Goal: Complete application form

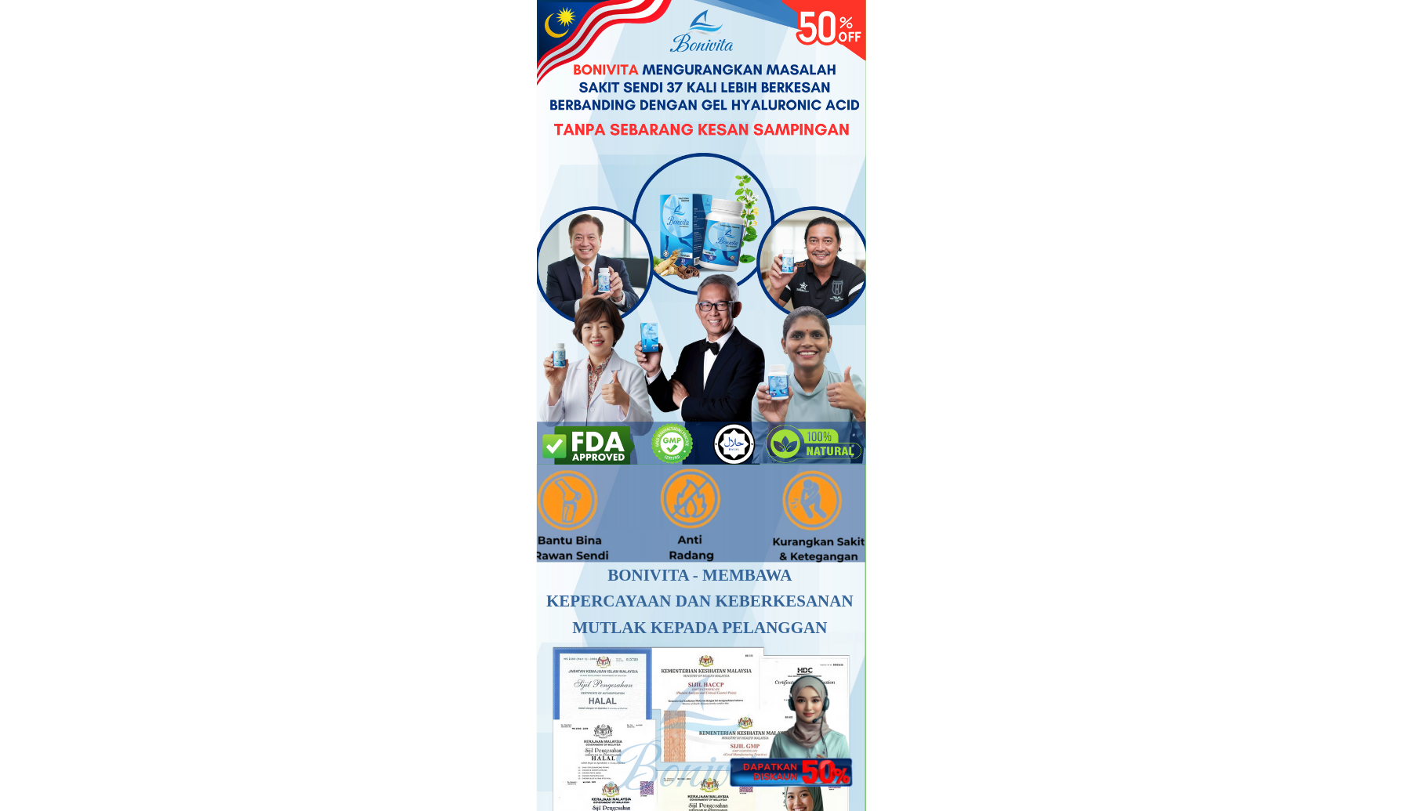
click at [813, 762] on div at bounding box center [789, 720] width 139 height 135
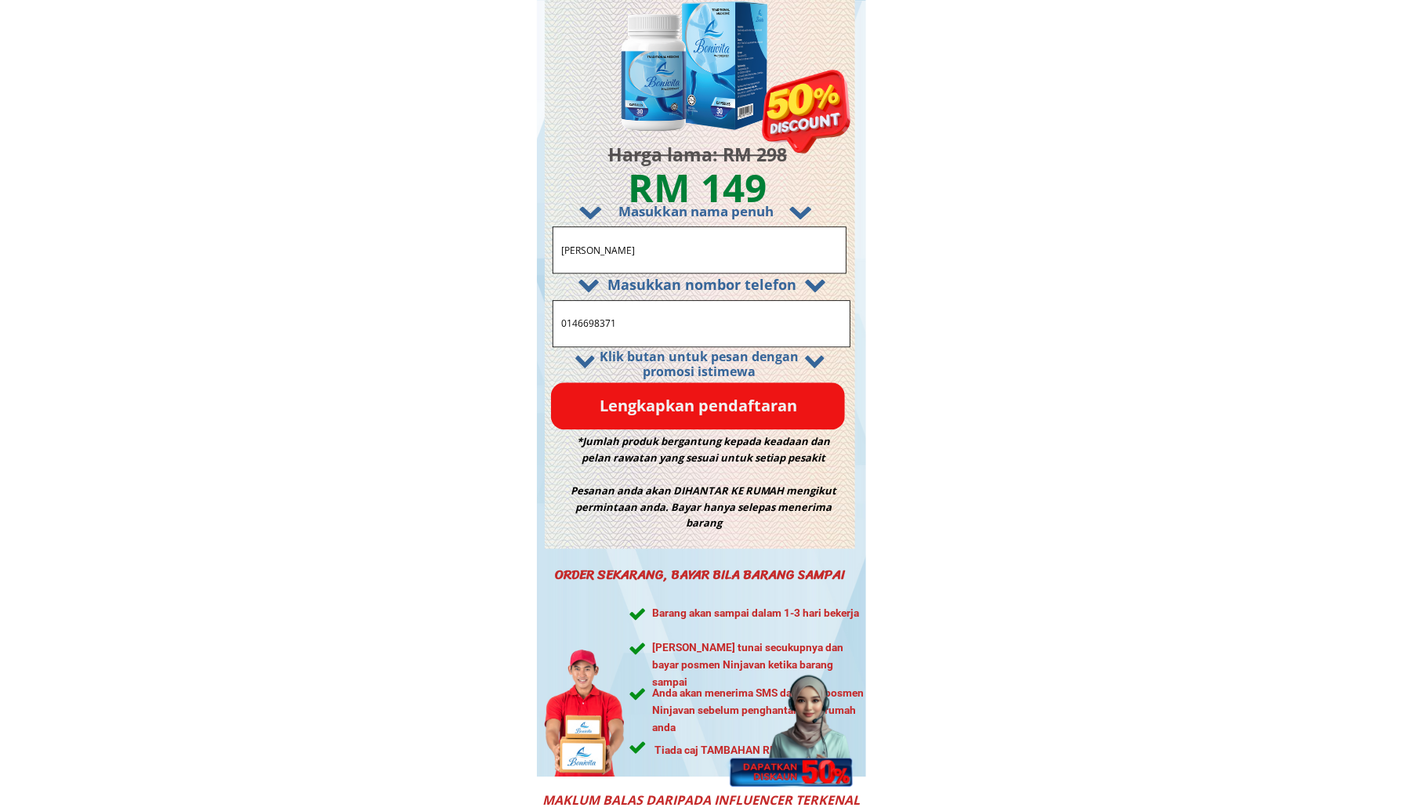
drag, startPoint x: 629, startPoint y: 329, endPoint x: 394, endPoint y: 335, distance: 235.1
paste input "73581579"
type input "0173581579"
drag, startPoint x: 677, startPoint y: 247, endPoint x: 466, endPoint y: 233, distance: 211.3
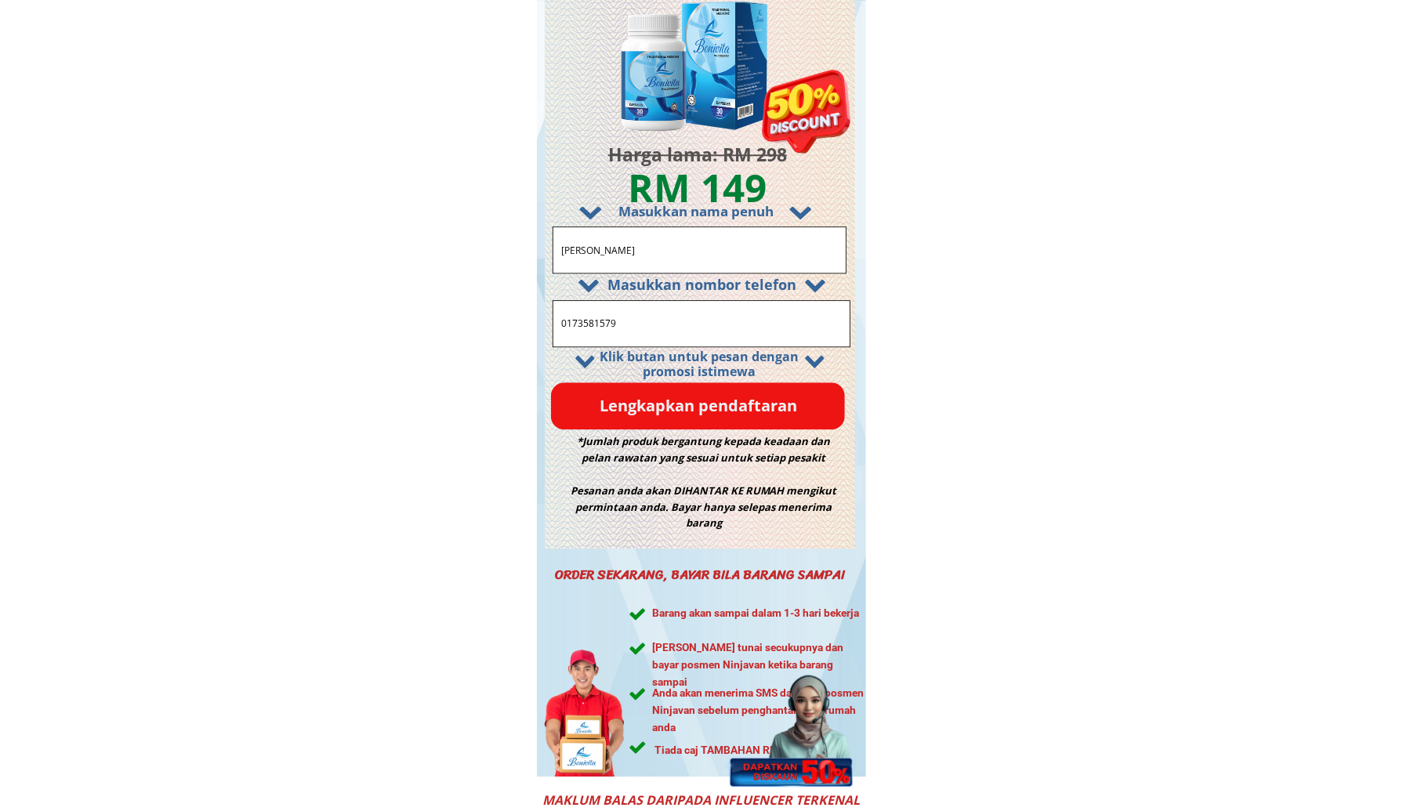
paste input "Rosnita Ita"
type input "Rosnita Ita"
click at [611, 411] on p "Lengkapkan pendaftaran" at bounding box center [698, 405] width 294 height 47
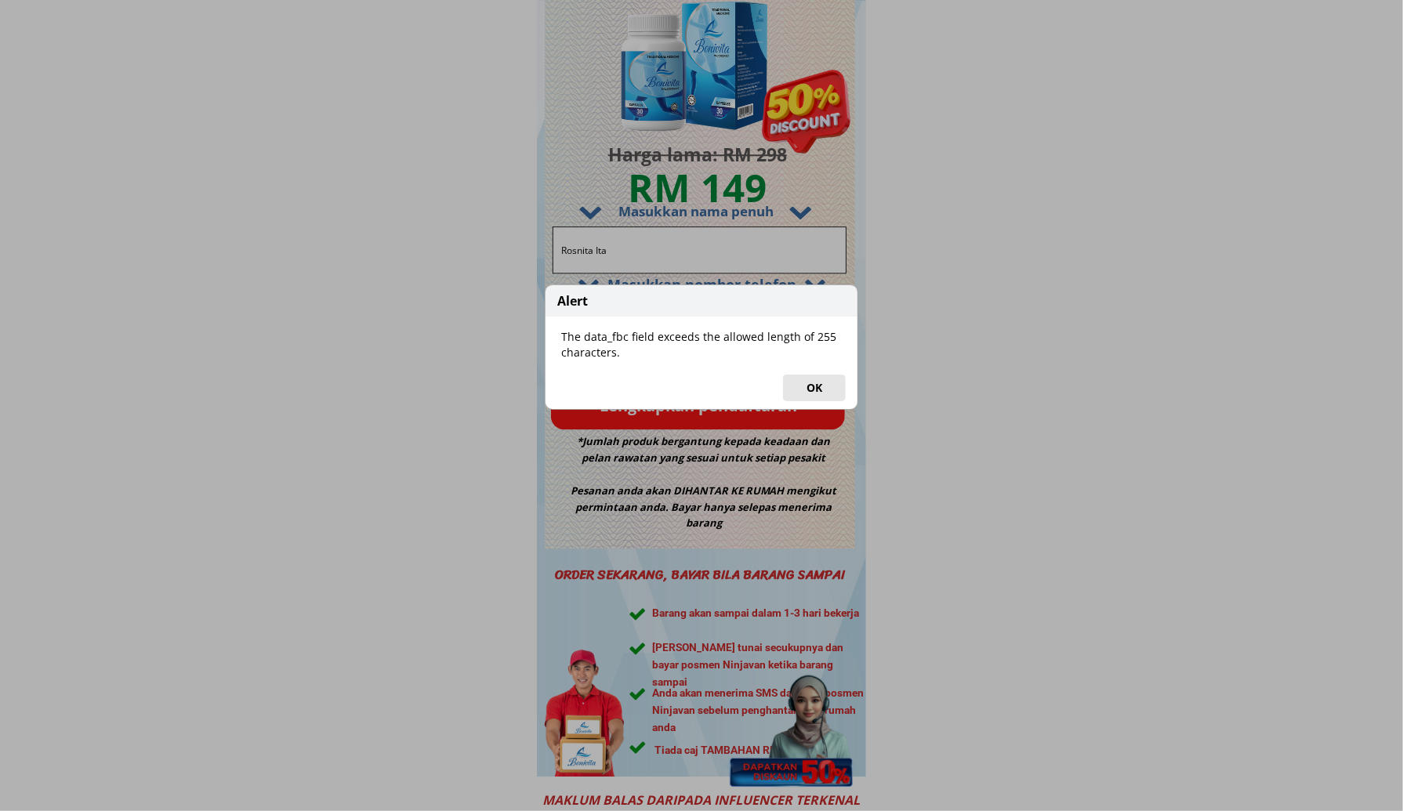
click at [818, 384] on button "OK" at bounding box center [814, 388] width 63 height 27
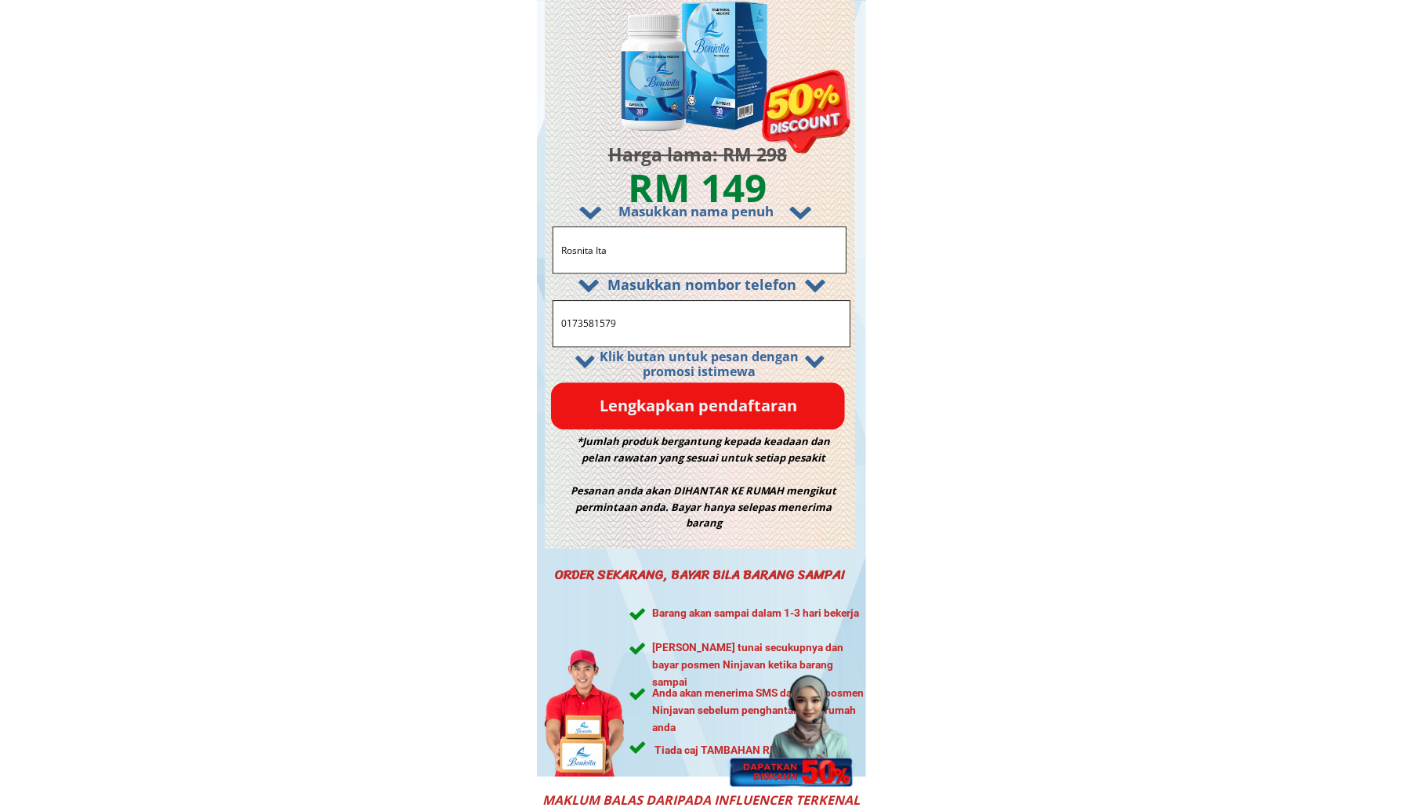
click at [572, 325] on input "0173581579" at bounding box center [701, 323] width 288 height 45
click at [583, 321] on input "0173581579" at bounding box center [701, 323] width 288 height 45
click at [590, 321] on input "0173581579" at bounding box center [701, 323] width 288 height 45
click at [602, 319] on input "0173581579" at bounding box center [701, 323] width 288 height 45
click at [648, 411] on p "Lengkapkan pendaftaran" at bounding box center [698, 405] width 294 height 47
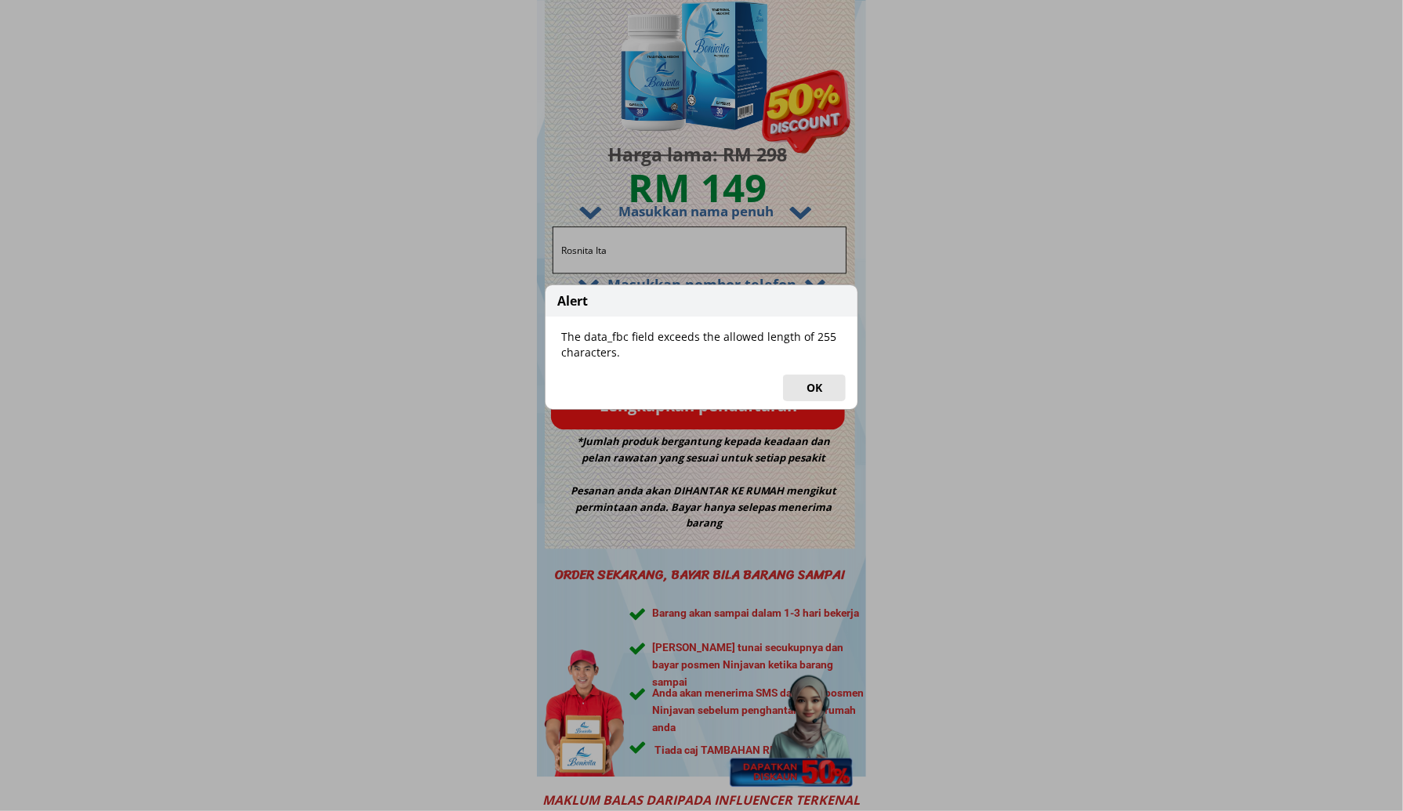
click at [809, 382] on button "OK" at bounding box center [814, 388] width 63 height 27
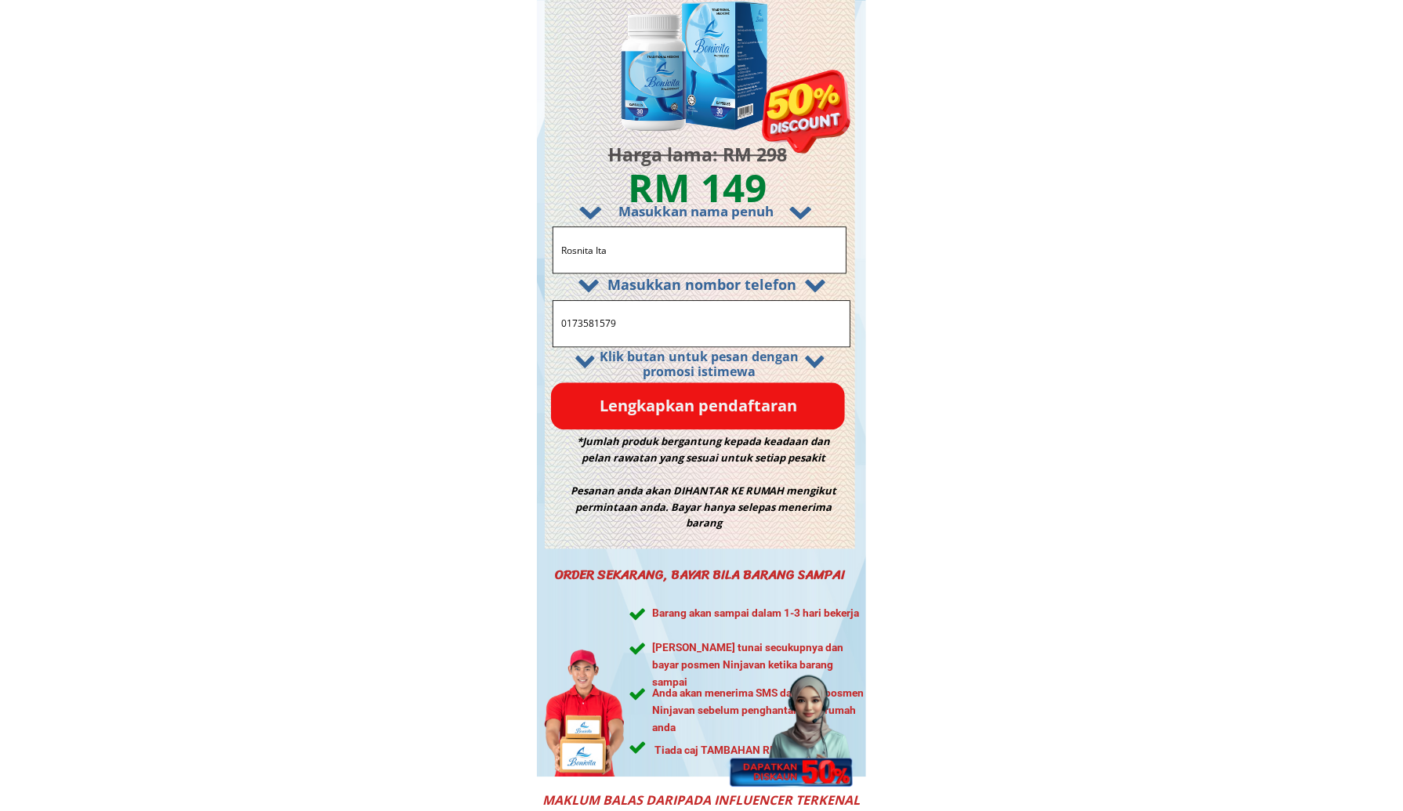
click at [563, 324] on input "0173581579" at bounding box center [701, 323] width 288 height 45
click at [638, 324] on input "0173581579" at bounding box center [701, 323] width 288 height 45
click at [668, 400] on p "Lengkapkan pendaftaran" at bounding box center [698, 405] width 294 height 47
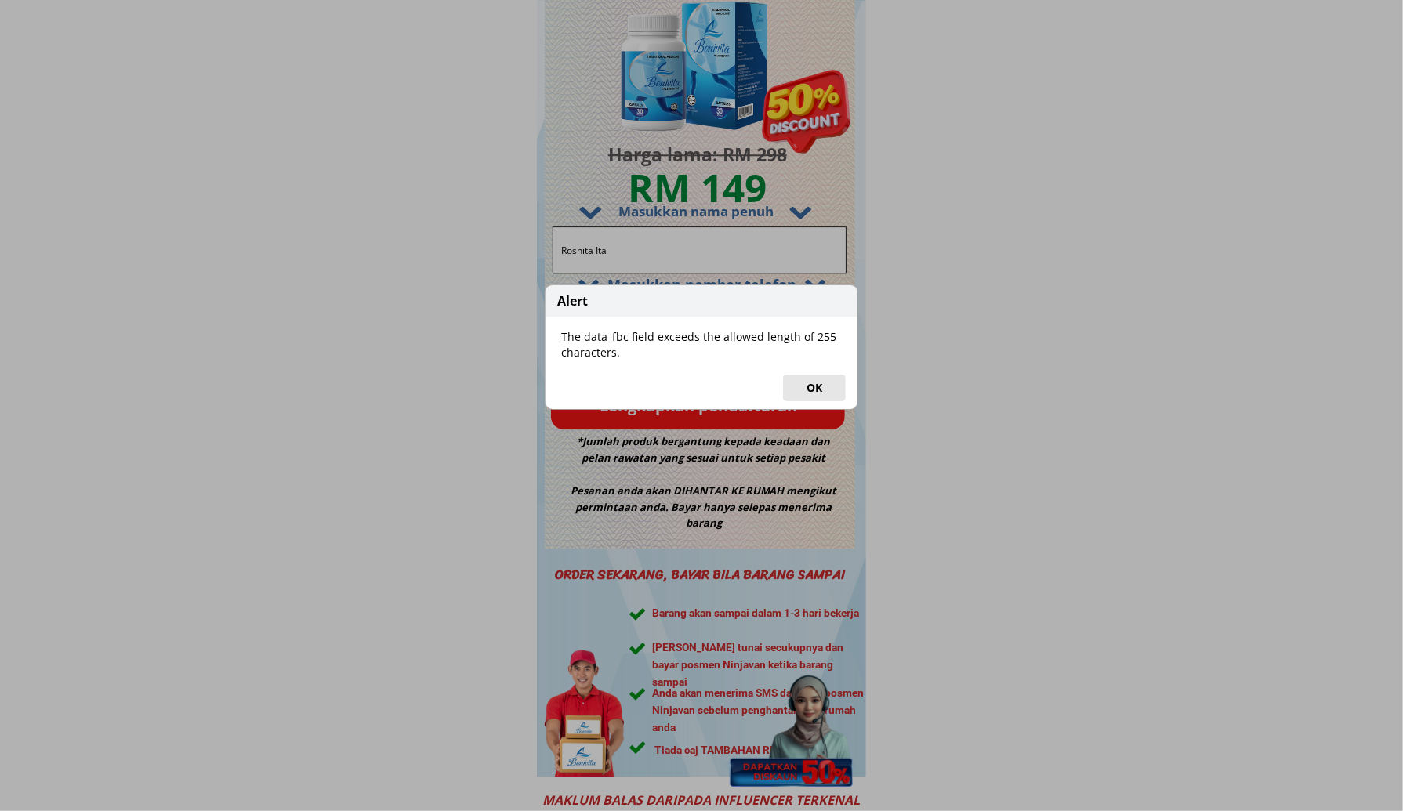
click at [806, 380] on button "OK" at bounding box center [814, 388] width 63 height 27
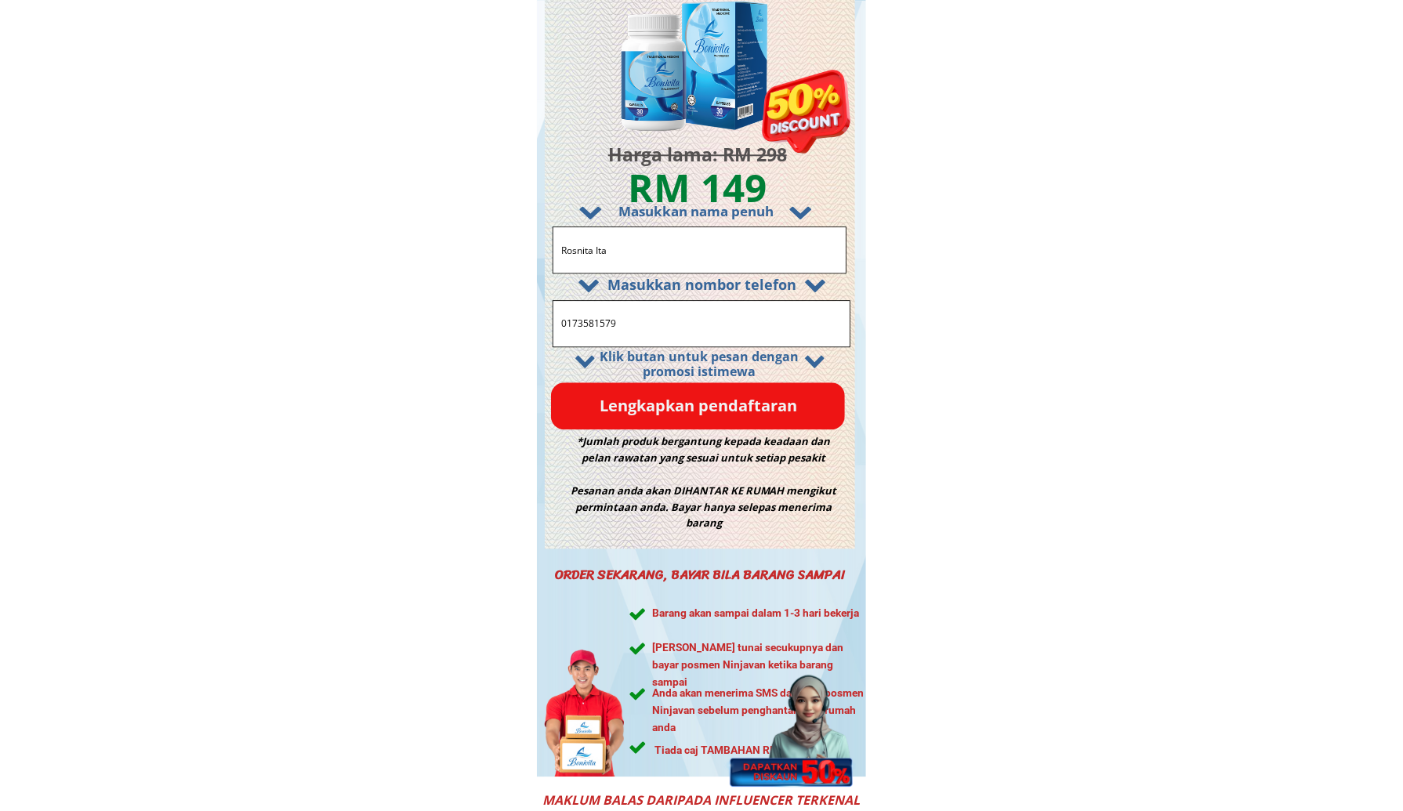
click at [644, 252] on input "Rosnita Ita" at bounding box center [699, 249] width 284 height 45
drag, startPoint x: 570, startPoint y: 325, endPoint x: 621, endPoint y: 322, distance: 51.0
click at [621, 322] on input "0173581579" at bounding box center [701, 323] width 288 height 45
click at [664, 326] on input "0173581579" at bounding box center [701, 323] width 288 height 45
click at [686, 402] on p "Lengkapkan pendaftaran" at bounding box center [698, 405] width 294 height 47
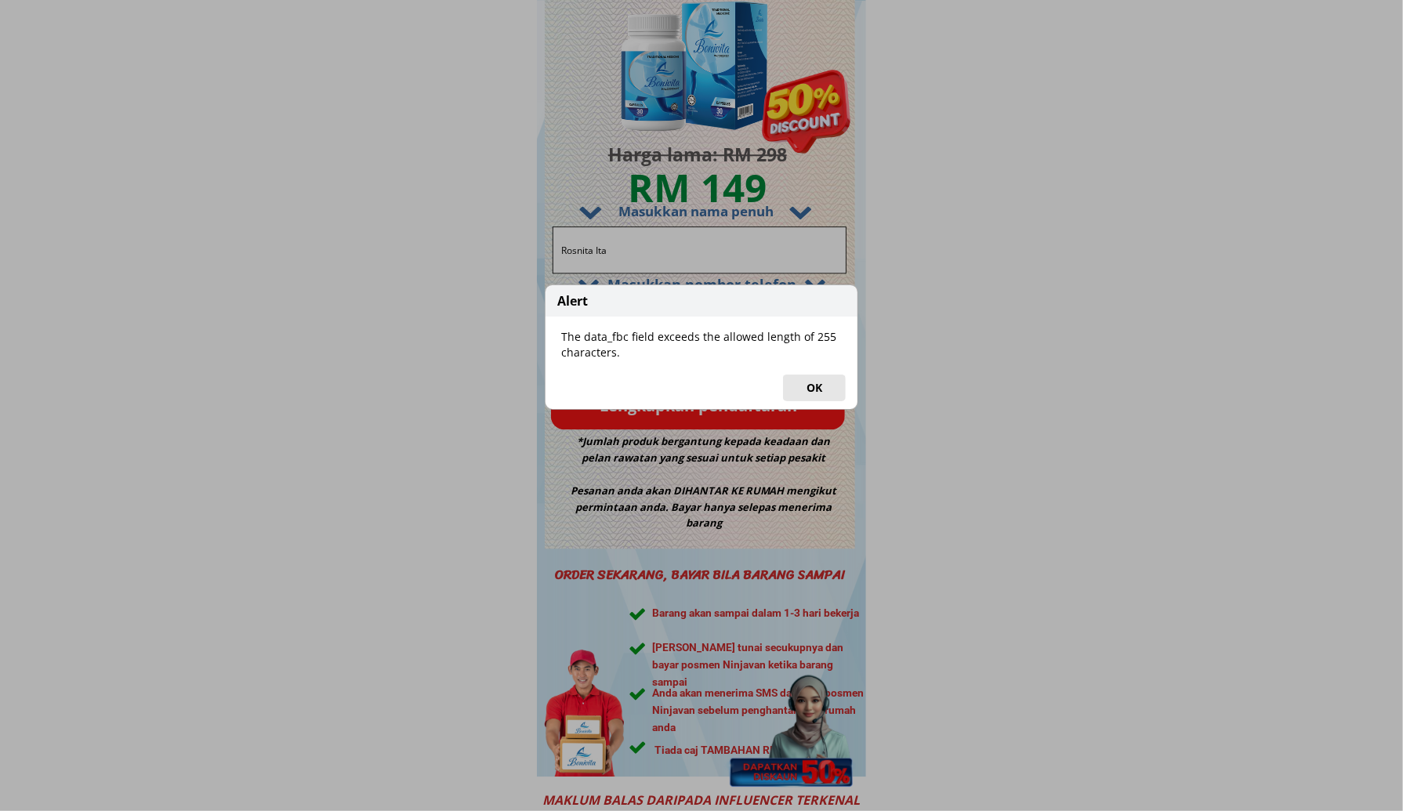
click at [815, 385] on button "OK" at bounding box center [814, 388] width 63 height 27
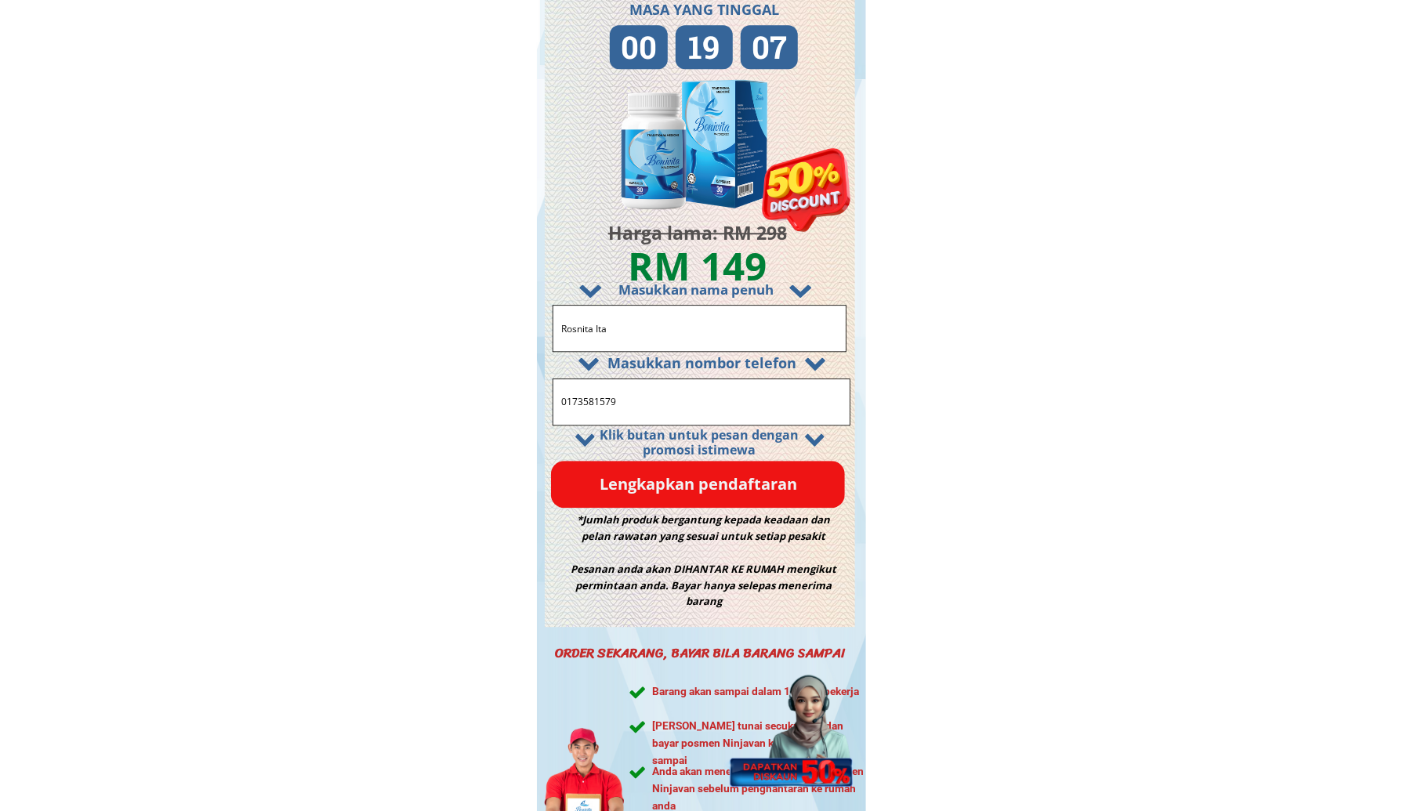
scroll to position [9246, 0]
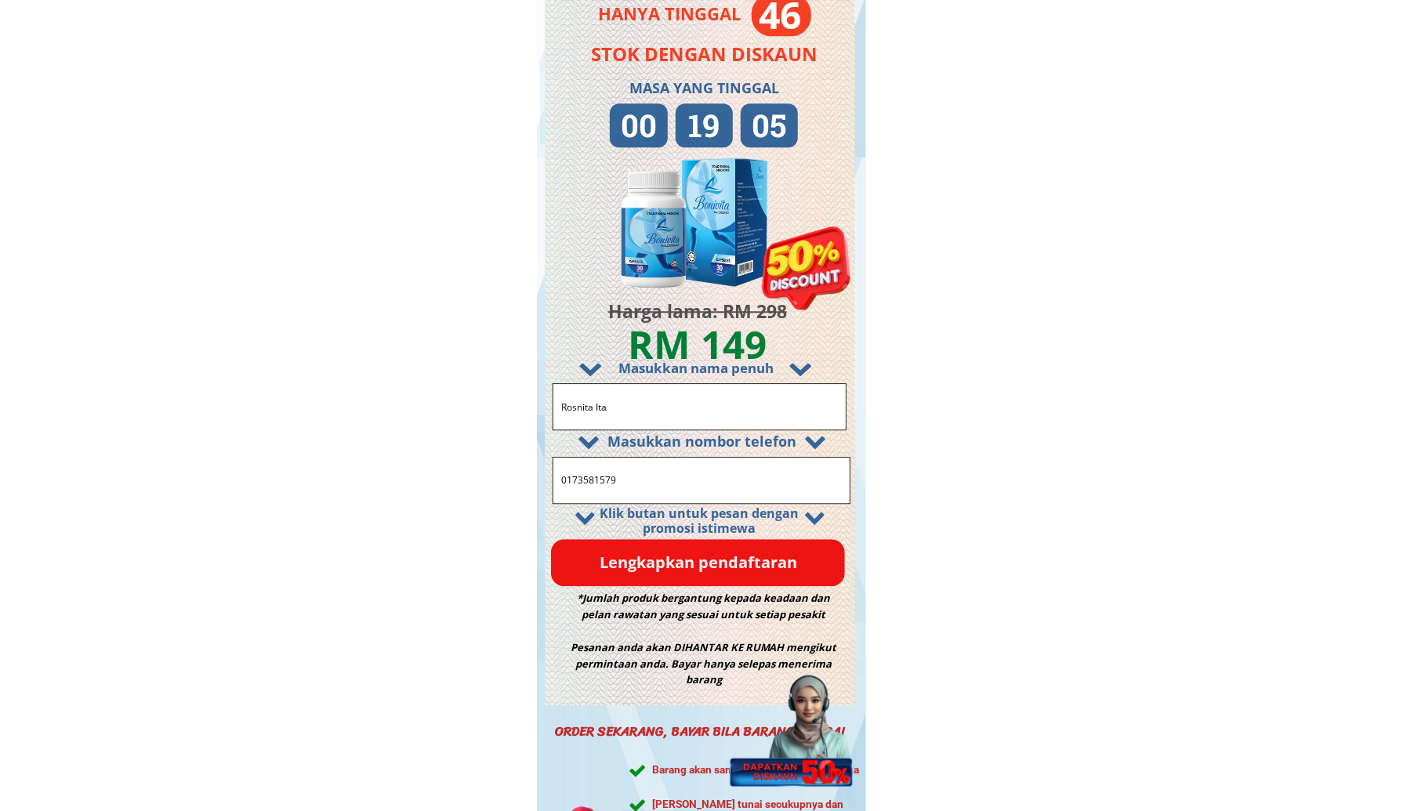
drag, startPoint x: 592, startPoint y: 472, endPoint x: 529, endPoint y: 476, distance: 63.5
click at [608, 472] on input "0173581579" at bounding box center [701, 480] width 288 height 45
click at [627, 476] on input "0173581579" at bounding box center [701, 480] width 288 height 45
type input "0173581579"
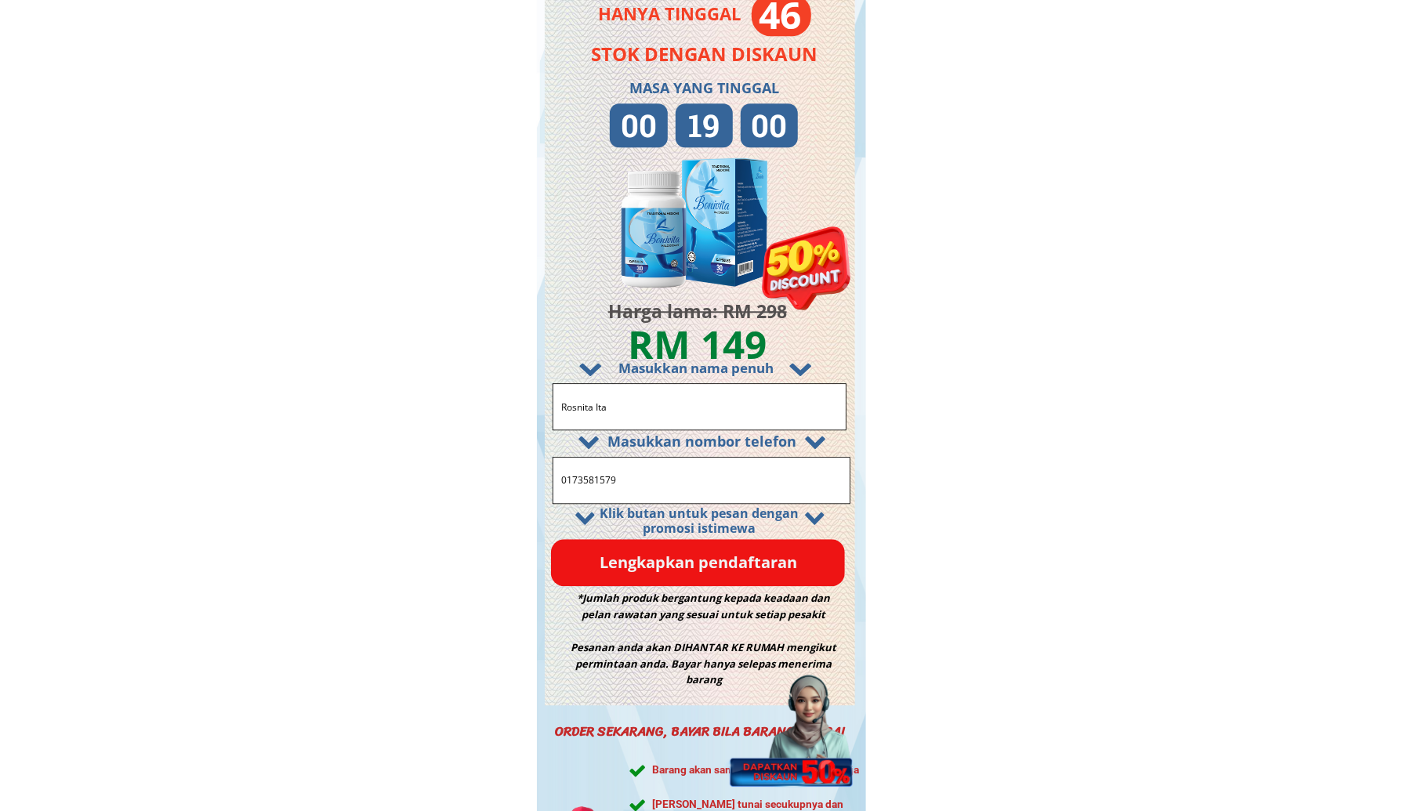
click at [620, 556] on p "Lengkapkan pendaftaran" at bounding box center [698, 562] width 294 height 47
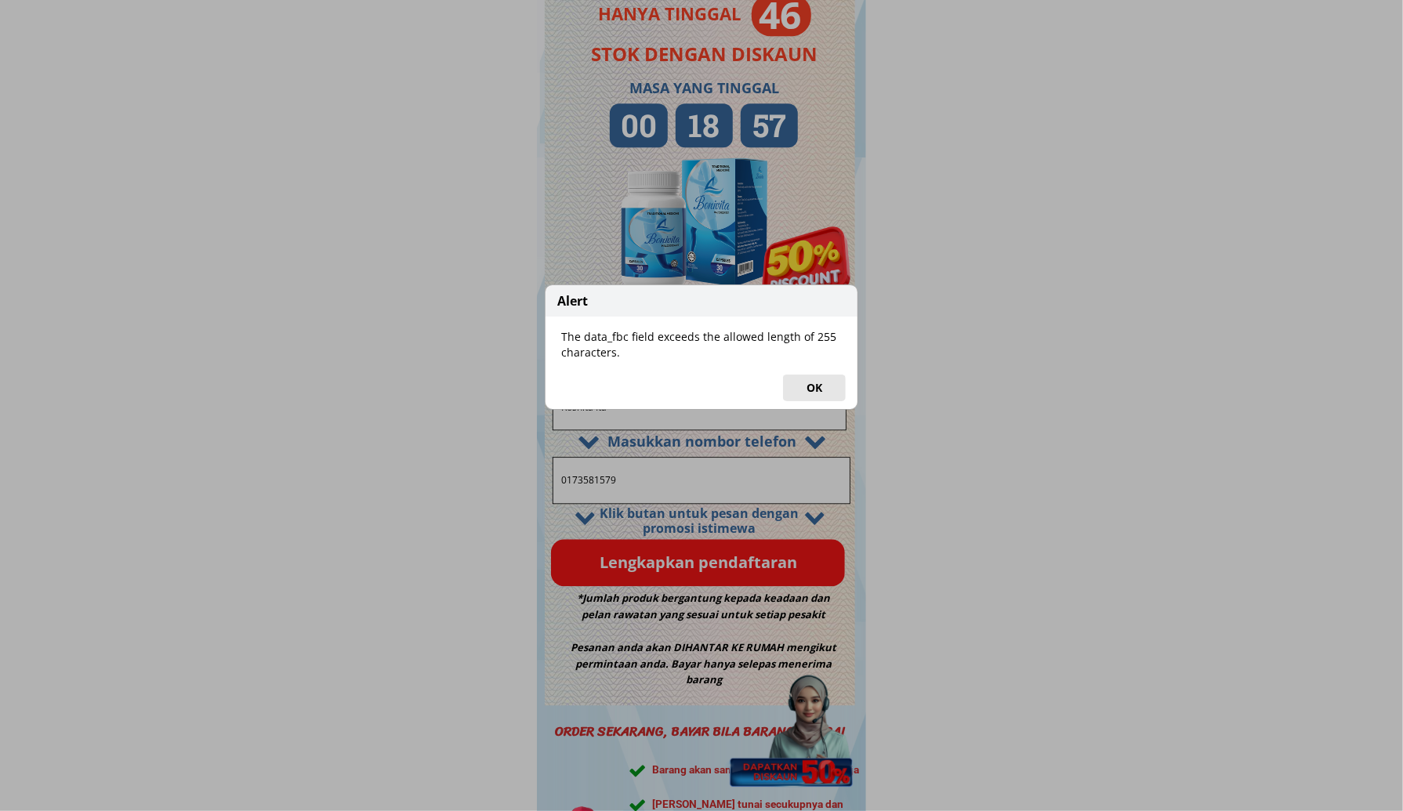
click at [805, 382] on button "OK" at bounding box center [814, 388] width 63 height 27
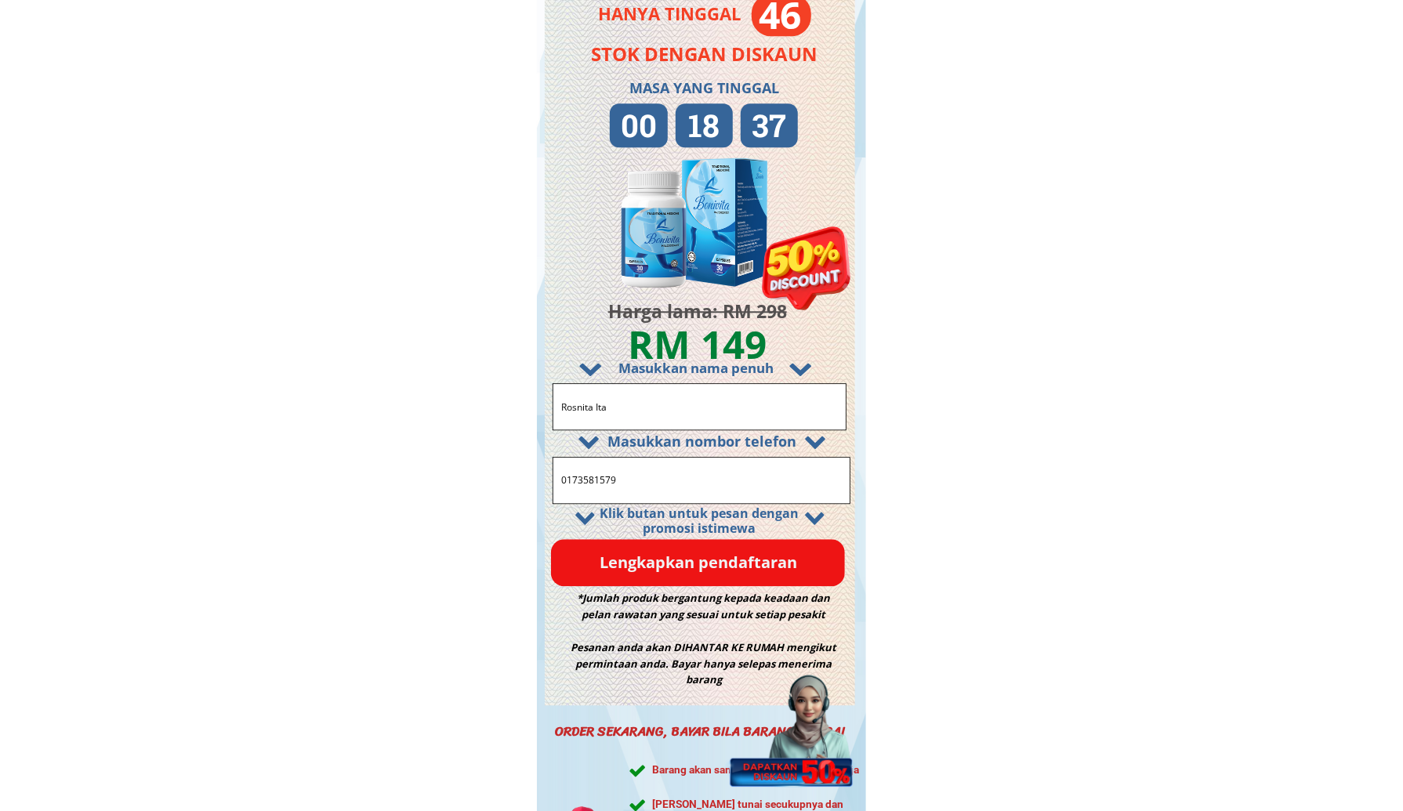
drag, startPoint x: 656, startPoint y: 485, endPoint x: 418, endPoint y: 482, distance: 238.2
click at [608, 560] on p "Lengkapkan pendaftaran" at bounding box center [698, 562] width 294 height 47
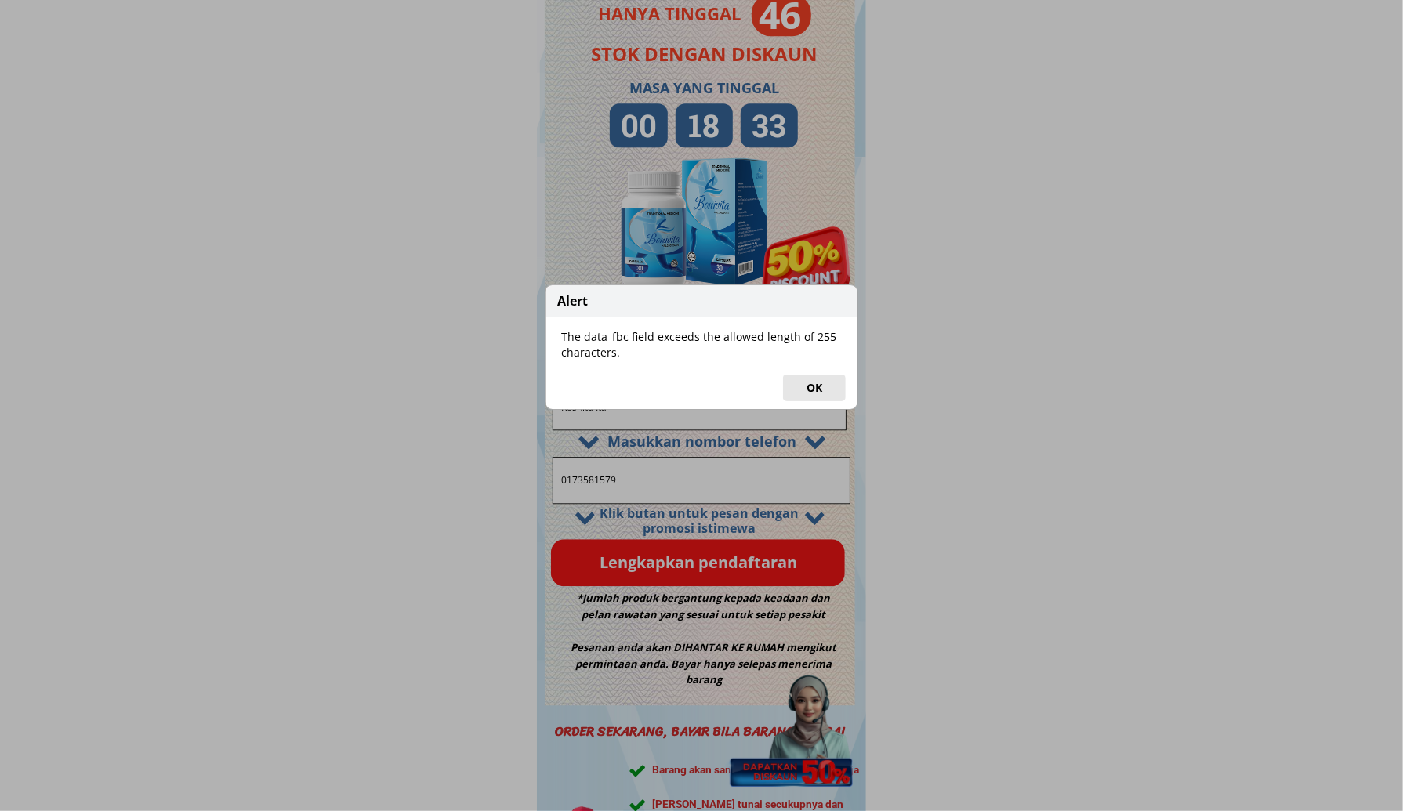
click at [827, 390] on button "OK" at bounding box center [814, 388] width 63 height 27
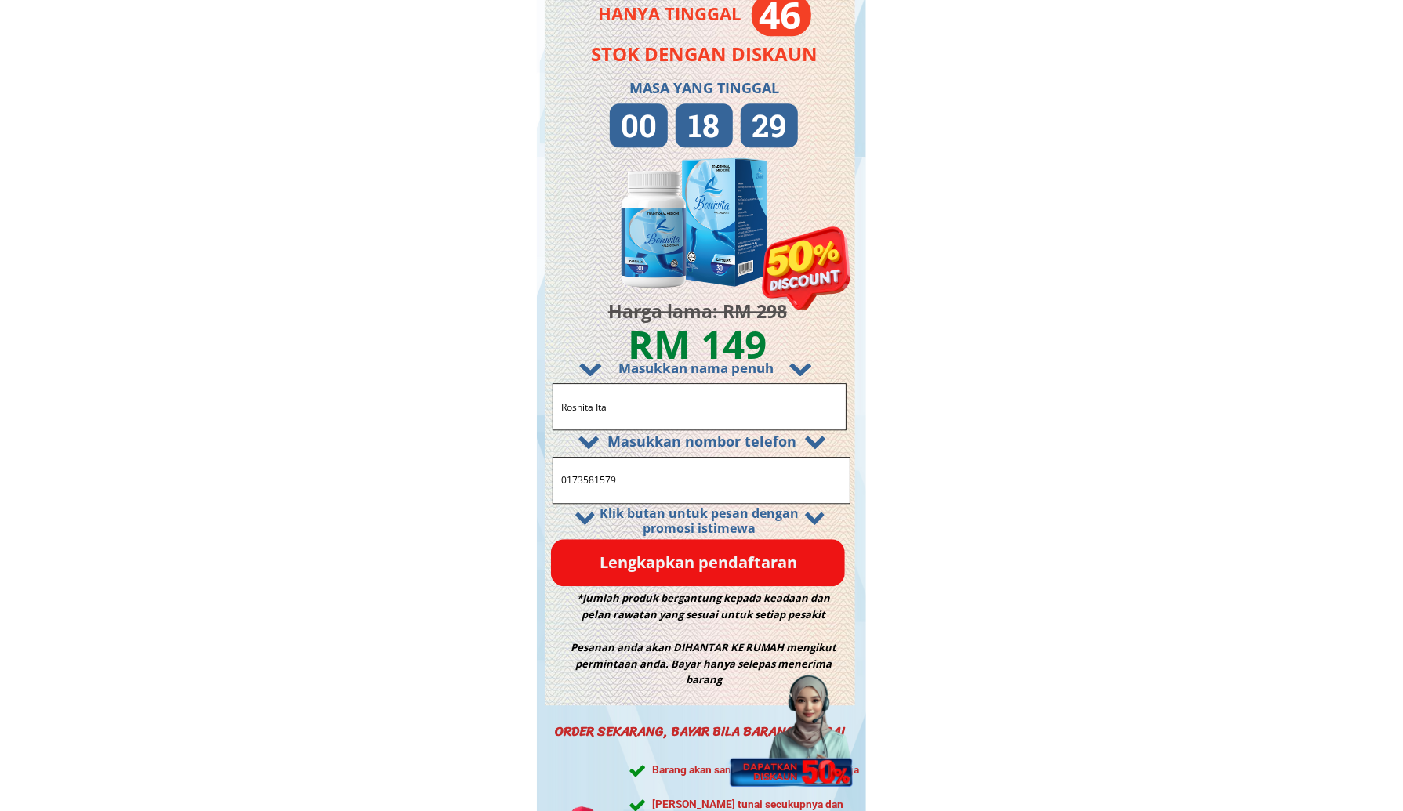
scroll to position [9011, 0]
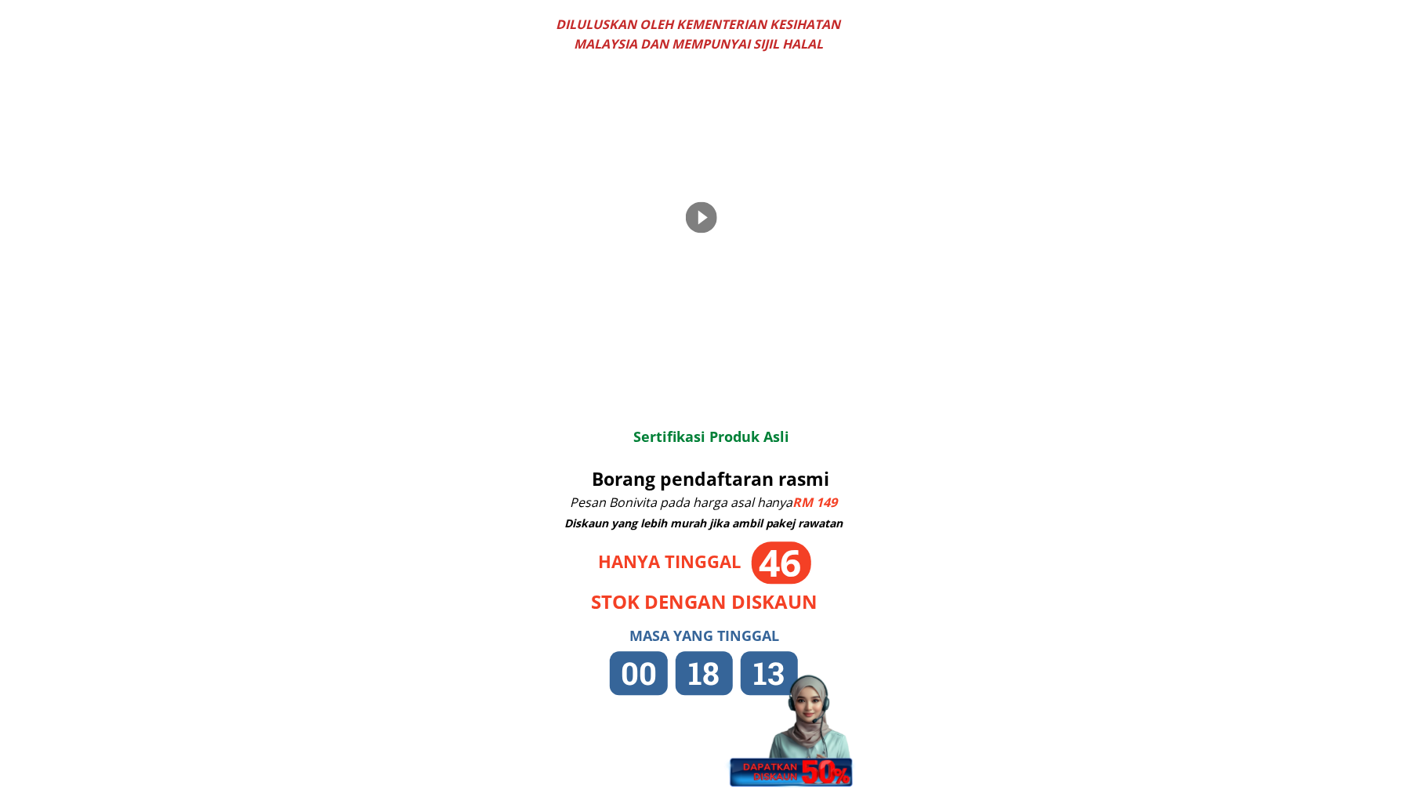
scroll to position [9246, 0]
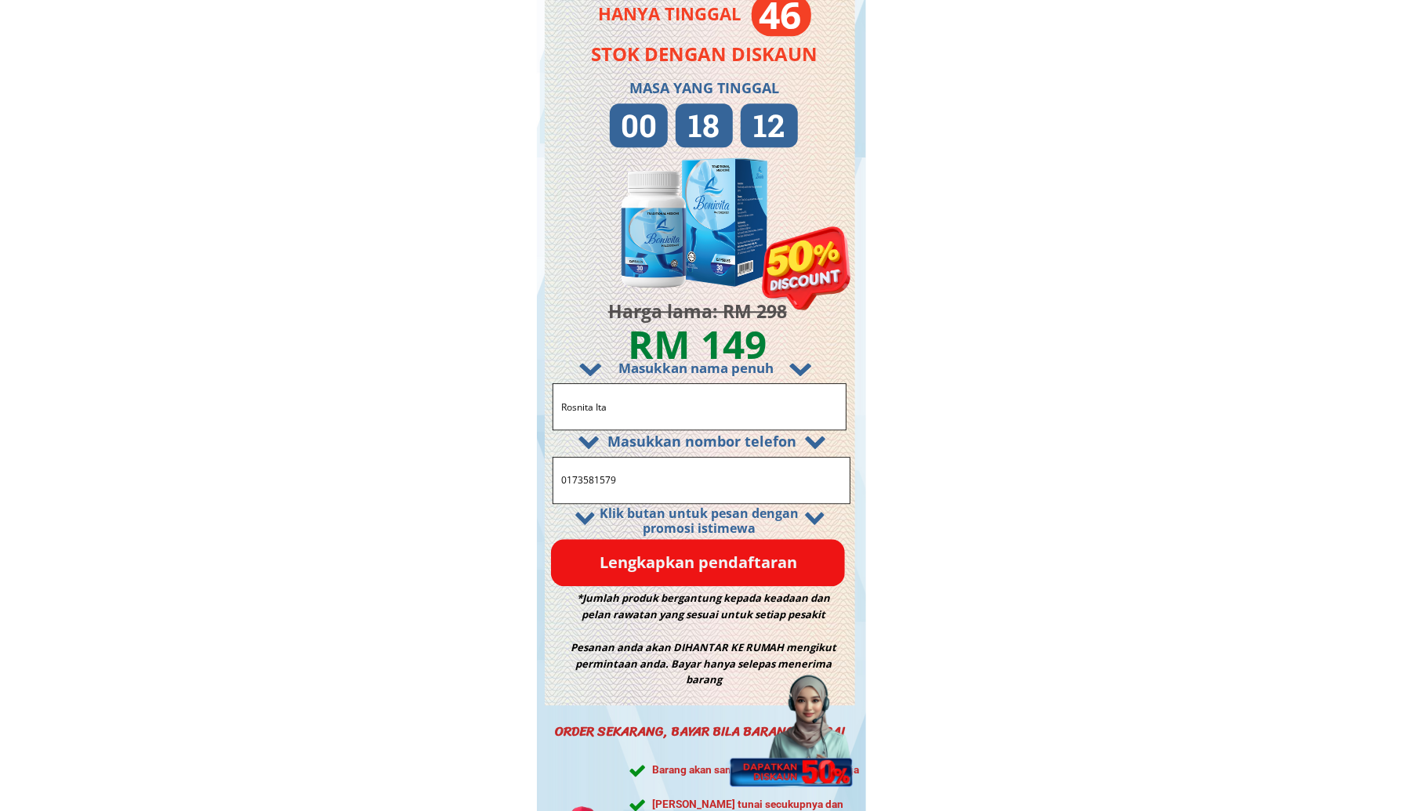
drag, startPoint x: 657, startPoint y: 480, endPoint x: 530, endPoint y: 488, distance: 126.4
click at [704, 577] on p "Lengkapkan pendaftaran" at bounding box center [698, 562] width 294 height 47
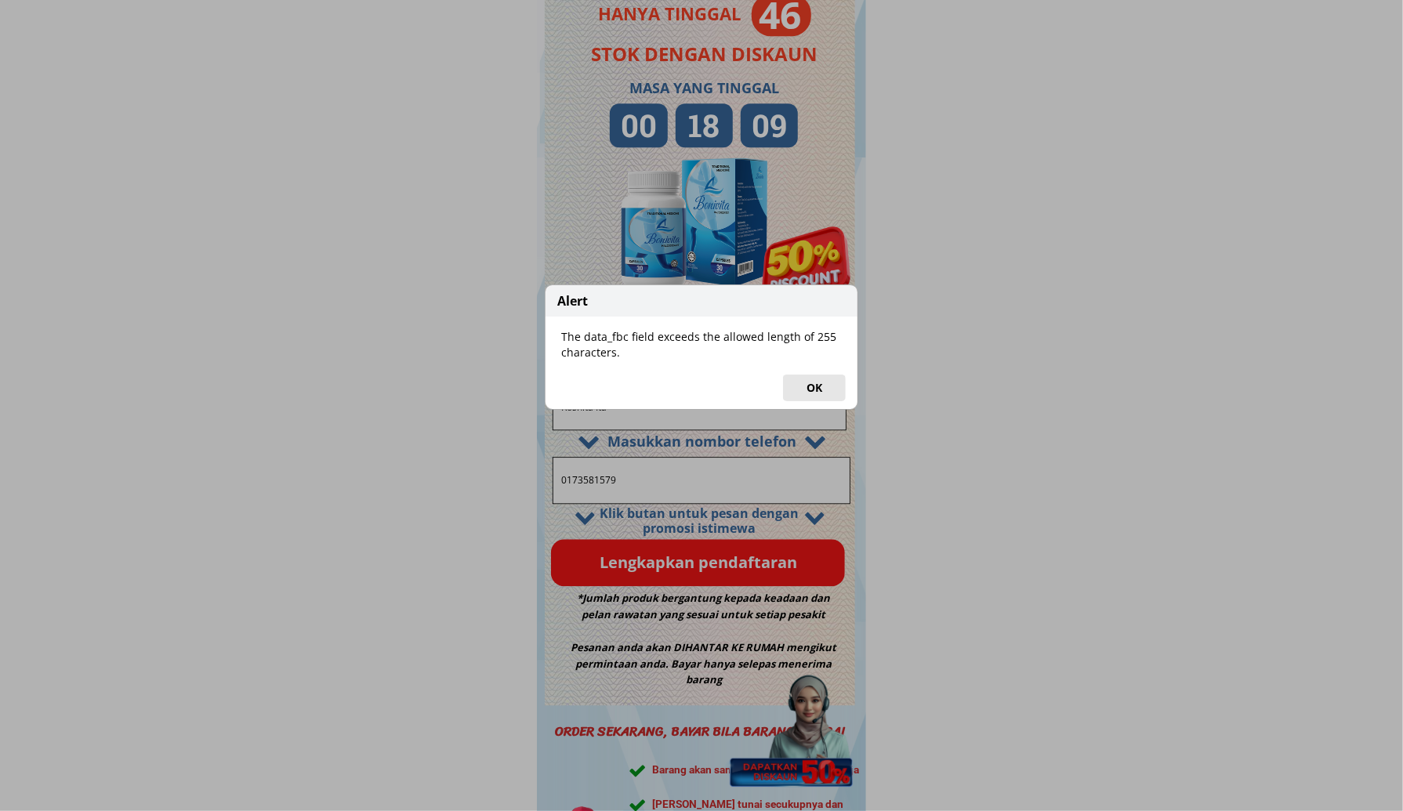
click at [825, 392] on button "OK" at bounding box center [814, 388] width 63 height 27
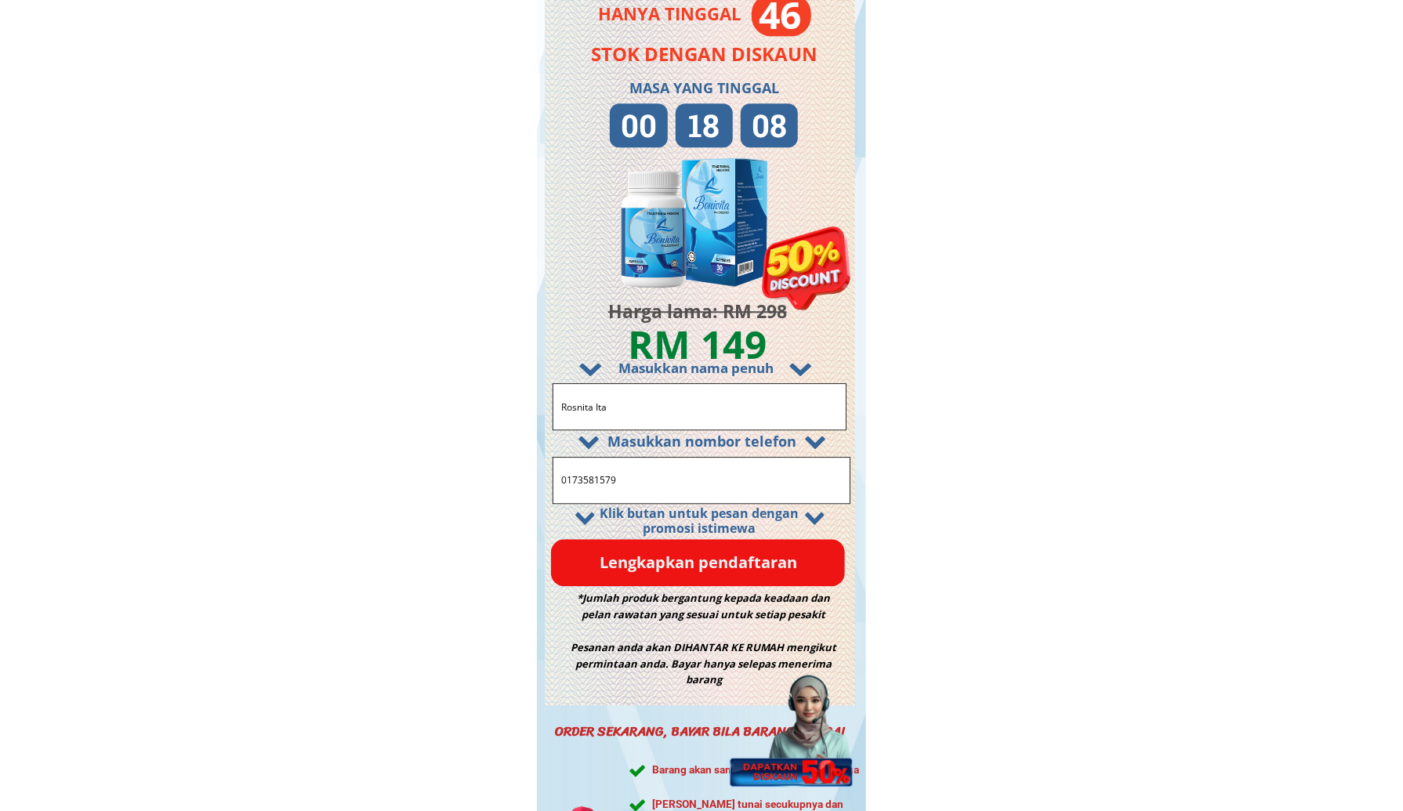
paste input "https://malaytime.online/GQB7V8?fbclid={fbclid}&utm_campaign={{campaign.name}}&…"
click at [610, 486] on input "https://malaytime.online/GQB7V8?fbclid={fbclid}&utm_campaign={{campaign.name}}&…" at bounding box center [701, 480] width 288 height 45
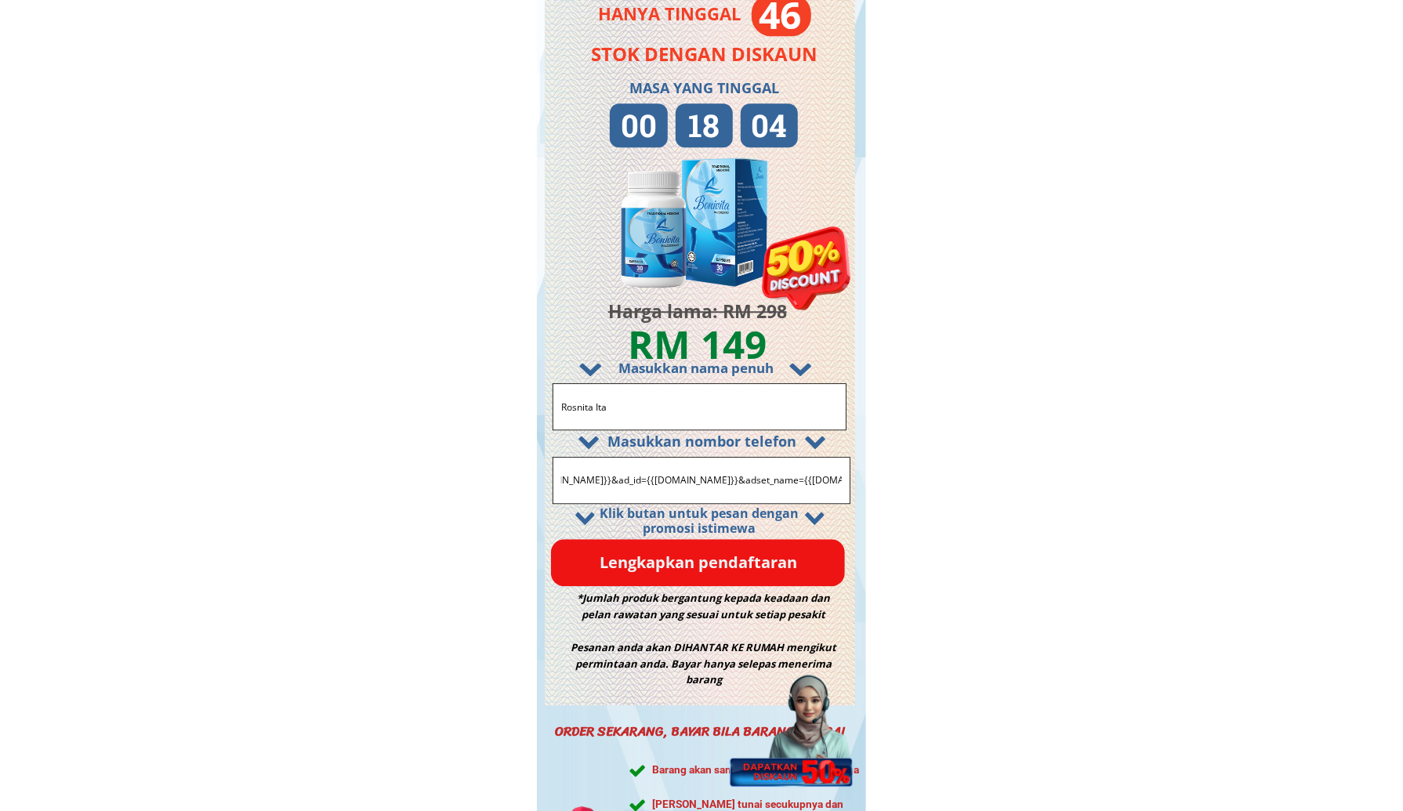
paste input "0173581579"
type input "0173581579"
click at [580, 573] on p "Lengkapkan pendaftaran" at bounding box center [698, 562] width 294 height 47
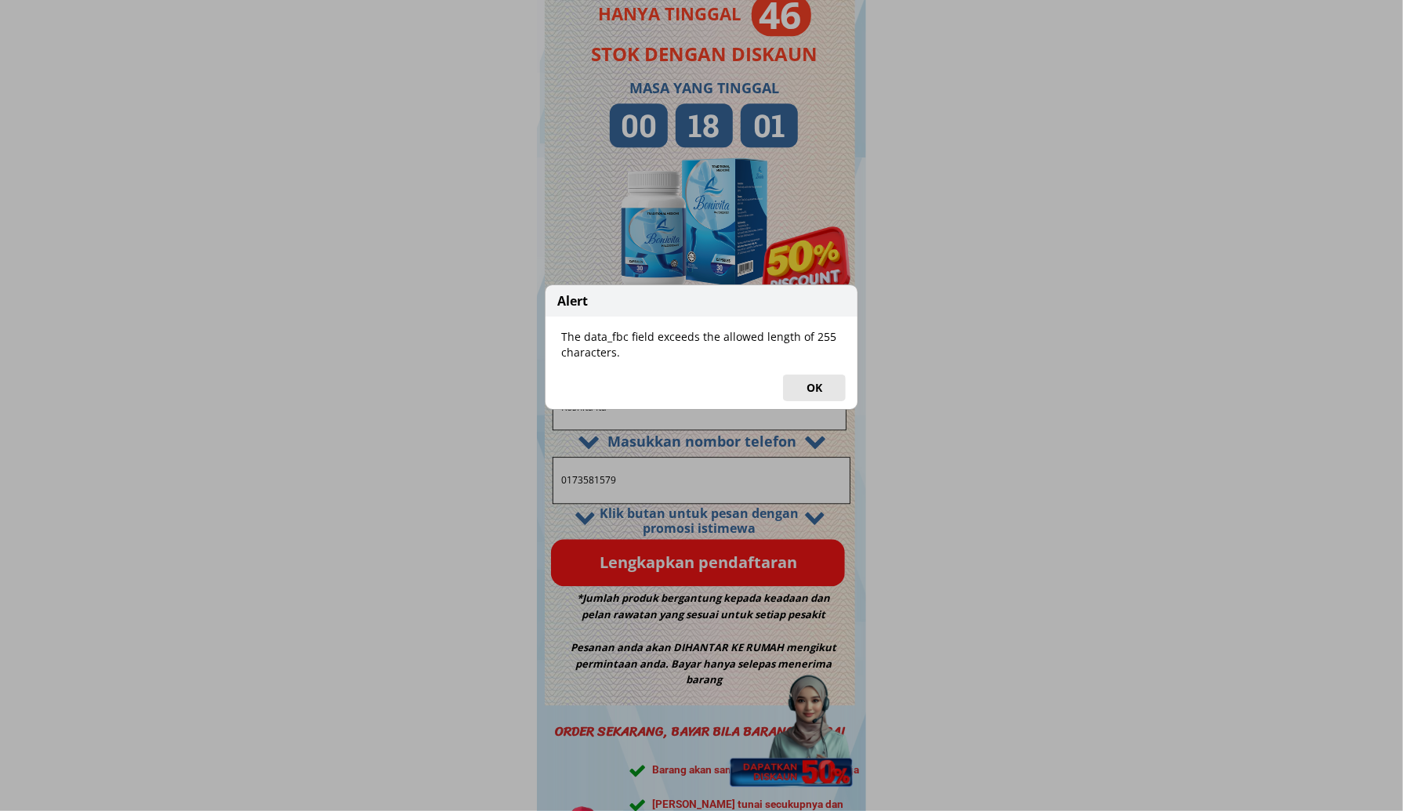
click at [844, 387] on button "OK" at bounding box center [814, 388] width 63 height 27
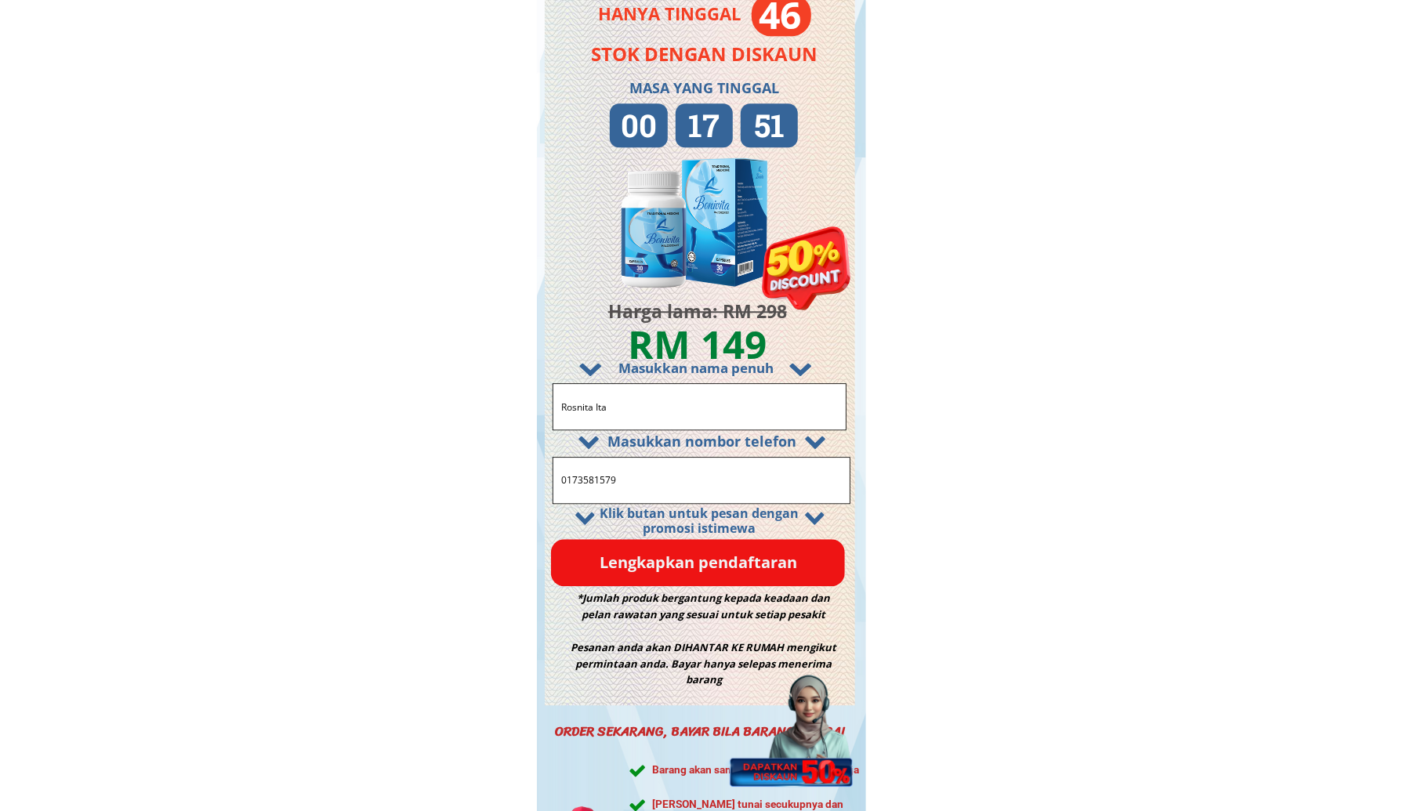
drag, startPoint x: 566, startPoint y: 480, endPoint x: 534, endPoint y: 481, distance: 31.4
click at [664, 563] on p "Lengkapkan pendaftaran" at bounding box center [698, 562] width 294 height 47
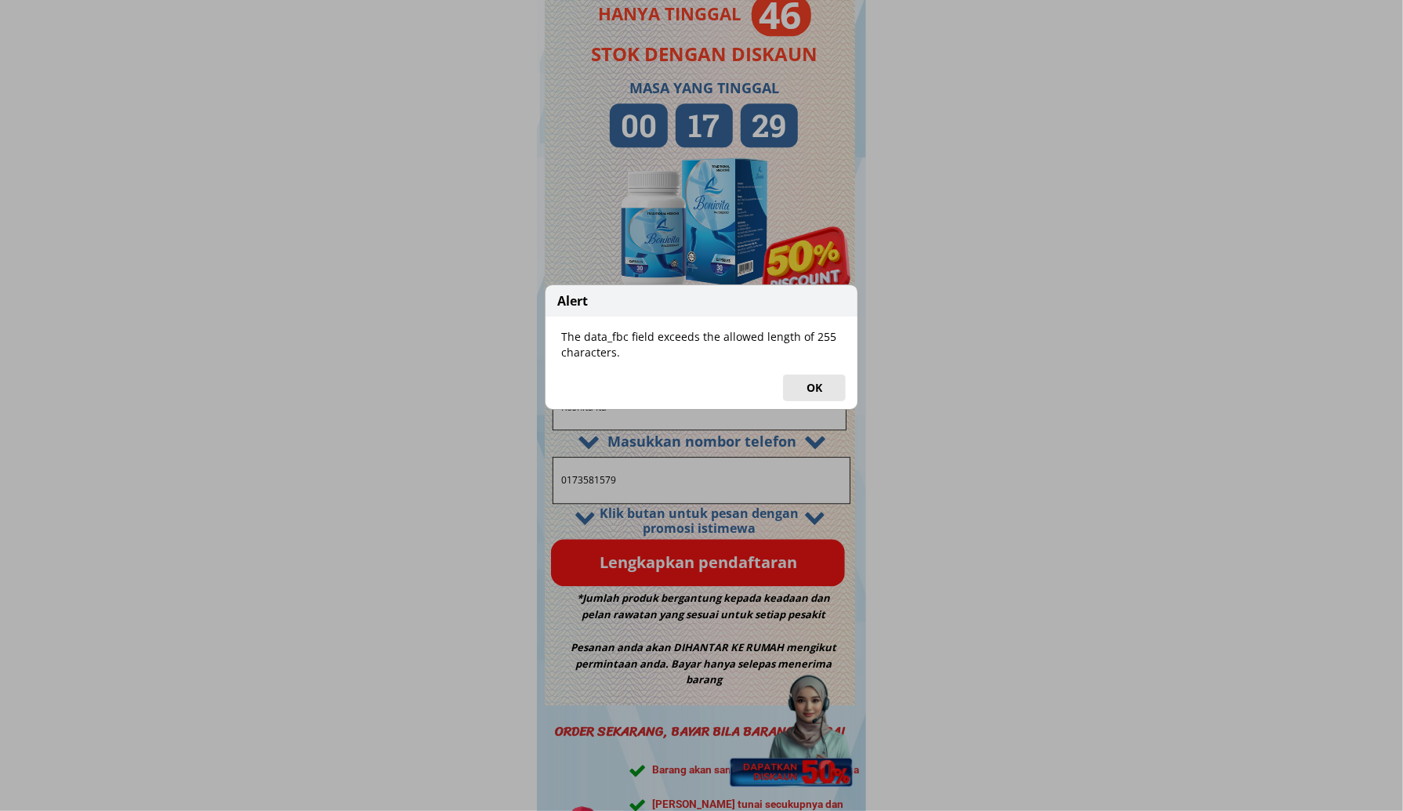
click at [798, 382] on button "OK" at bounding box center [814, 388] width 63 height 27
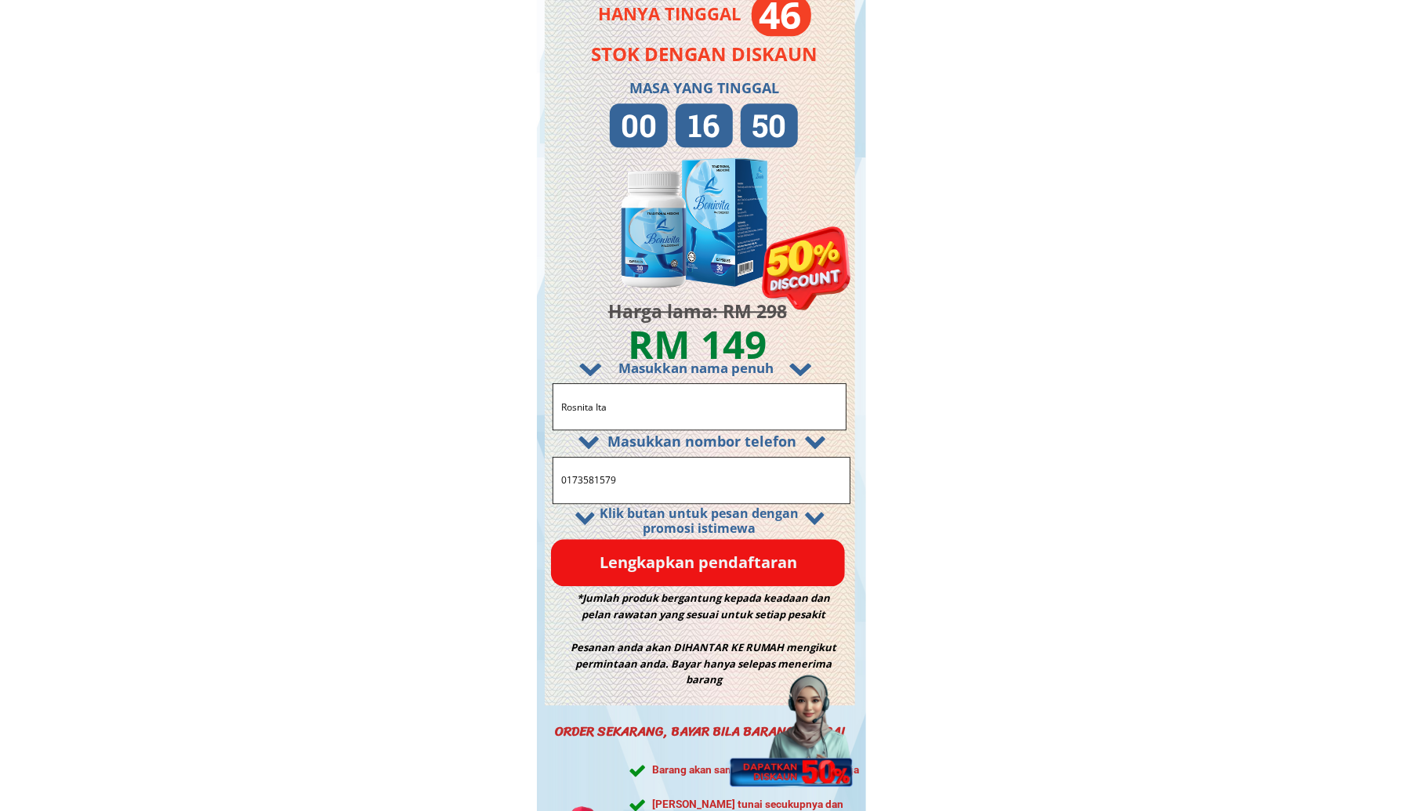
click at [685, 558] on p "Lengkapkan pendaftaran" at bounding box center [698, 562] width 294 height 47
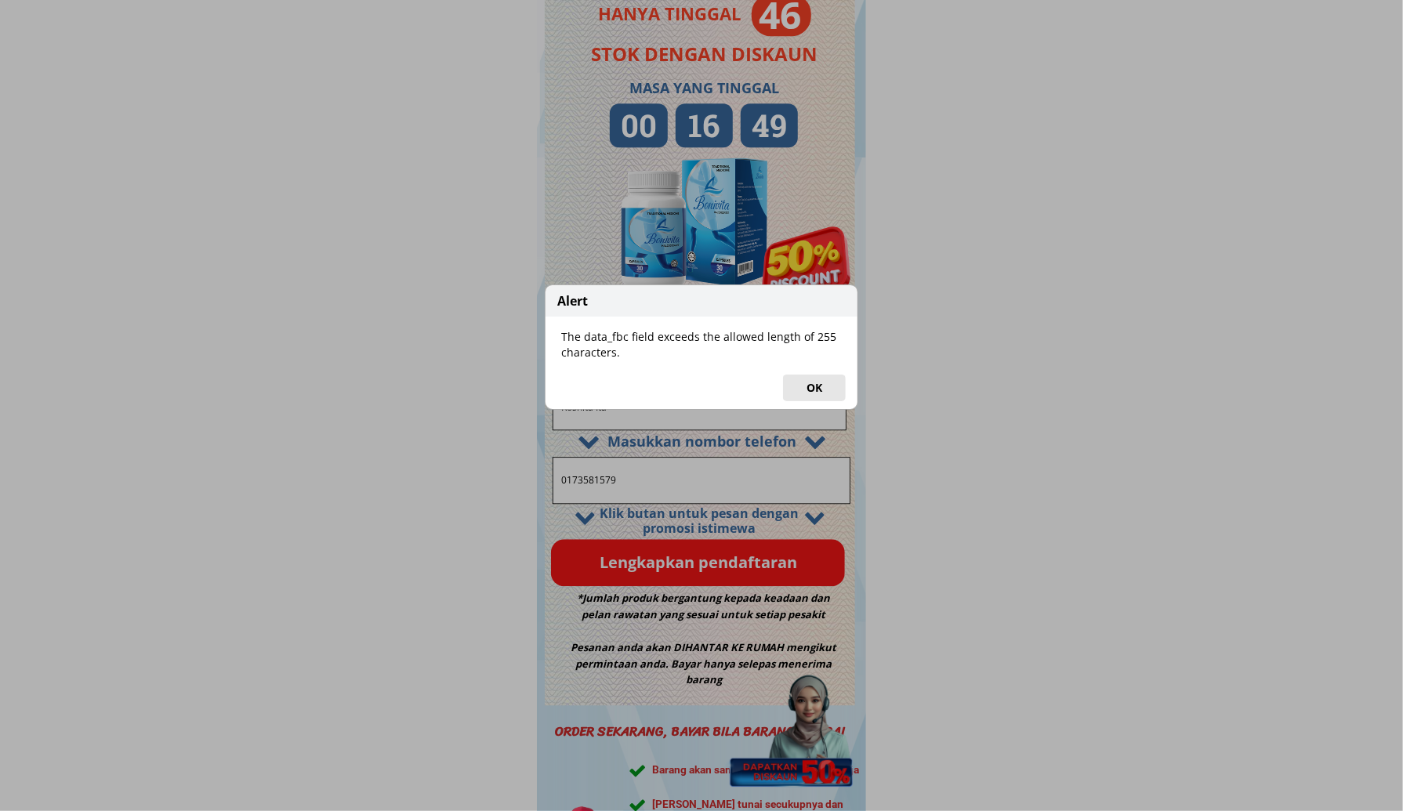
click at [802, 389] on button "OK" at bounding box center [814, 388] width 63 height 27
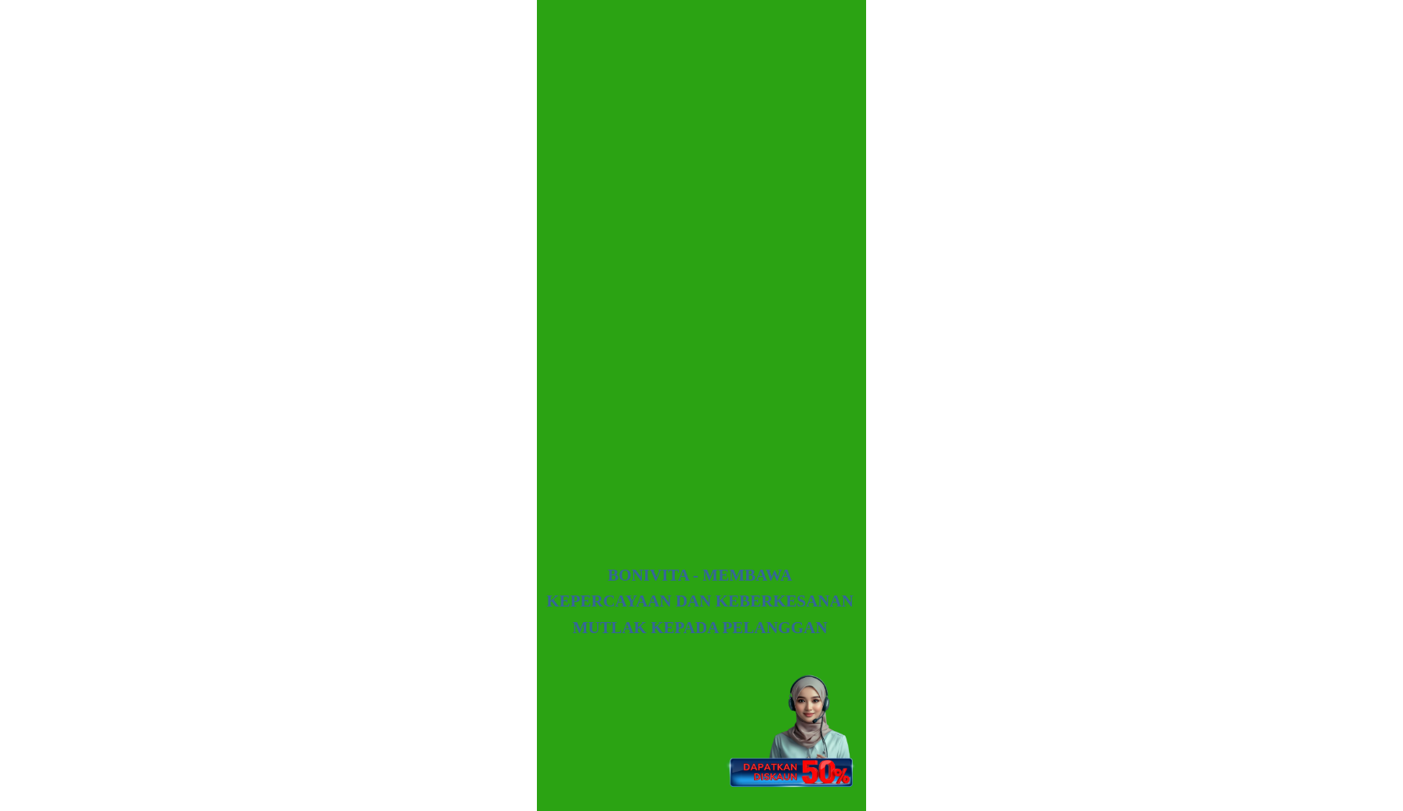
scroll to position [9246, 0]
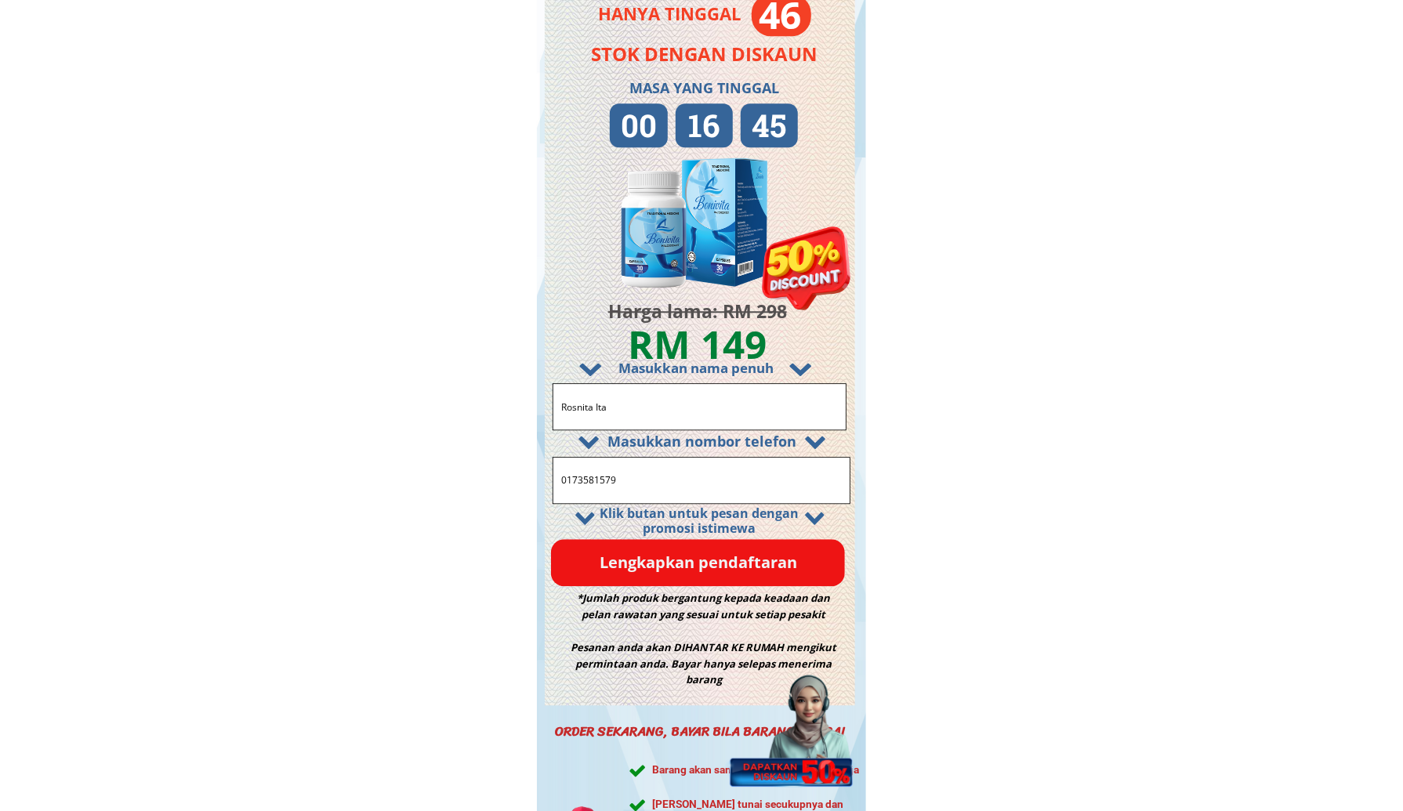
click at [650, 555] on p "Lengkapkan pendaftaran" at bounding box center [698, 562] width 294 height 47
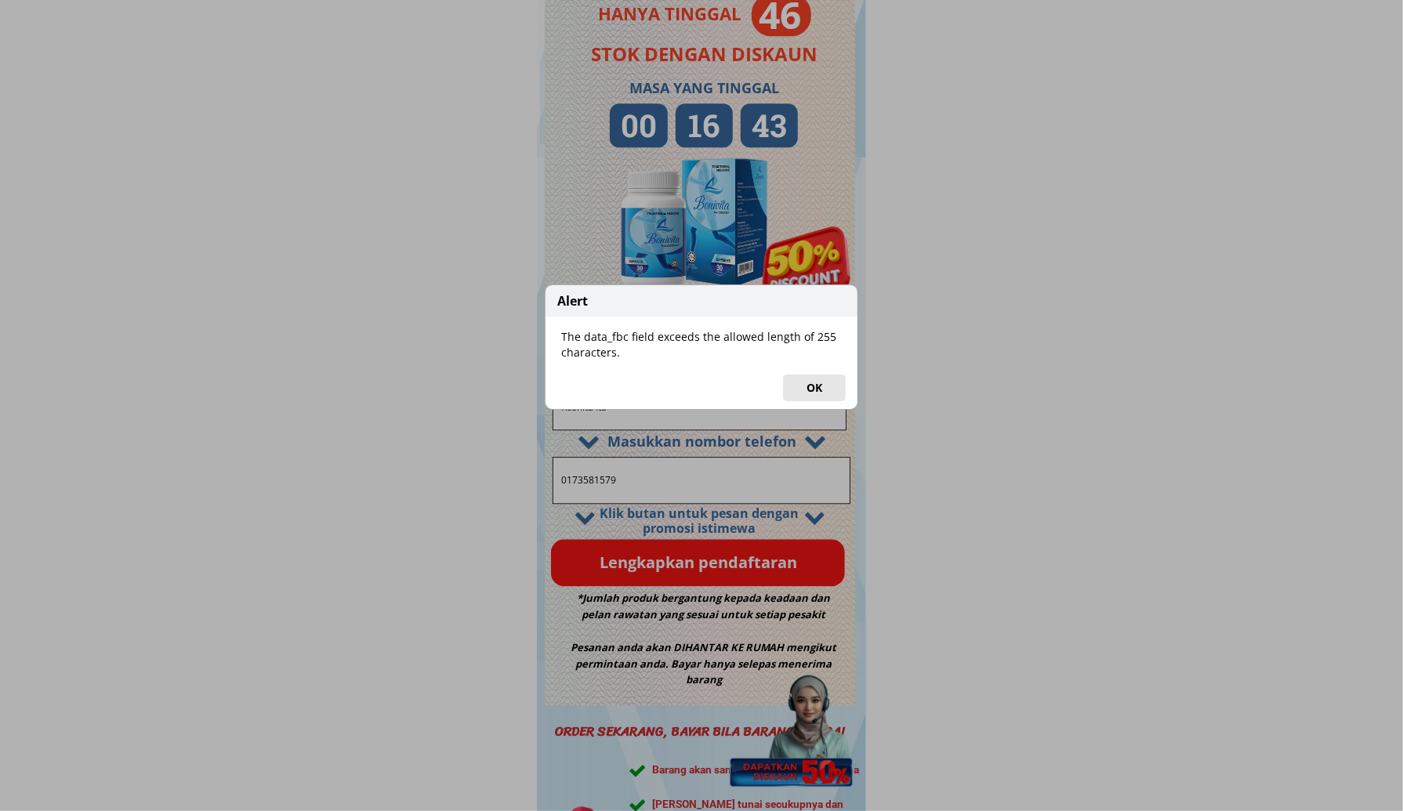
click at [812, 386] on button "OK" at bounding box center [814, 388] width 63 height 27
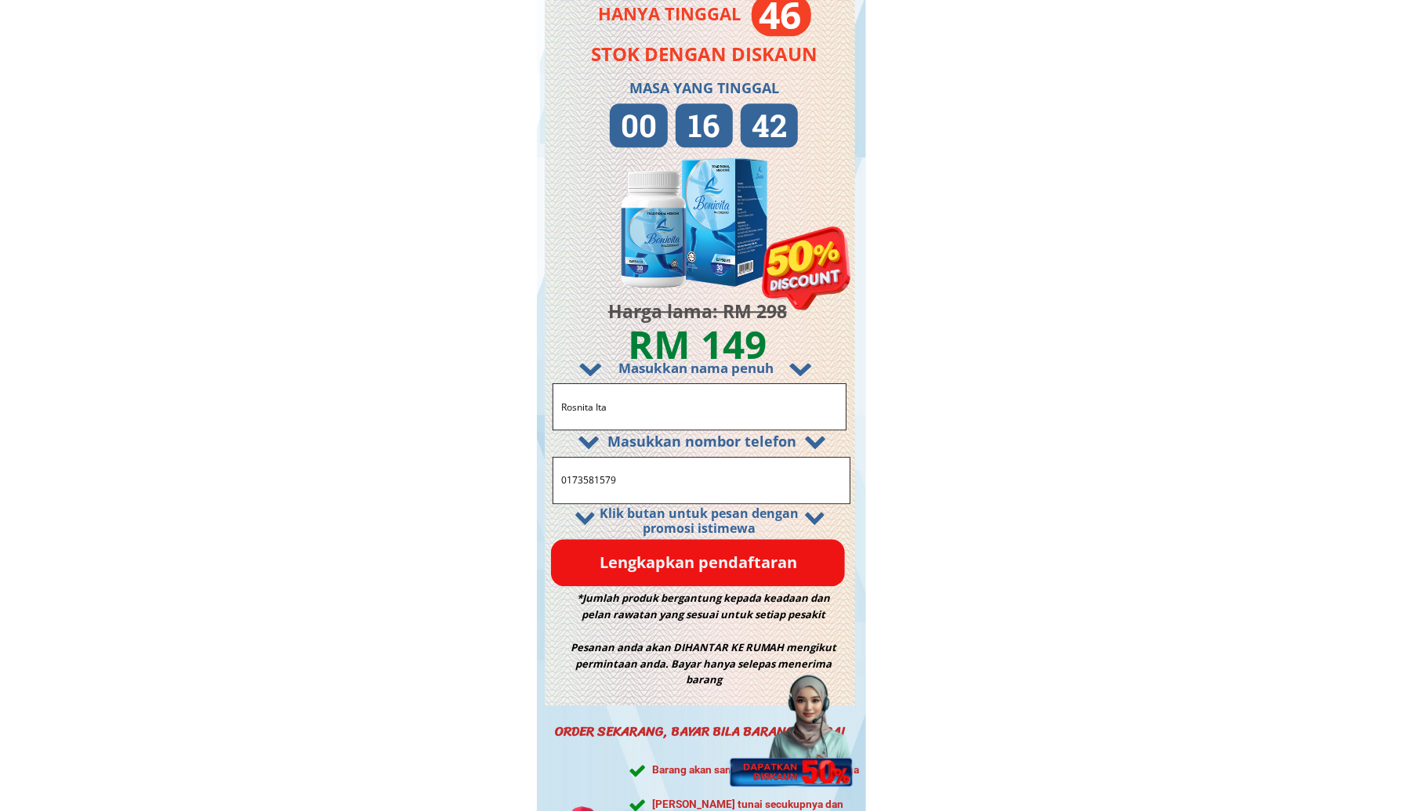
drag, startPoint x: 643, startPoint y: 479, endPoint x: 483, endPoint y: 469, distance: 160.1
type input "0173581579"
click at [690, 564] on p "Lengkapkan pendaftaran" at bounding box center [698, 562] width 294 height 47
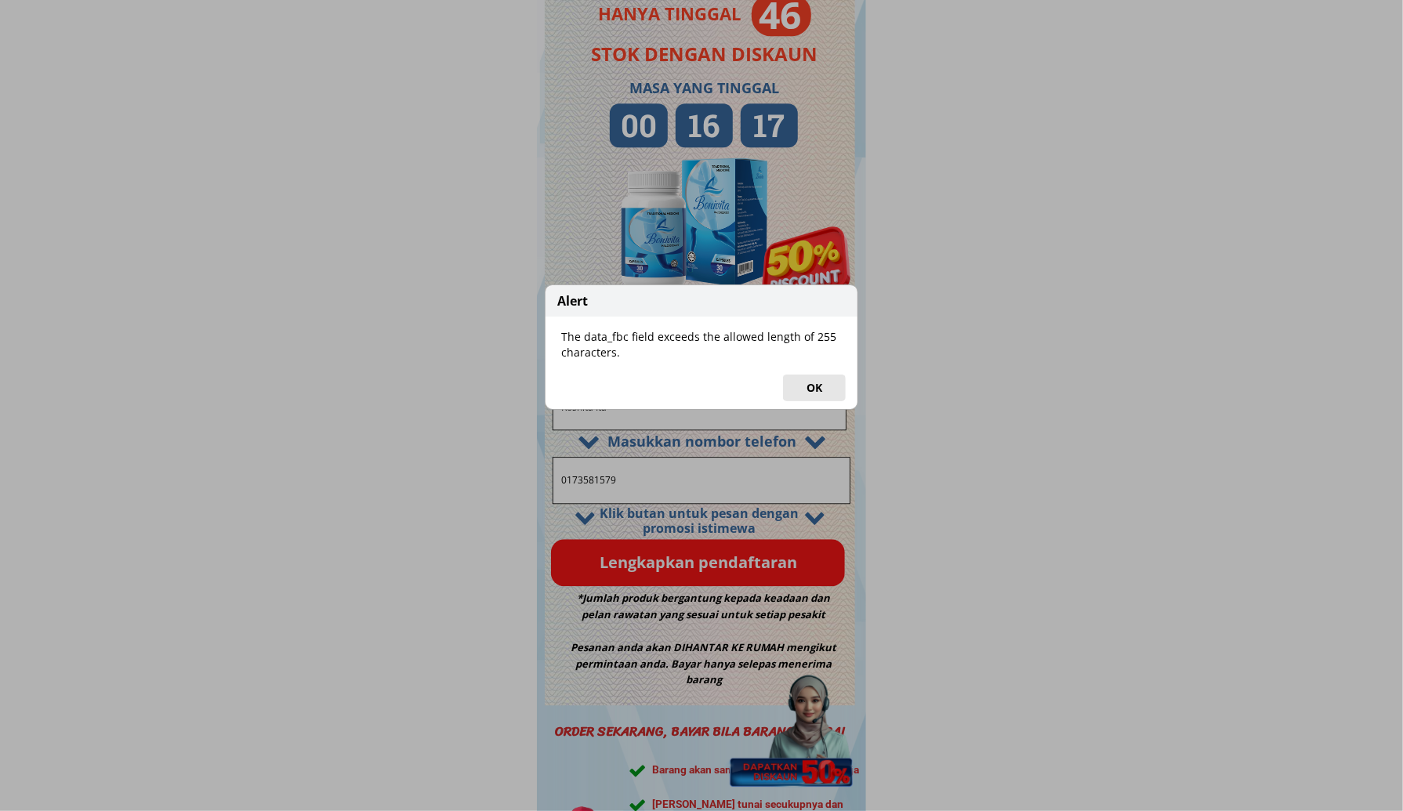
click at [807, 390] on button "OK" at bounding box center [814, 388] width 63 height 27
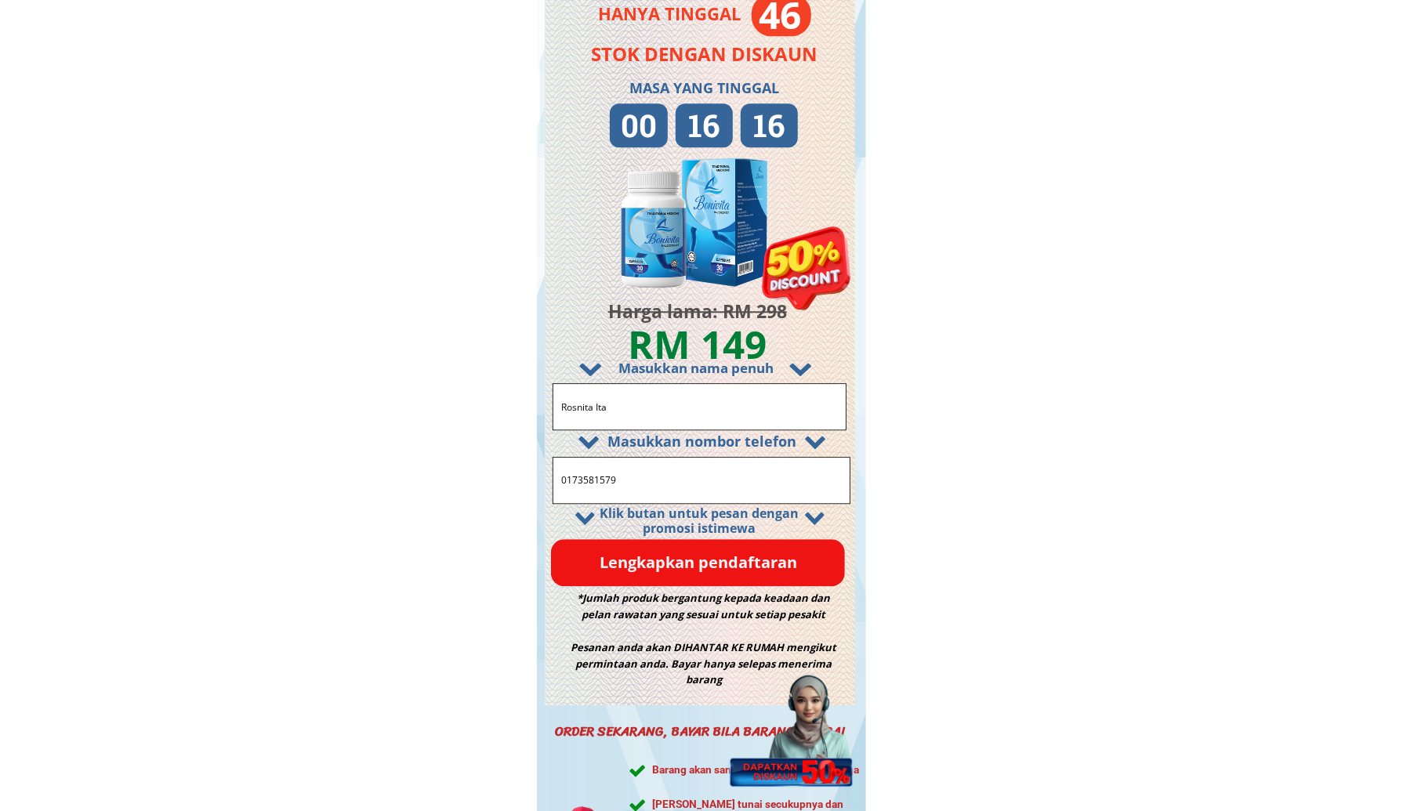
click at [658, 404] on input "Rosnita Ita" at bounding box center [699, 406] width 284 height 45
click at [658, 405] on input "Rosnita Ita" at bounding box center [699, 406] width 284 height 45
drag, startPoint x: 625, startPoint y: 401, endPoint x: 373, endPoint y: 373, distance: 253.9
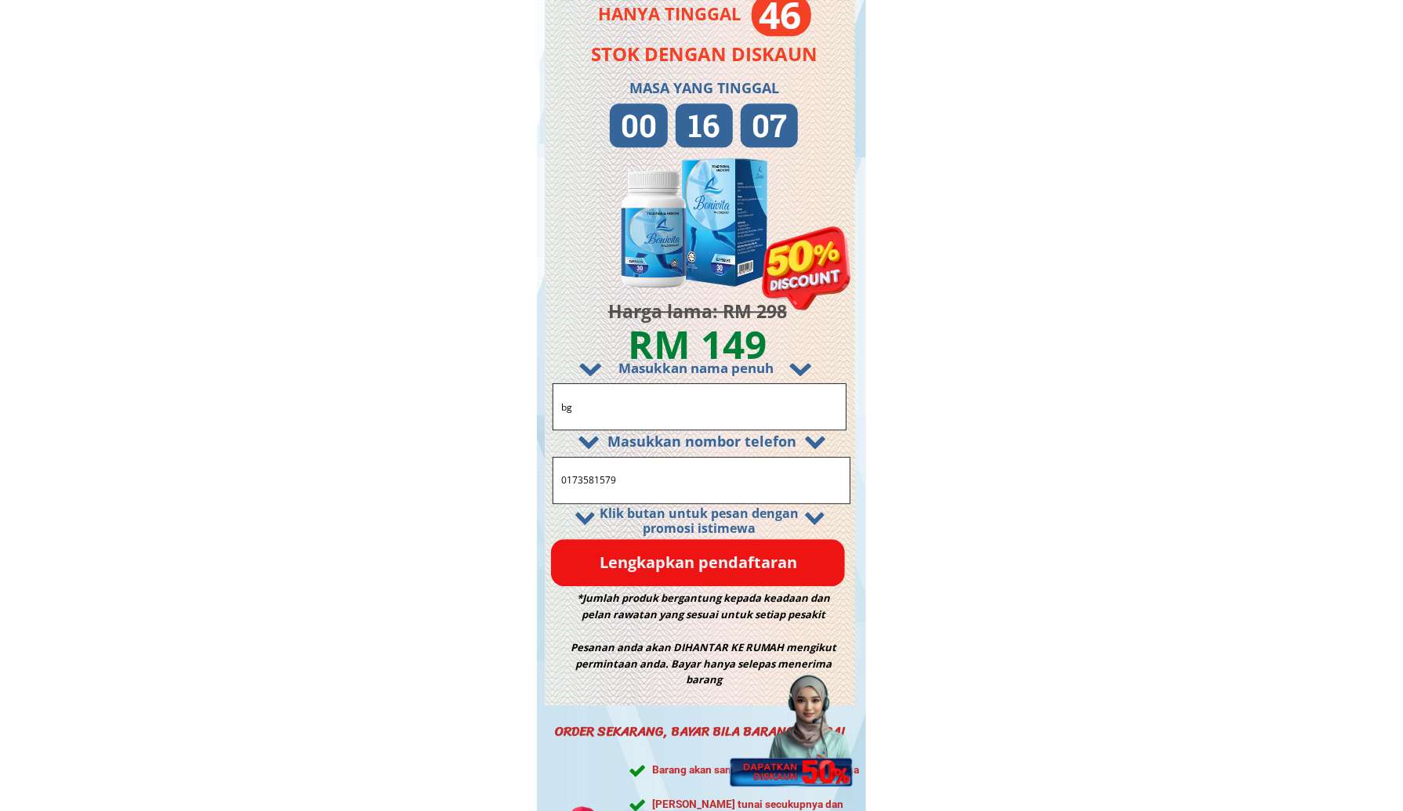
paste input "Rosnita Ita"
click at [596, 563] on p "Lengkapkan pendaftaran" at bounding box center [698, 562] width 294 height 47
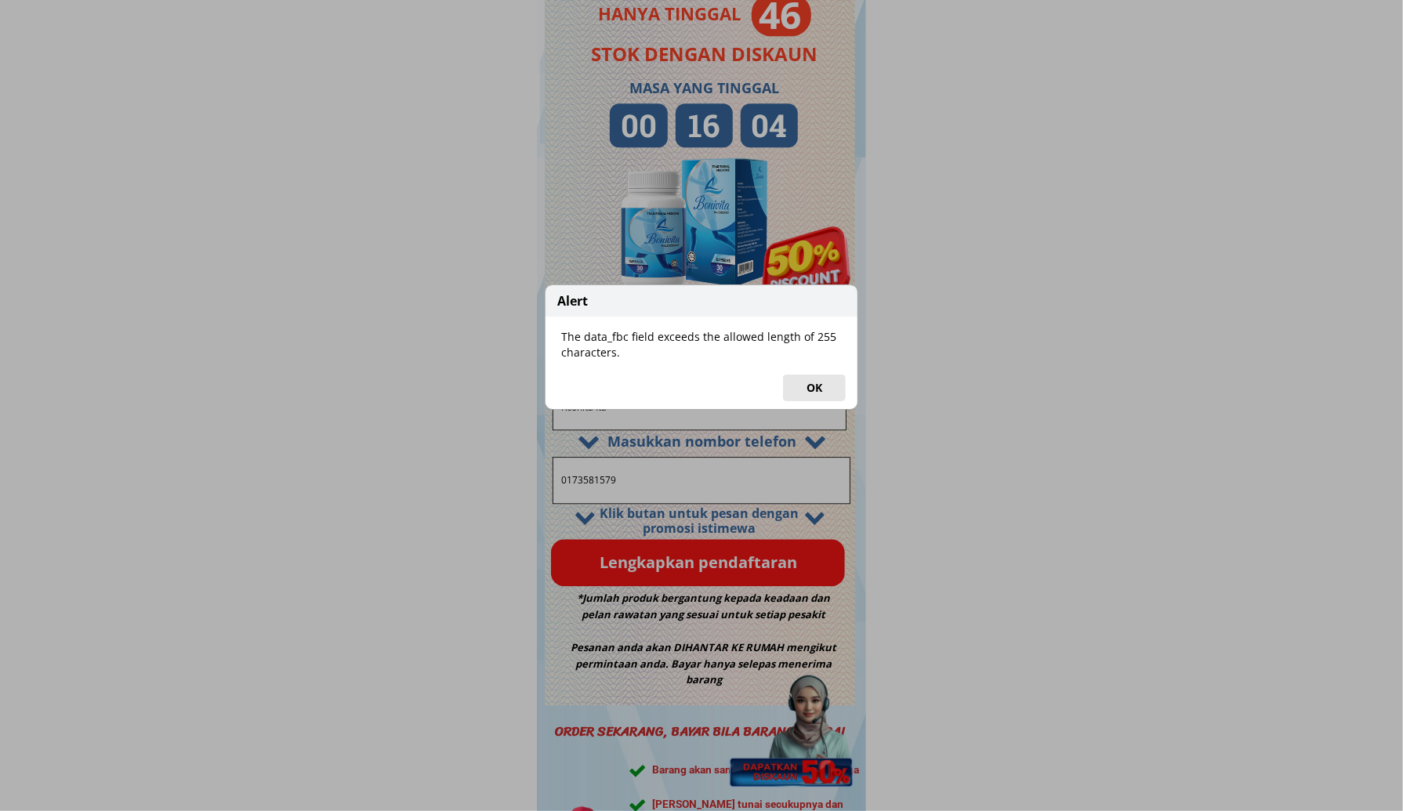
click at [806, 388] on button "OK" at bounding box center [814, 388] width 63 height 27
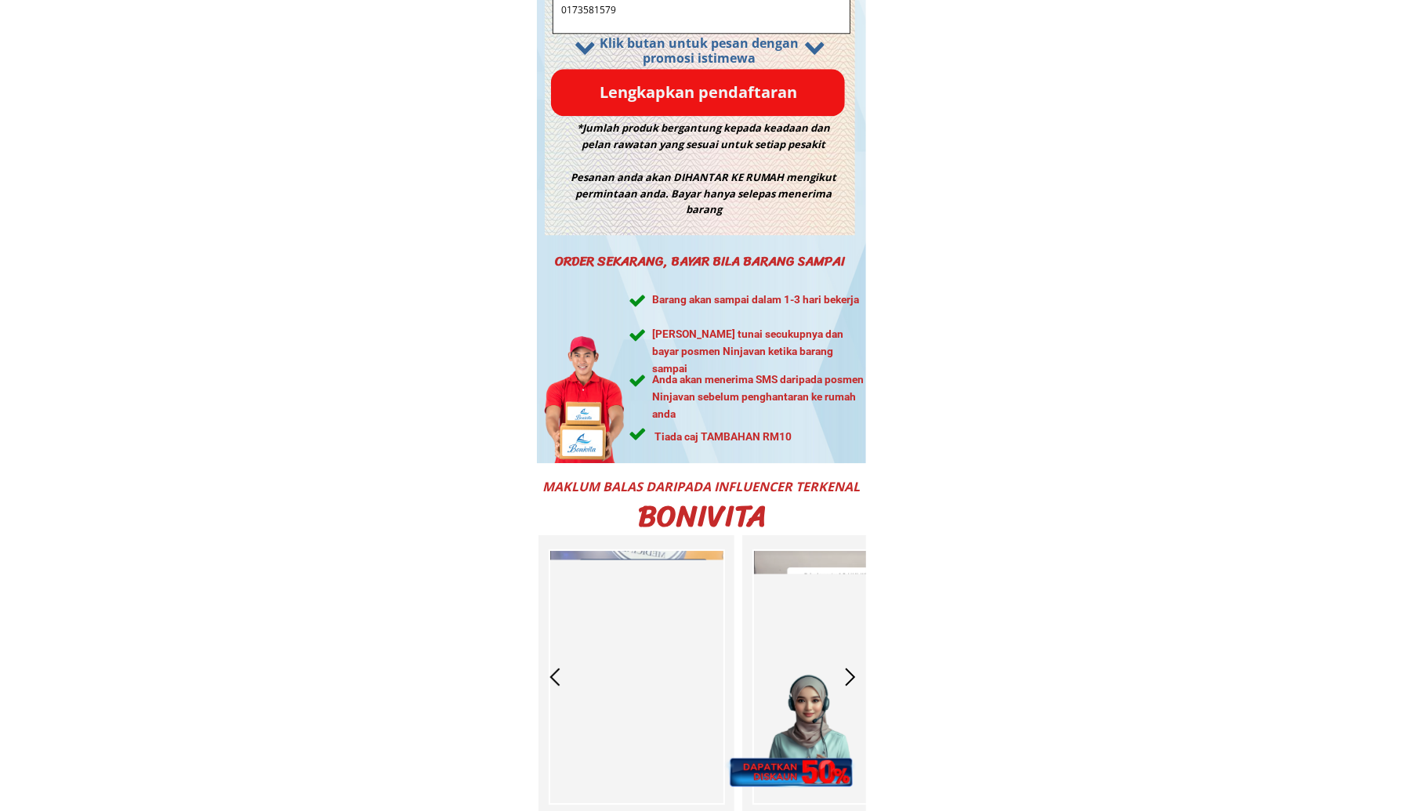
scroll to position [9324, 0]
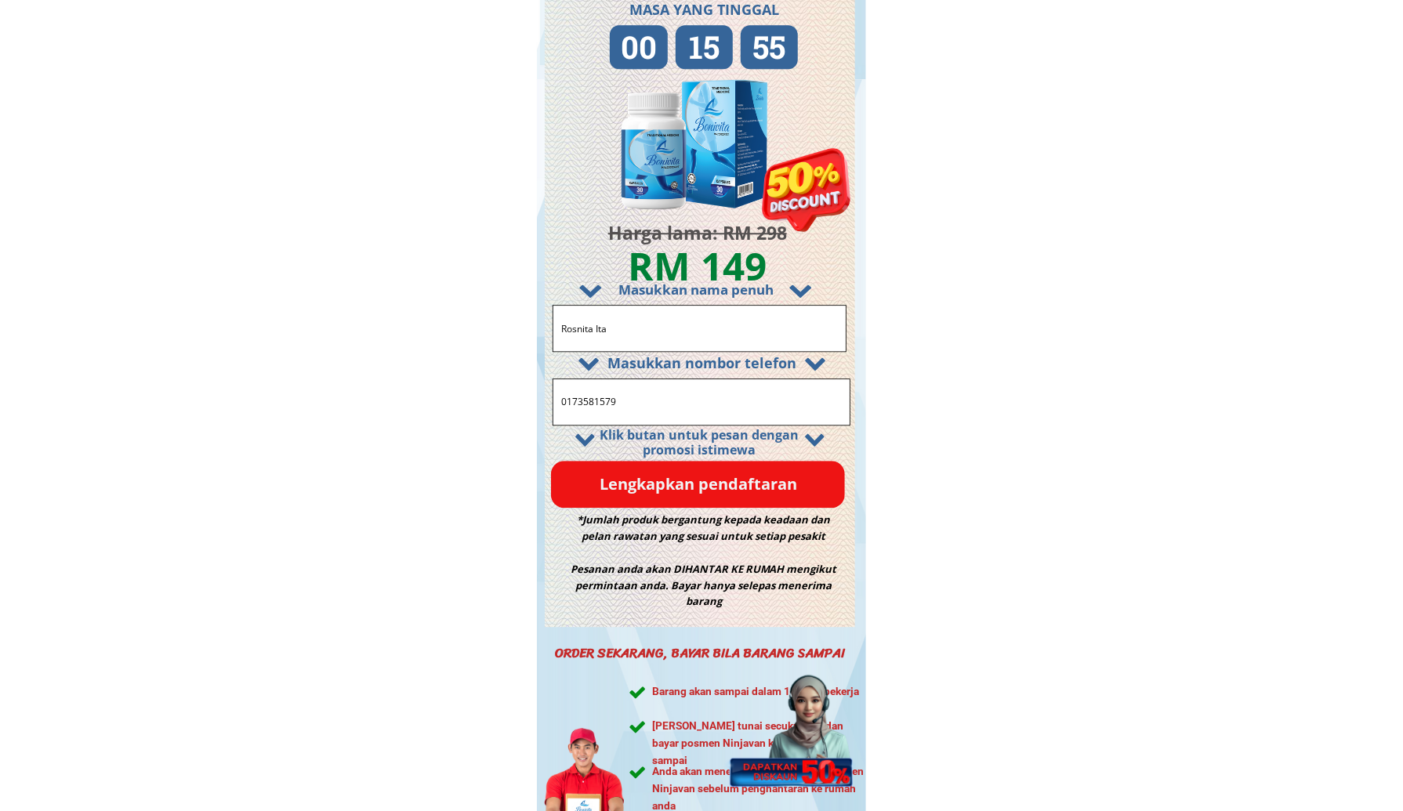
click at [646, 334] on input "Rosnita Ita" at bounding box center [699, 328] width 284 height 45
type input "test"
click at [654, 397] on input "0173581579" at bounding box center [701, 401] width 288 height 45
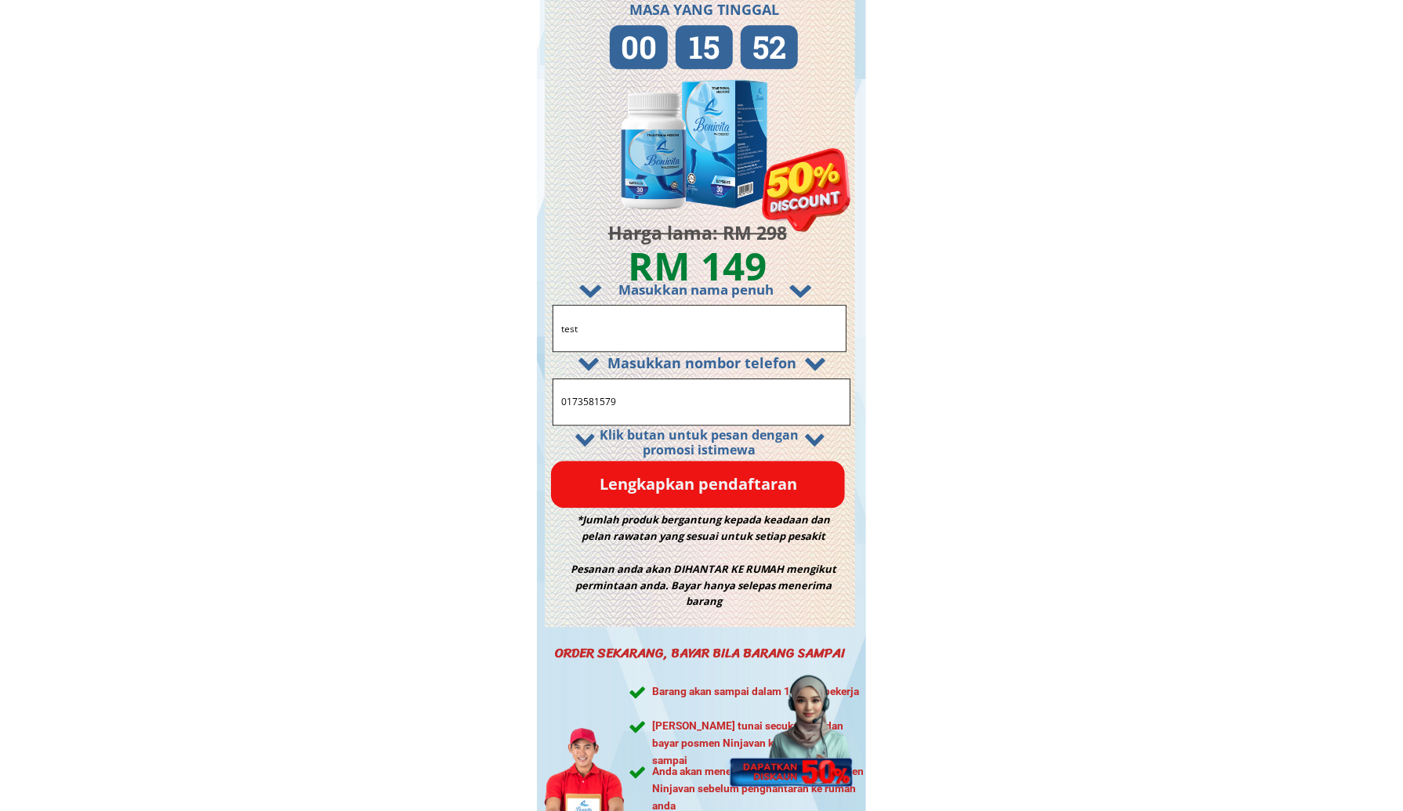
click at [654, 397] on input "0173581579" at bounding box center [701, 401] width 288 height 45
type input "0915978939"
click at [659, 481] on p "Lengkapkan pendaftaran" at bounding box center [698, 484] width 294 height 47
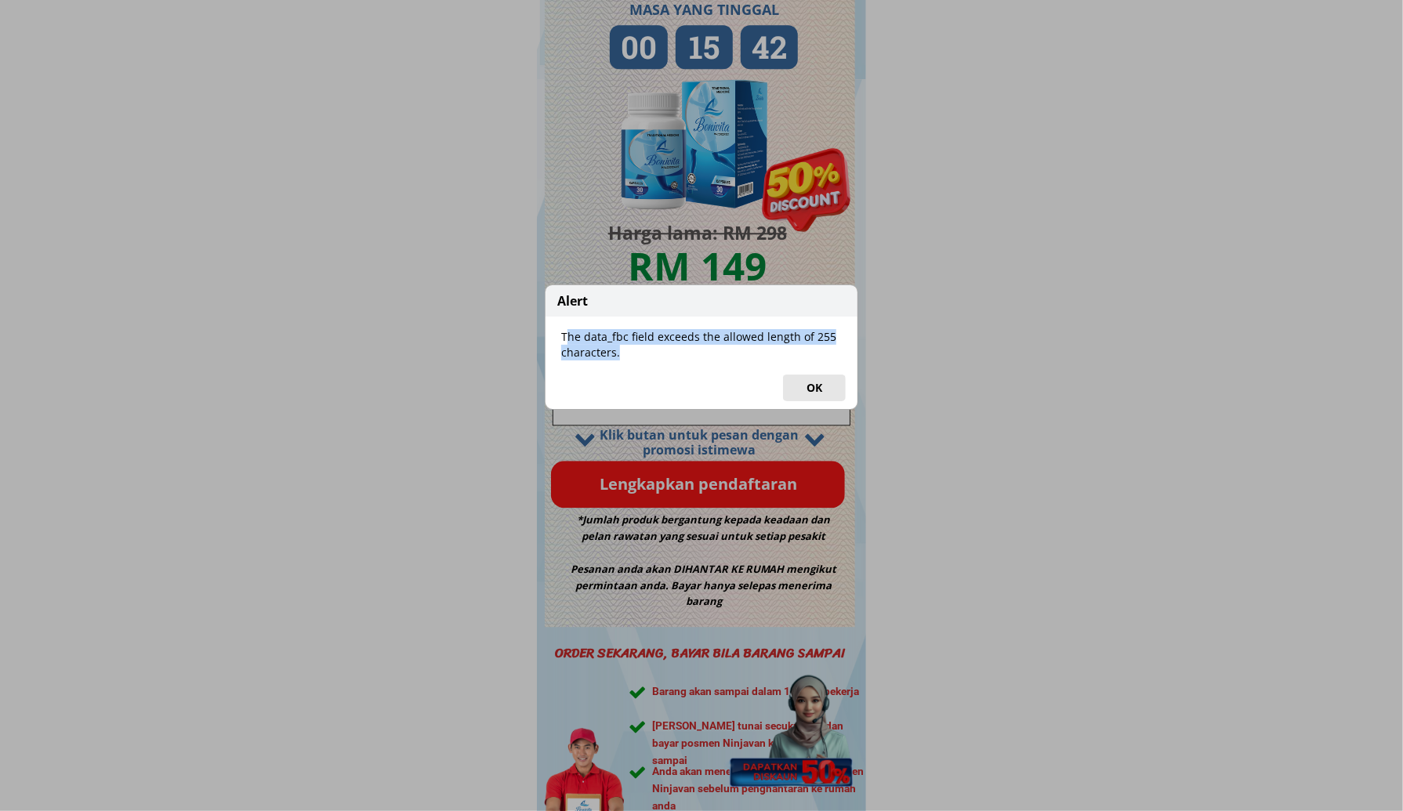
drag, startPoint x: 621, startPoint y: 349, endPoint x: 564, endPoint y: 335, distance: 58.2
click at [564, 335] on div "The data_fbc field exceeds the allowed length of 255 characters." at bounding box center [701, 344] width 312 height 31
click at [799, 385] on button "OK" at bounding box center [814, 388] width 63 height 27
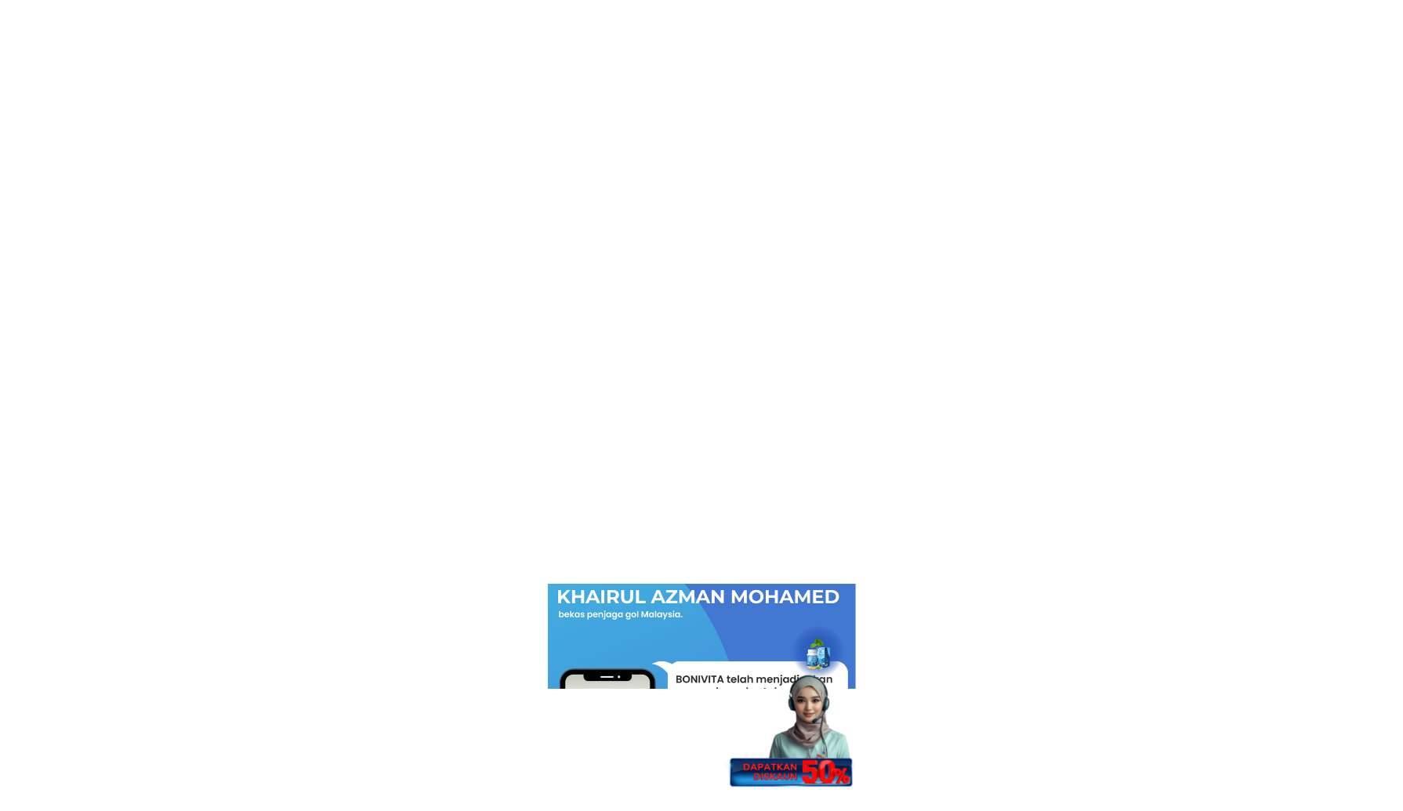
scroll to position [6895, 0]
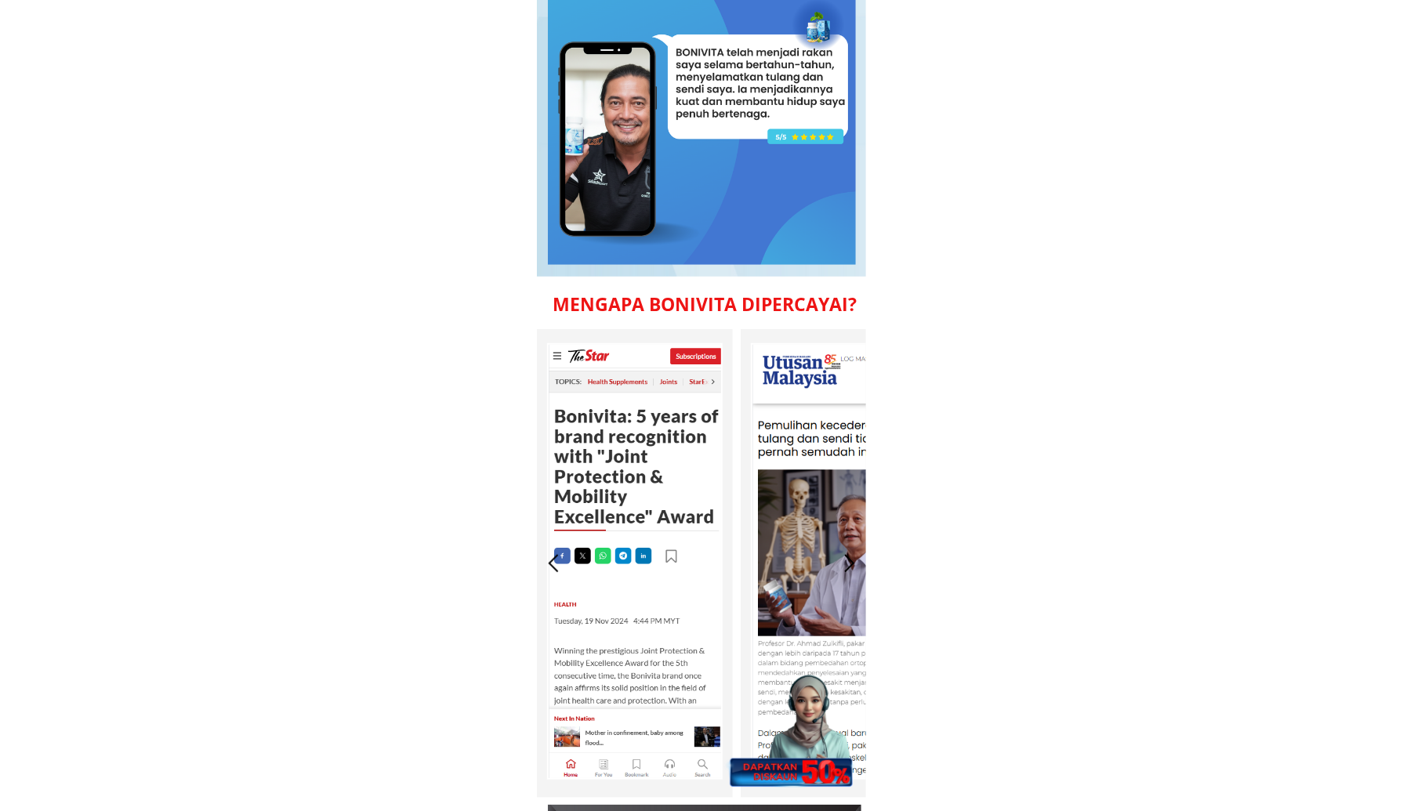
click at [833, 726] on div at bounding box center [789, 720] width 139 height 135
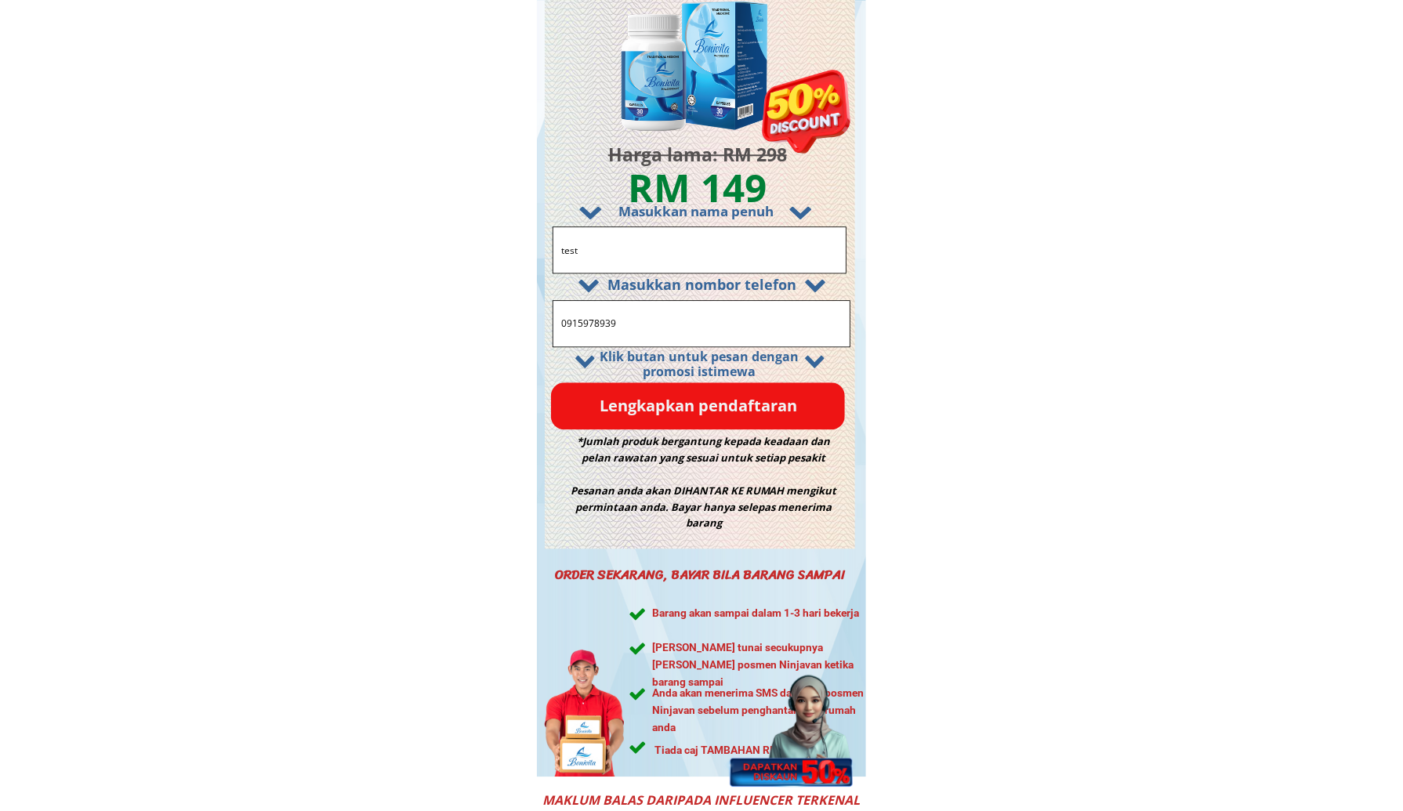
drag, startPoint x: 666, startPoint y: 313, endPoint x: 342, endPoint y: 297, distance: 324.8
paste input "146698371"
click at [617, 322] on input "0146698371" at bounding box center [701, 323] width 288 height 45
type input "0146698377"
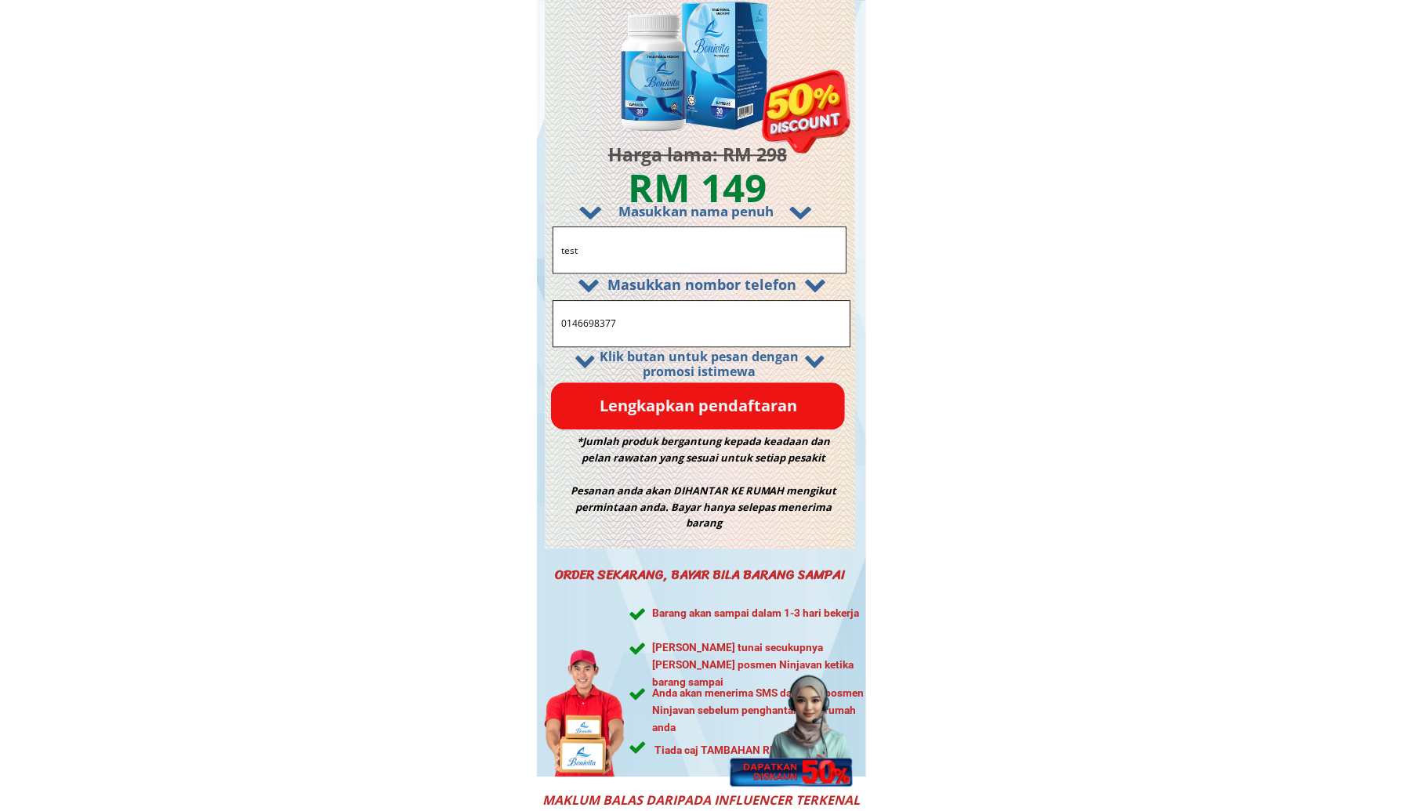
click at [605, 246] on input "test" at bounding box center [699, 249] width 284 height 45
click at [643, 411] on p "Lengkapkan pendaftaran" at bounding box center [698, 405] width 294 height 47
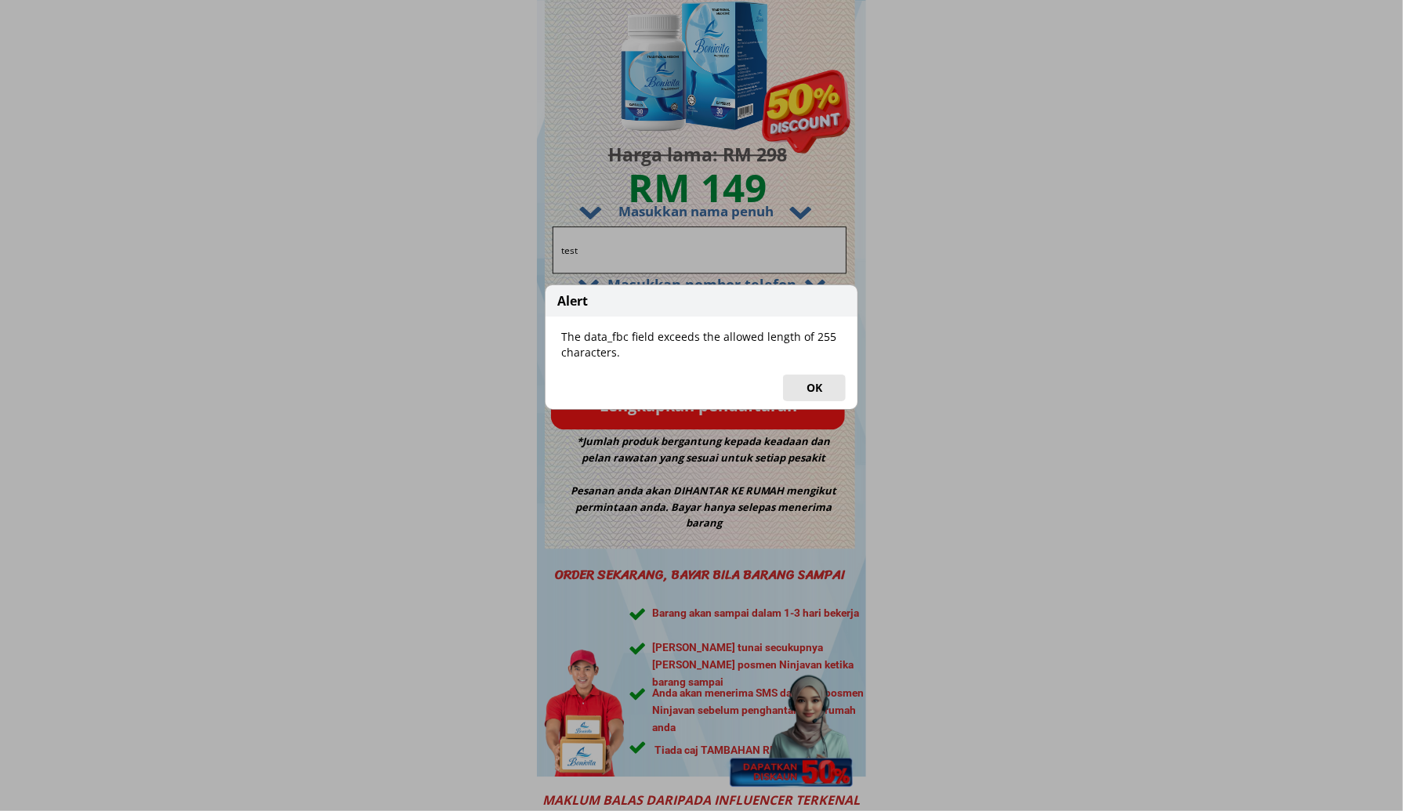
click at [811, 386] on button "OK" at bounding box center [814, 388] width 63 height 27
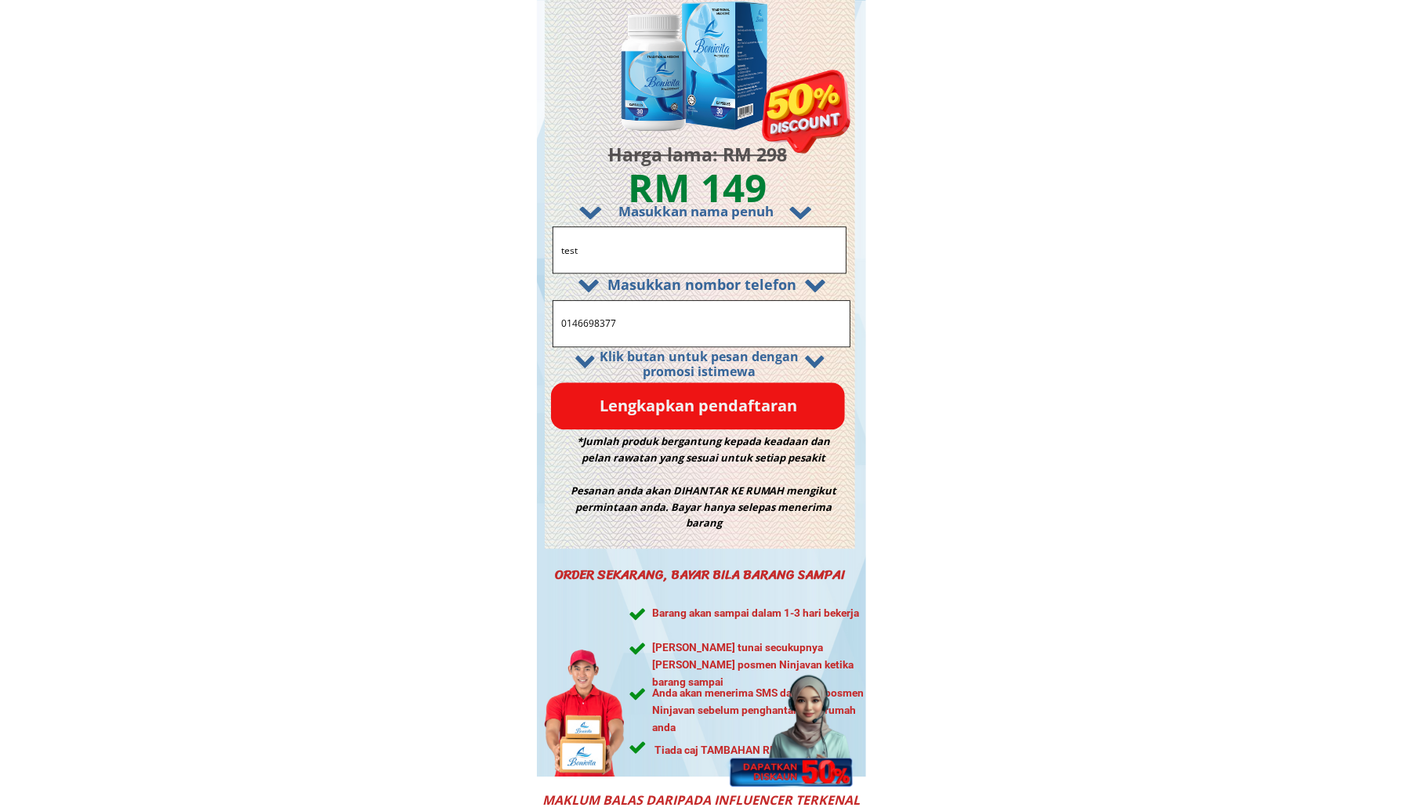
click at [619, 326] on input "0146698377" at bounding box center [701, 323] width 288 height 45
click at [664, 395] on p "Lengkapkan pendaftaran" at bounding box center [698, 405] width 294 height 47
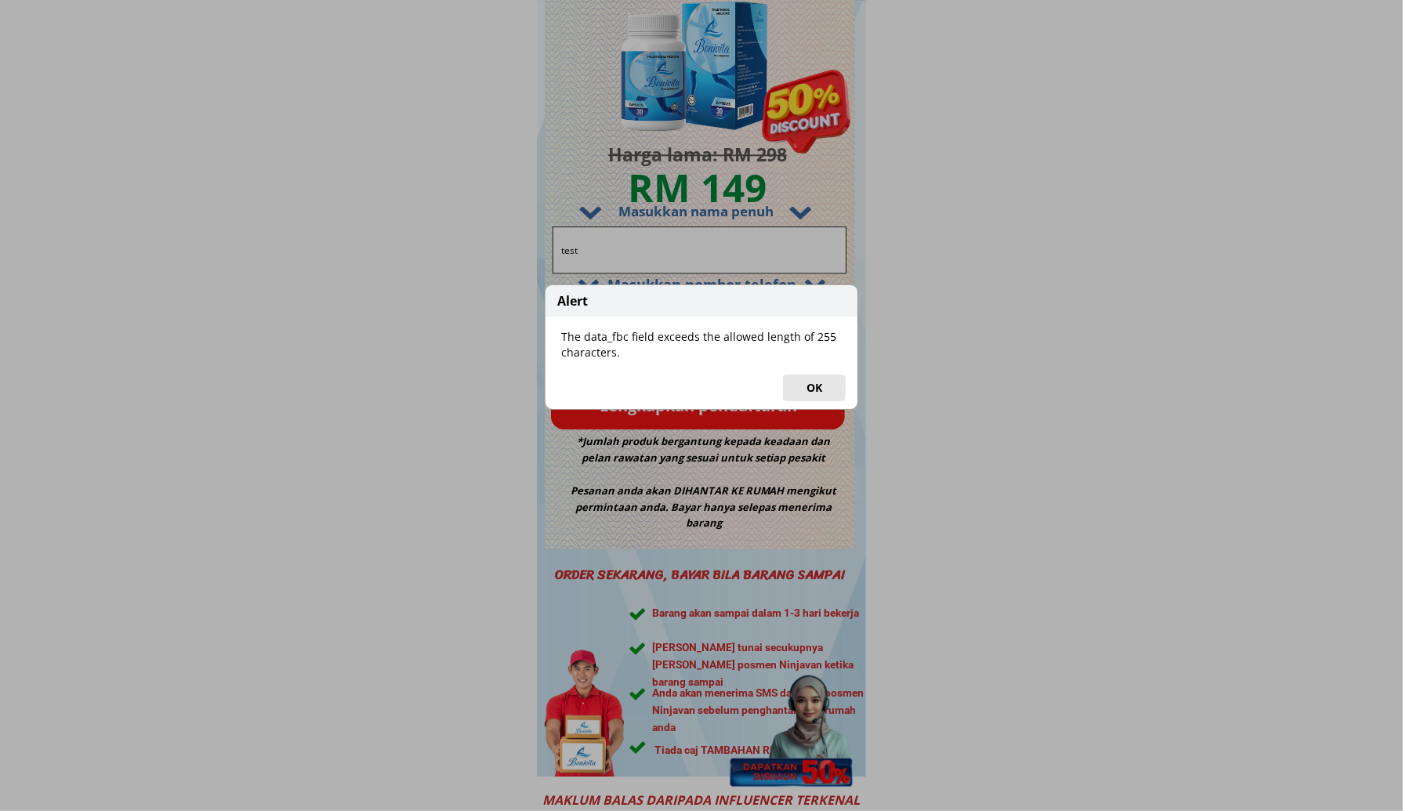
click at [798, 388] on button "OK" at bounding box center [814, 388] width 63 height 27
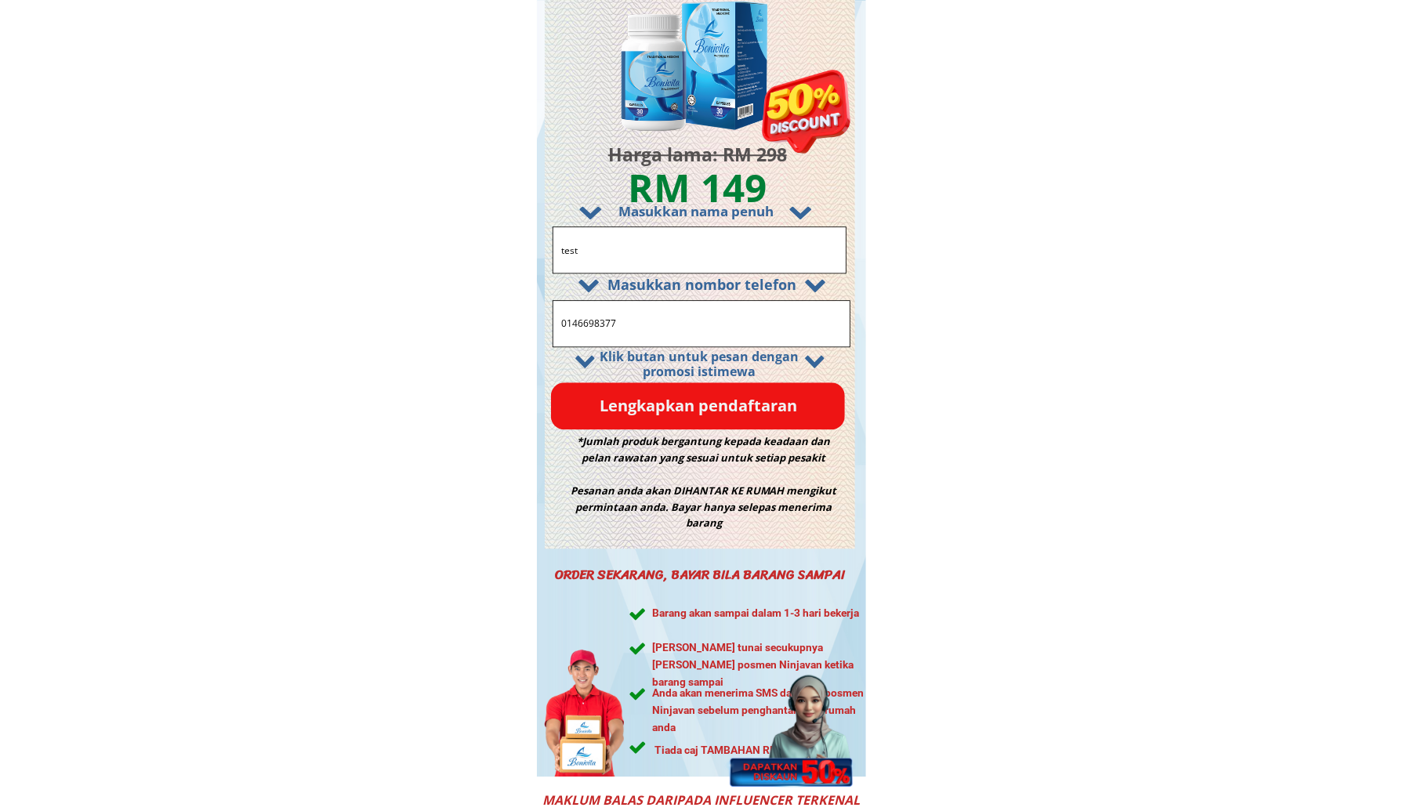
click at [643, 400] on p "Lengkapkan pendaftaran" at bounding box center [698, 405] width 294 height 47
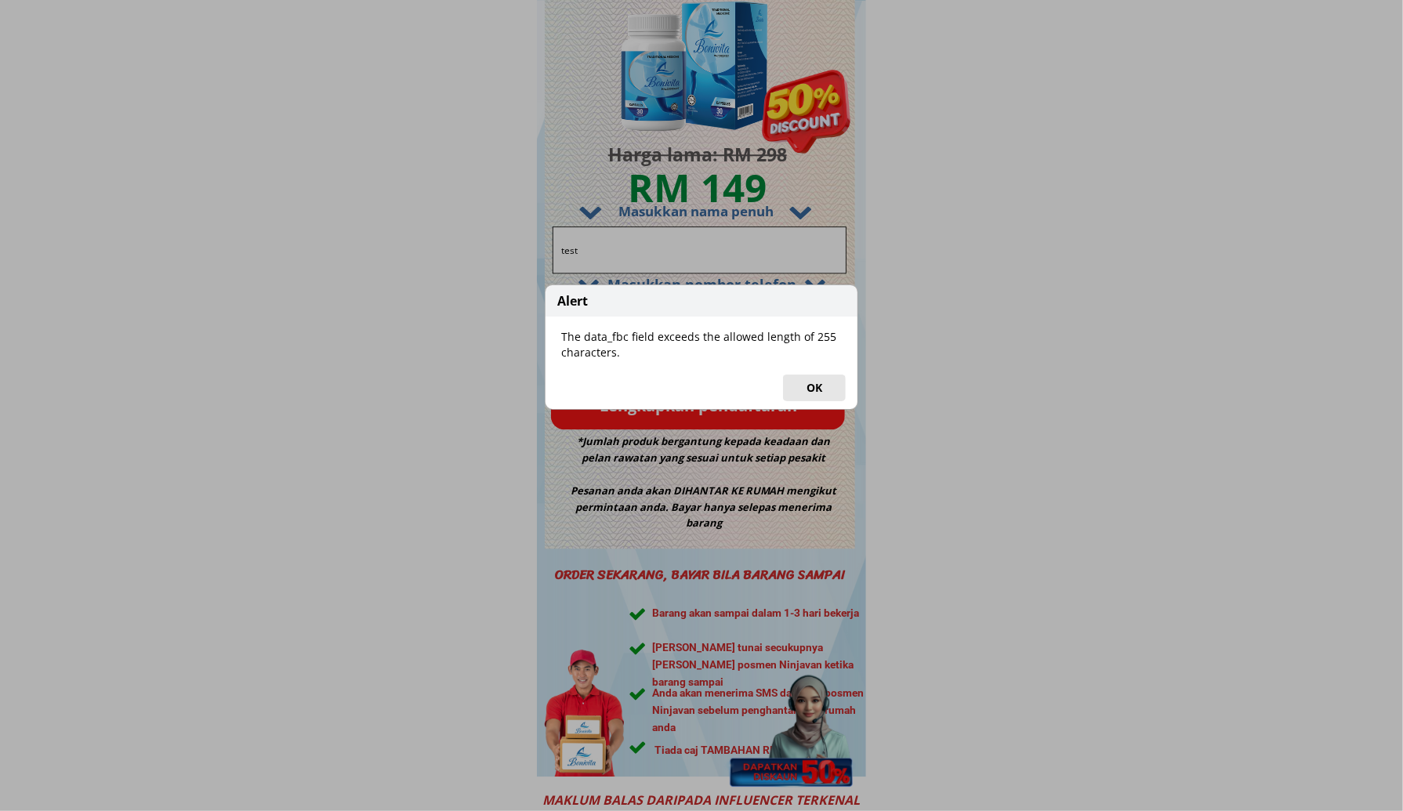
click at [802, 385] on button "OK" at bounding box center [814, 388] width 63 height 27
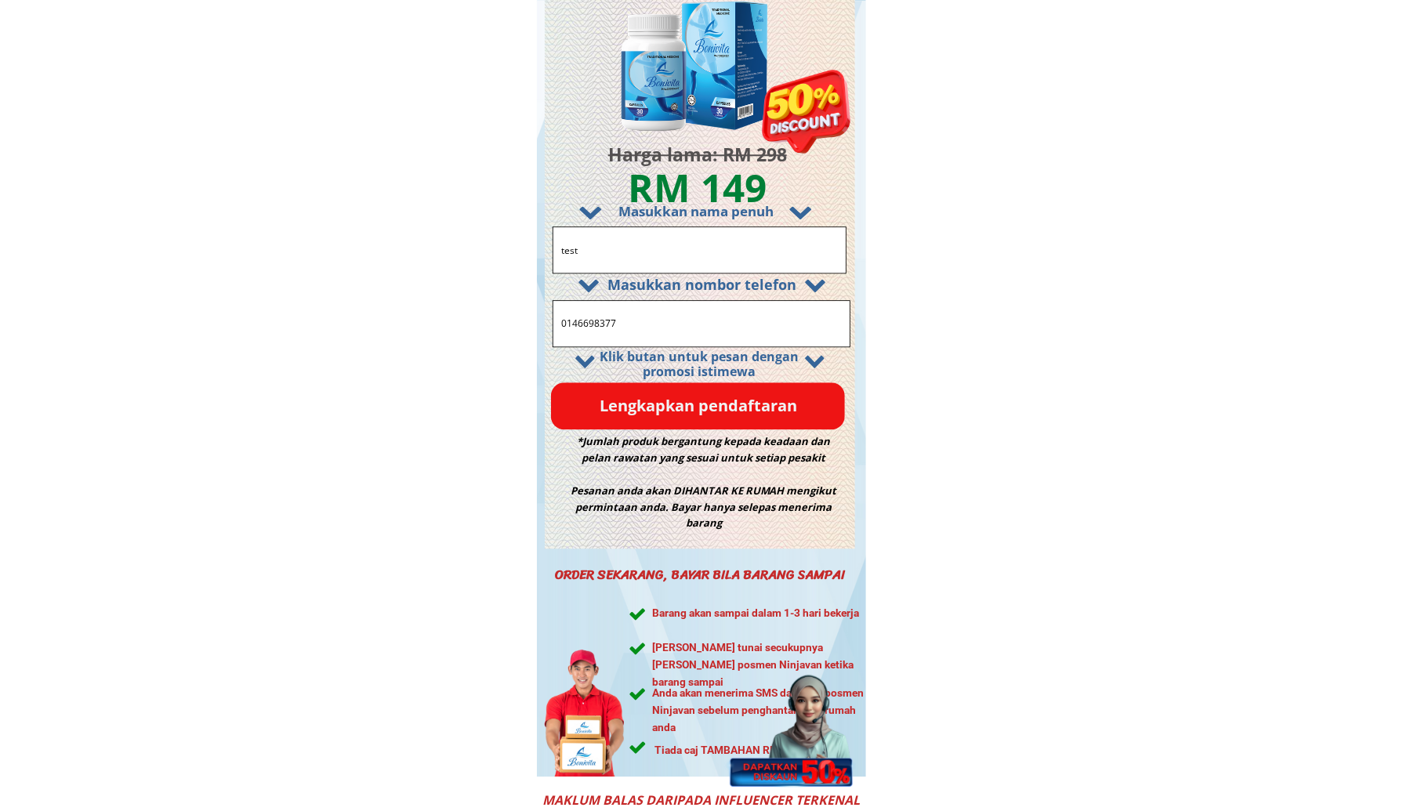
click at [703, 407] on p "Lengkapkan pendaftaran" at bounding box center [698, 405] width 294 height 47
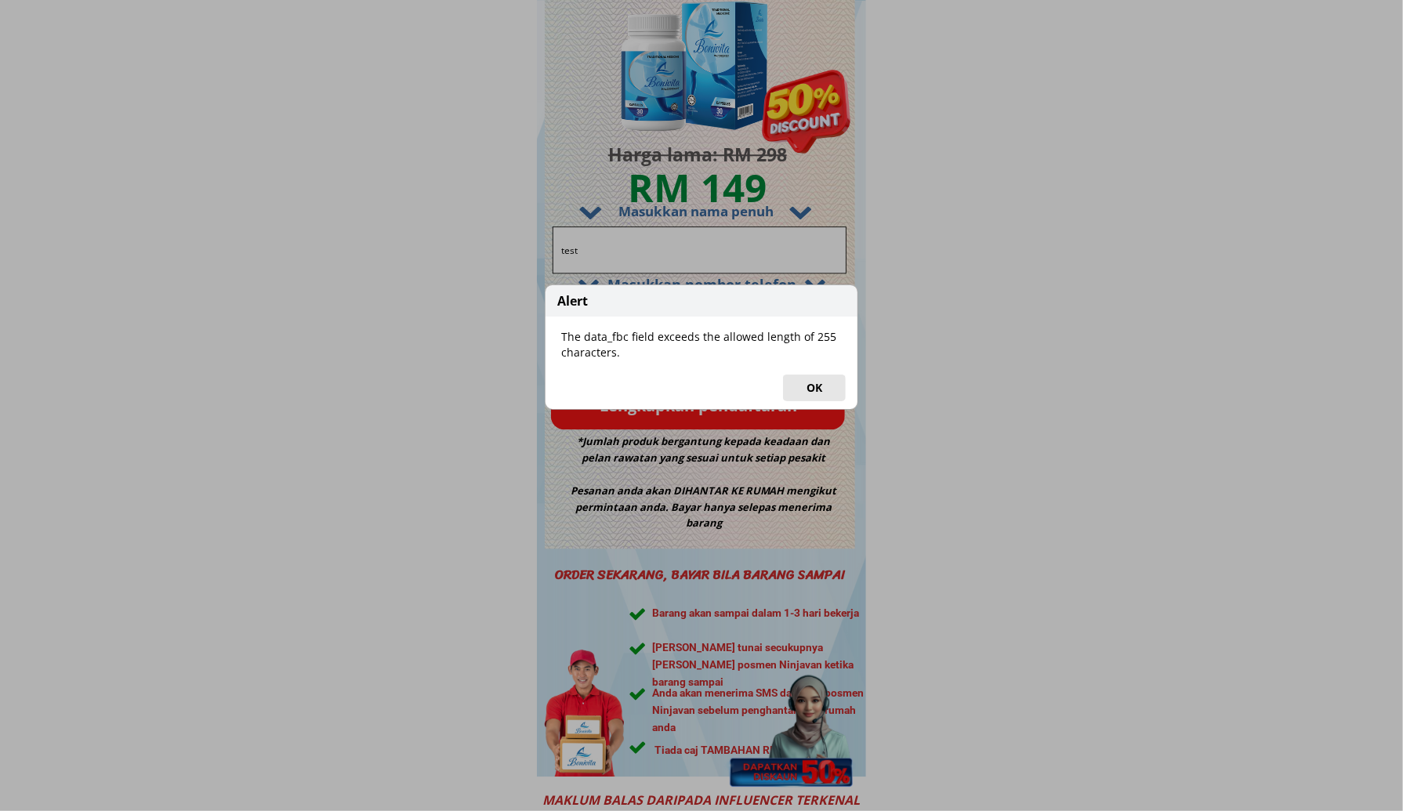
click at [805, 394] on button "OK" at bounding box center [814, 388] width 63 height 27
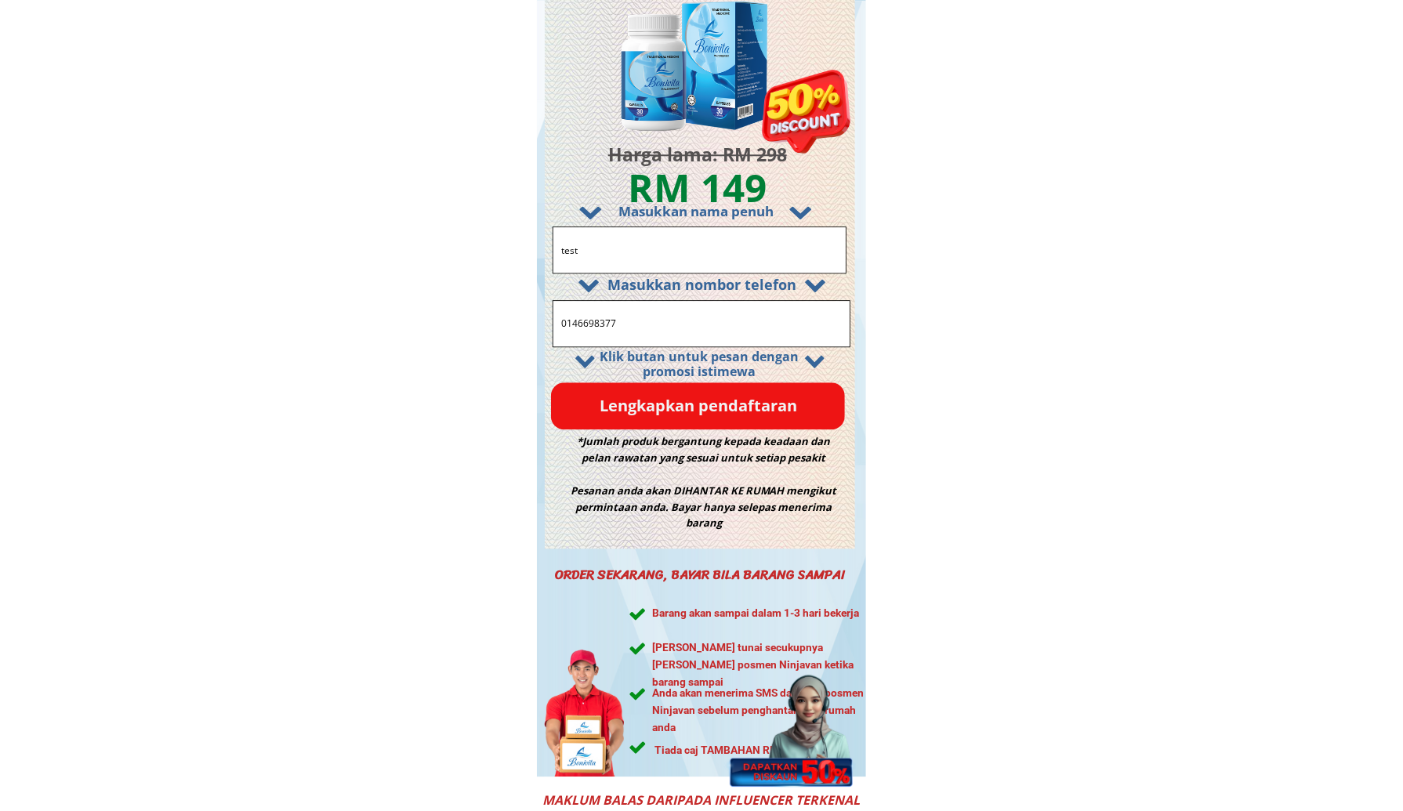
click at [744, 339] on input "0146698377" at bounding box center [701, 323] width 288 height 45
click at [744, 330] on input "0146698377" at bounding box center [701, 323] width 288 height 45
click at [722, 257] on input "test" at bounding box center [699, 249] width 284 height 45
click at [708, 314] on input "0146698377" at bounding box center [701, 323] width 288 height 45
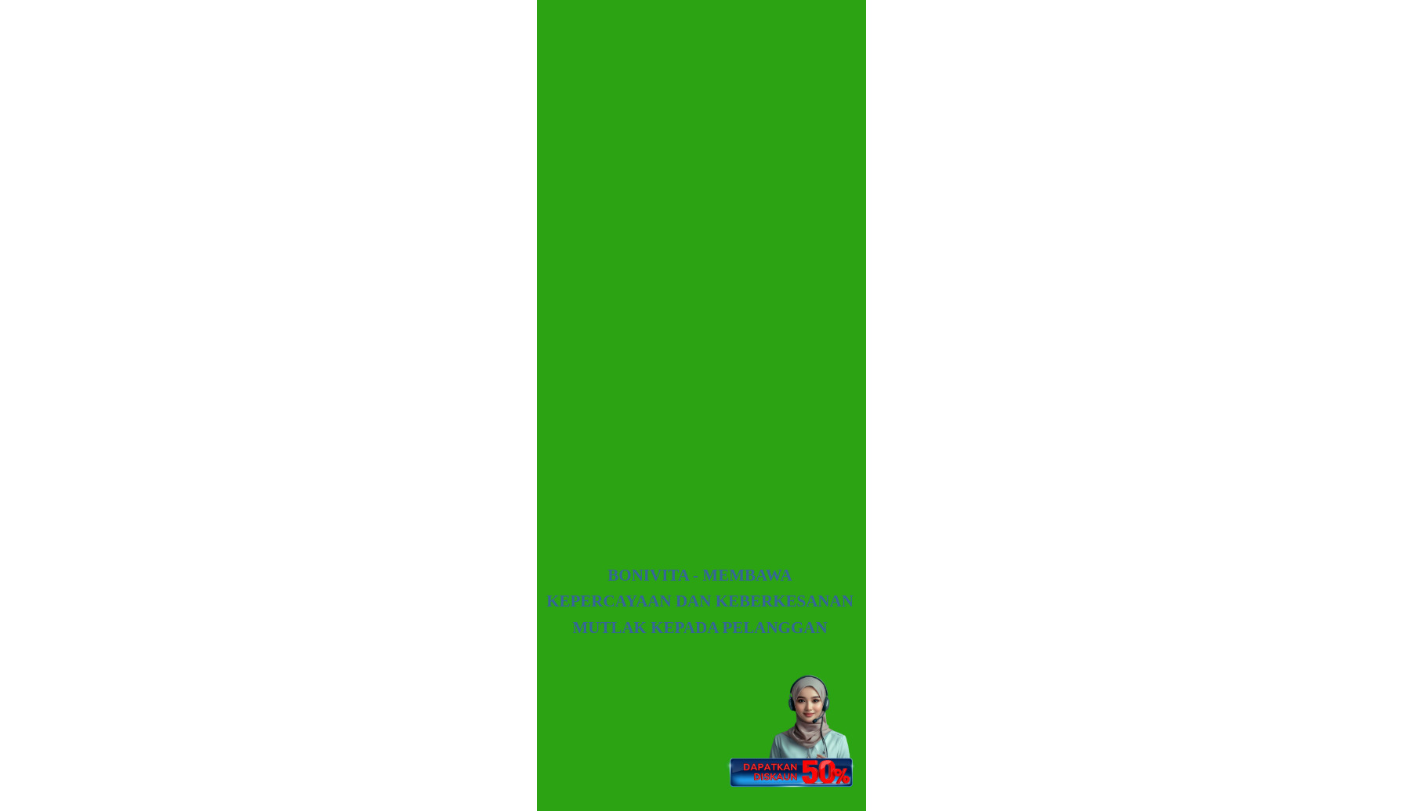
scroll to position [9403, 0]
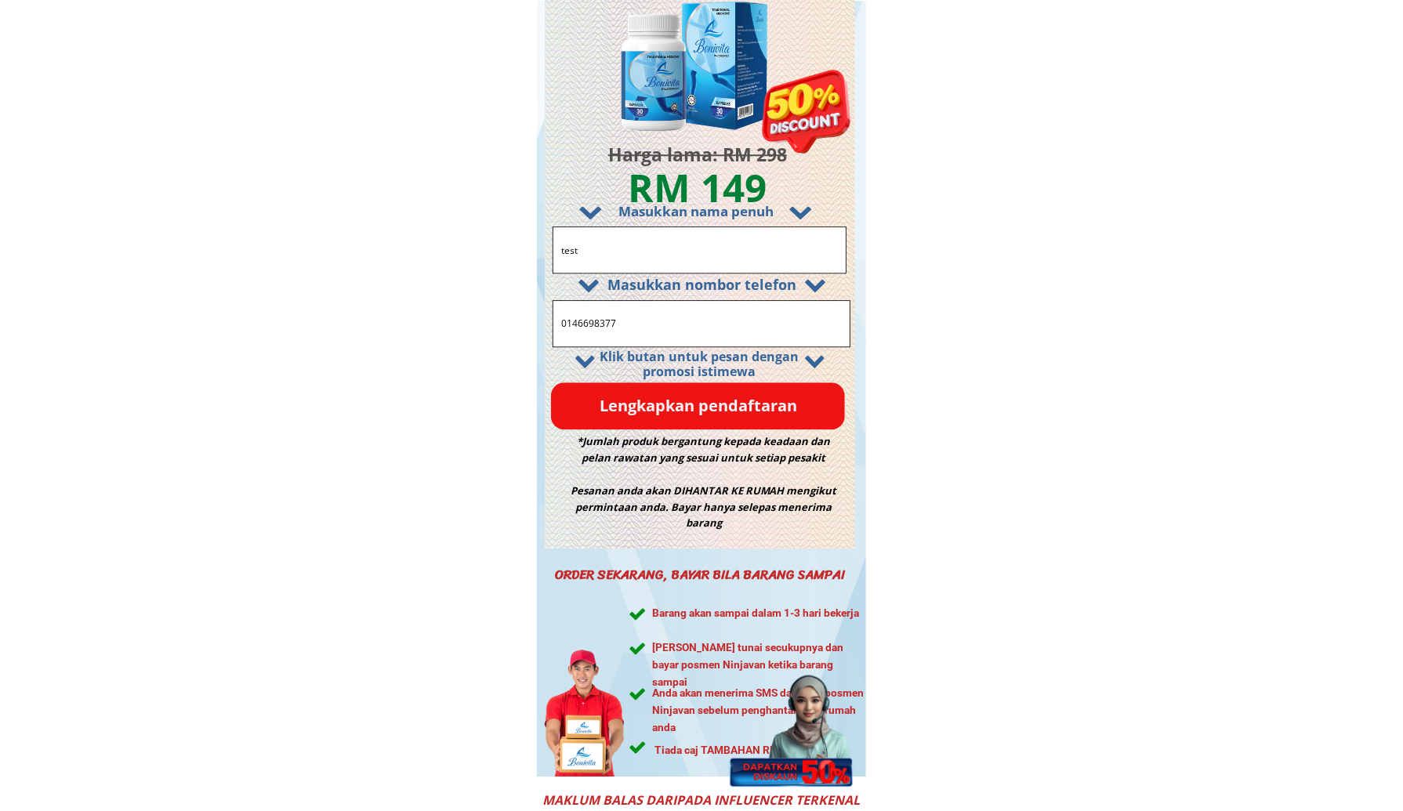
click at [640, 326] on input "0146698377" at bounding box center [701, 323] width 288 height 45
click at [664, 393] on p "Lengkapkan pendaftaran" at bounding box center [698, 405] width 294 height 47
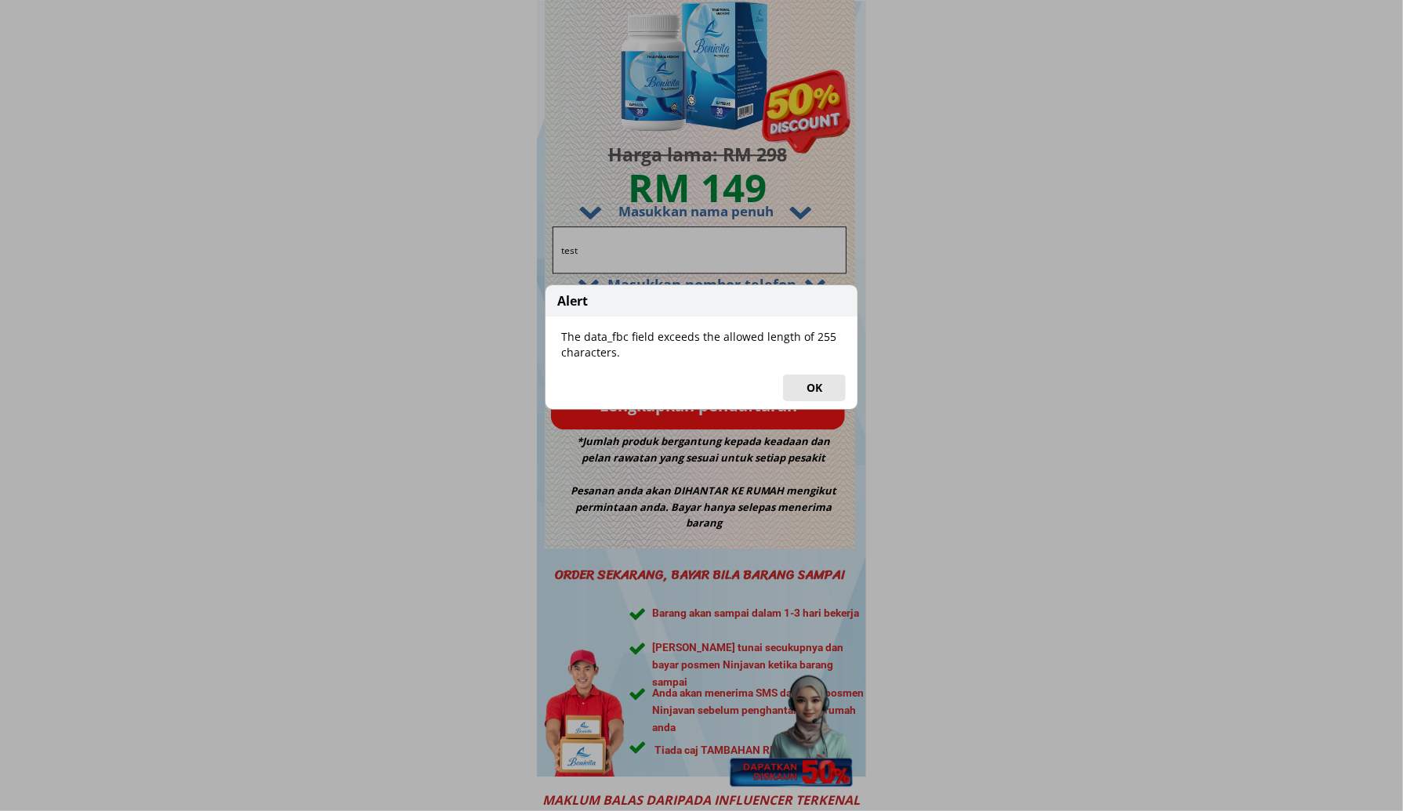
click at [813, 389] on button "OK" at bounding box center [814, 388] width 63 height 27
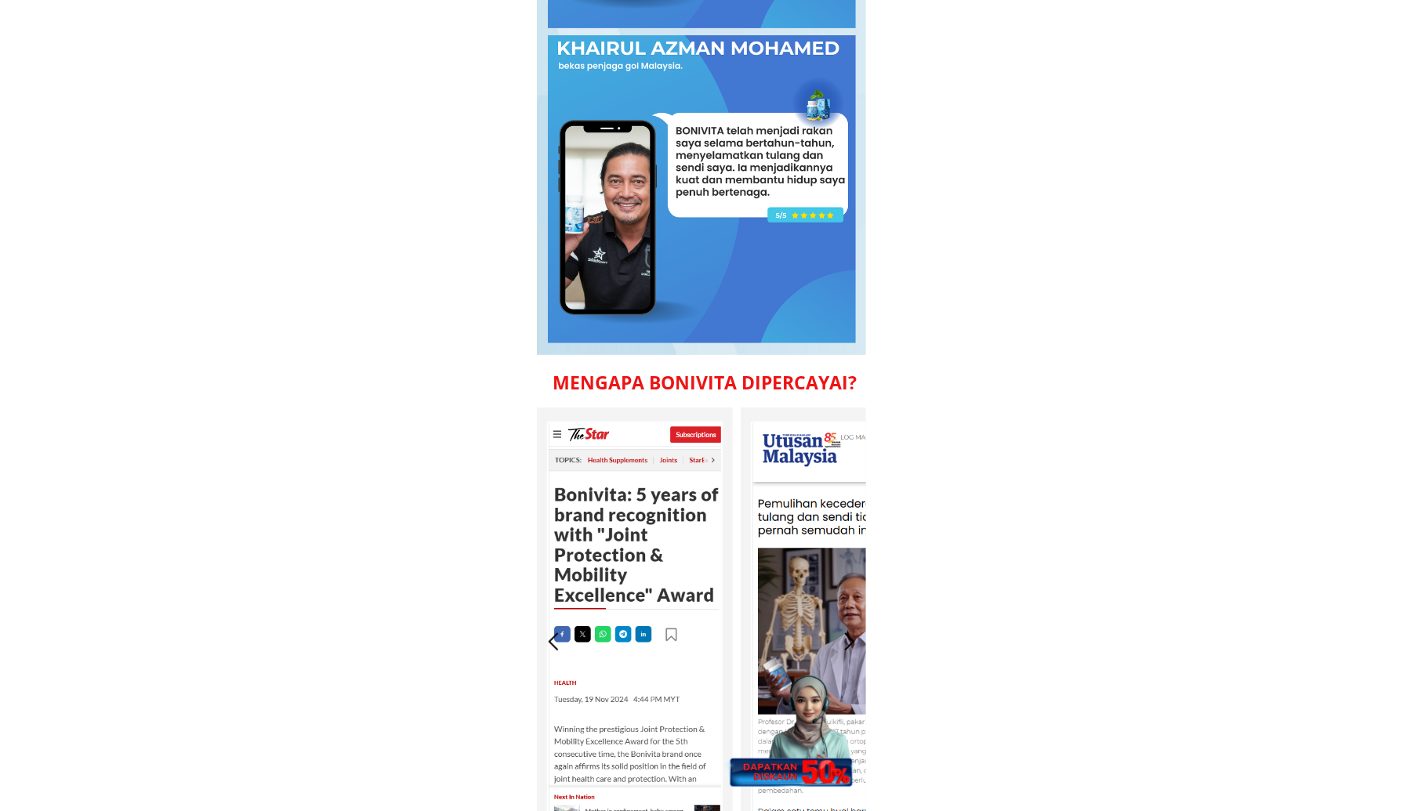
click at [792, 725] on div at bounding box center [789, 720] width 139 height 135
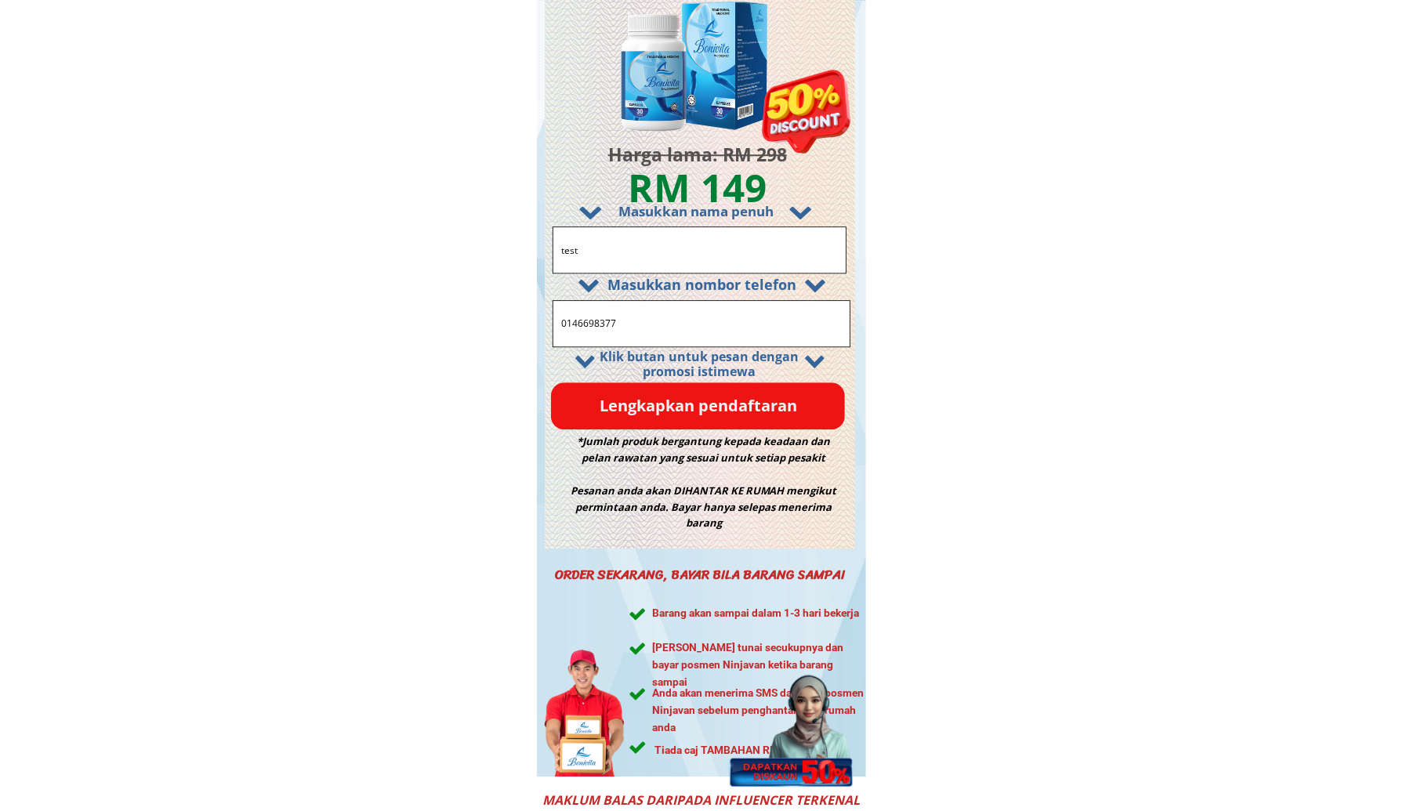
click at [633, 325] on input "0146698377" at bounding box center [701, 323] width 288 height 45
click at [630, 407] on p "Lengkapkan pendaftaran" at bounding box center [698, 405] width 294 height 47
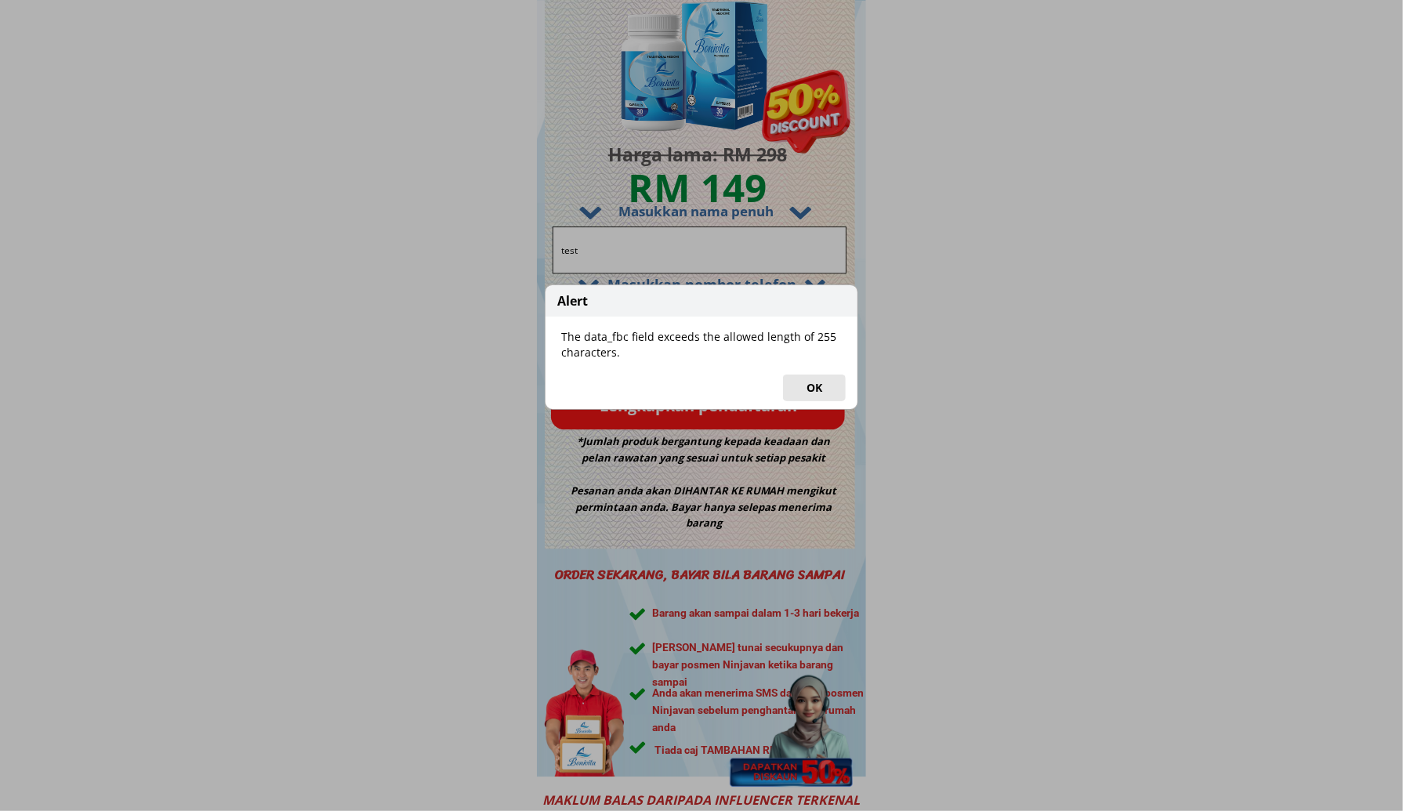
click at [818, 385] on button "OK" at bounding box center [814, 388] width 63 height 27
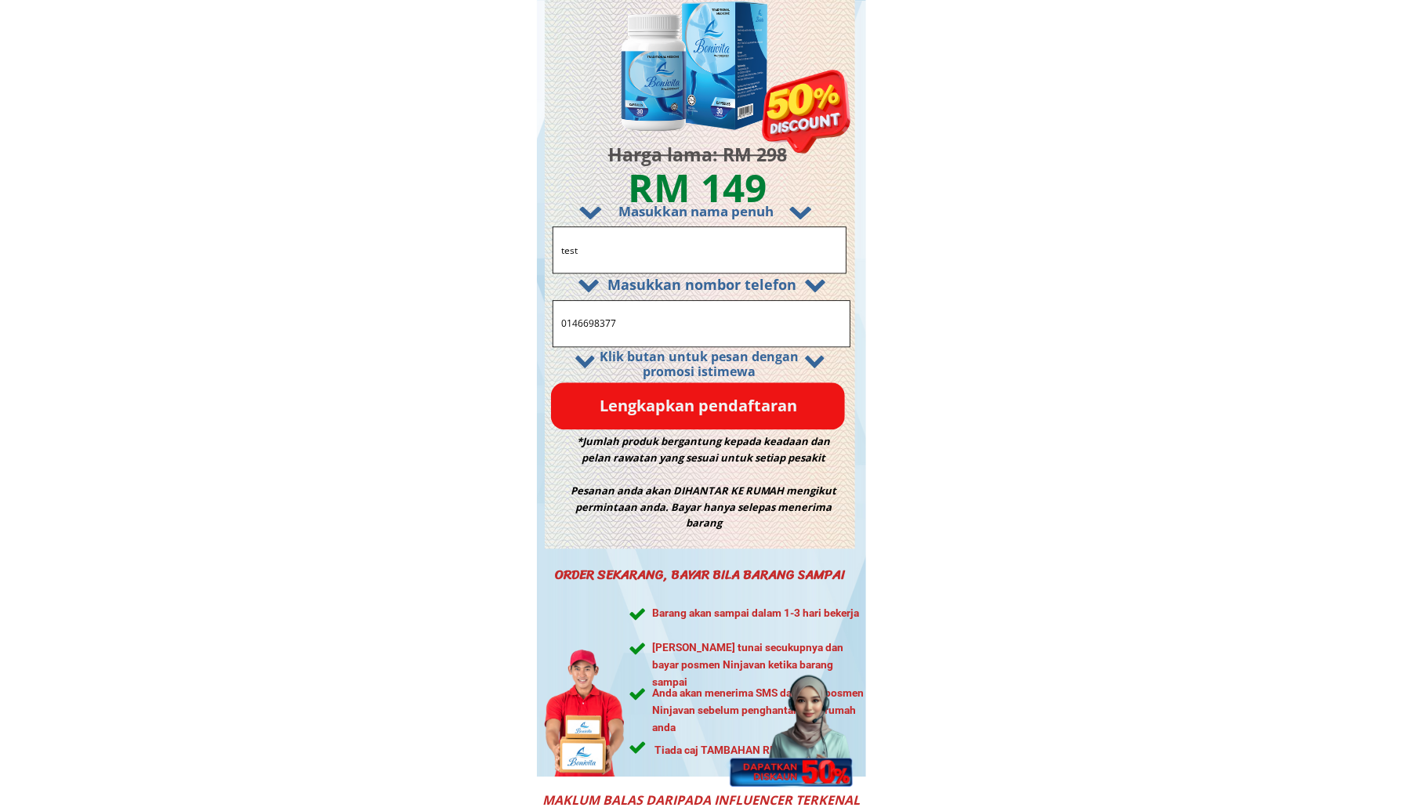
click at [709, 398] on p "Lengkapkan pendaftaran" at bounding box center [698, 405] width 294 height 47
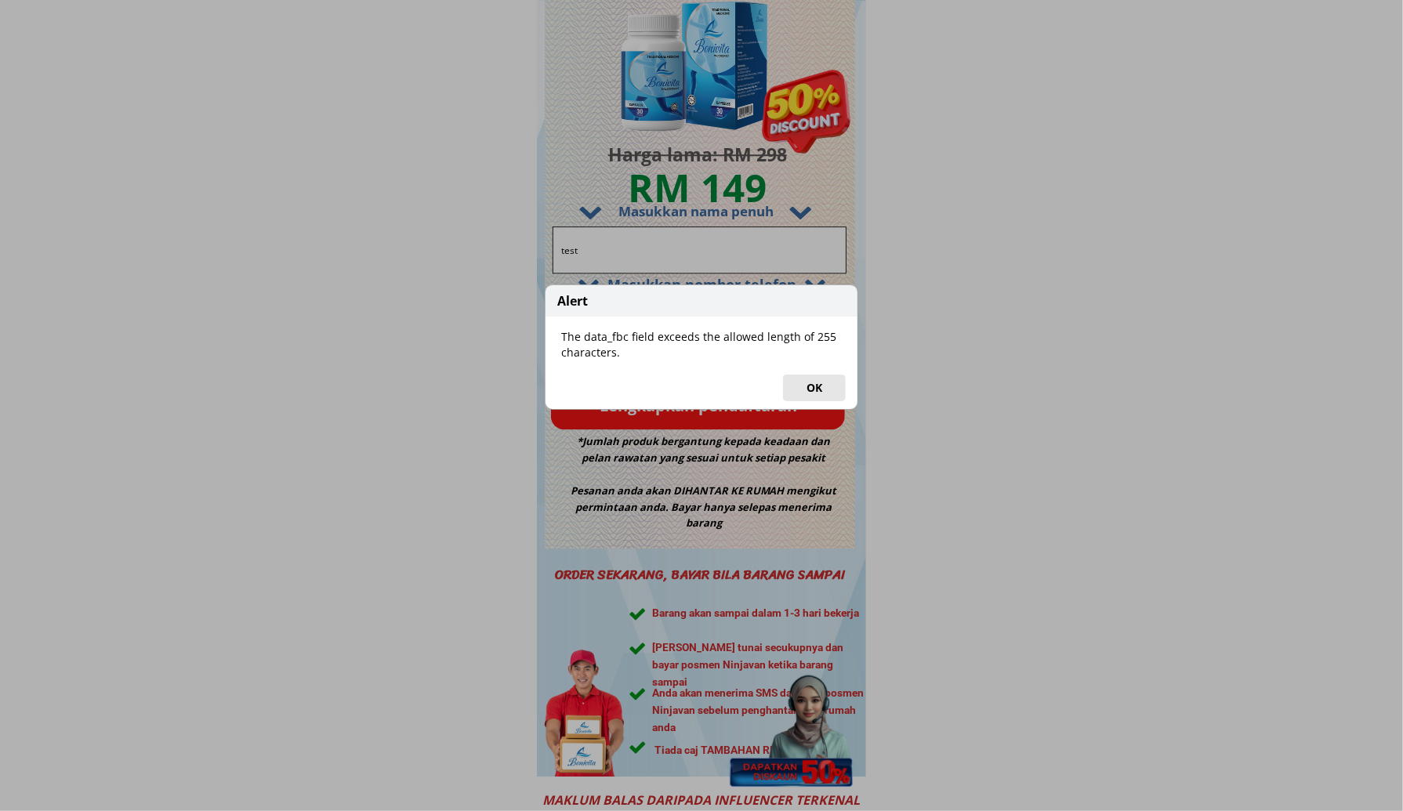
click at [806, 389] on button "OK" at bounding box center [814, 388] width 63 height 27
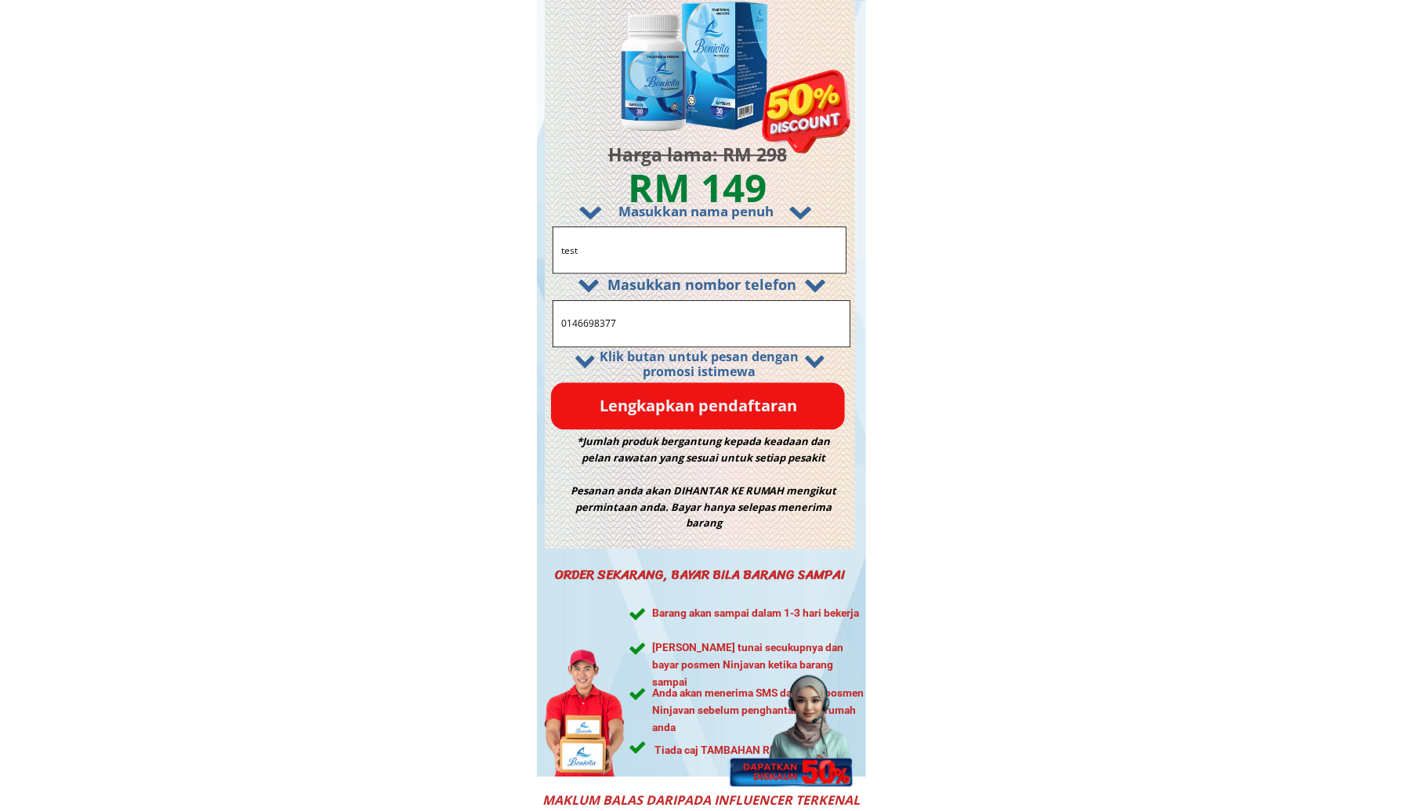
click at [695, 404] on p "Lengkapkan pendaftaran" at bounding box center [698, 405] width 294 height 47
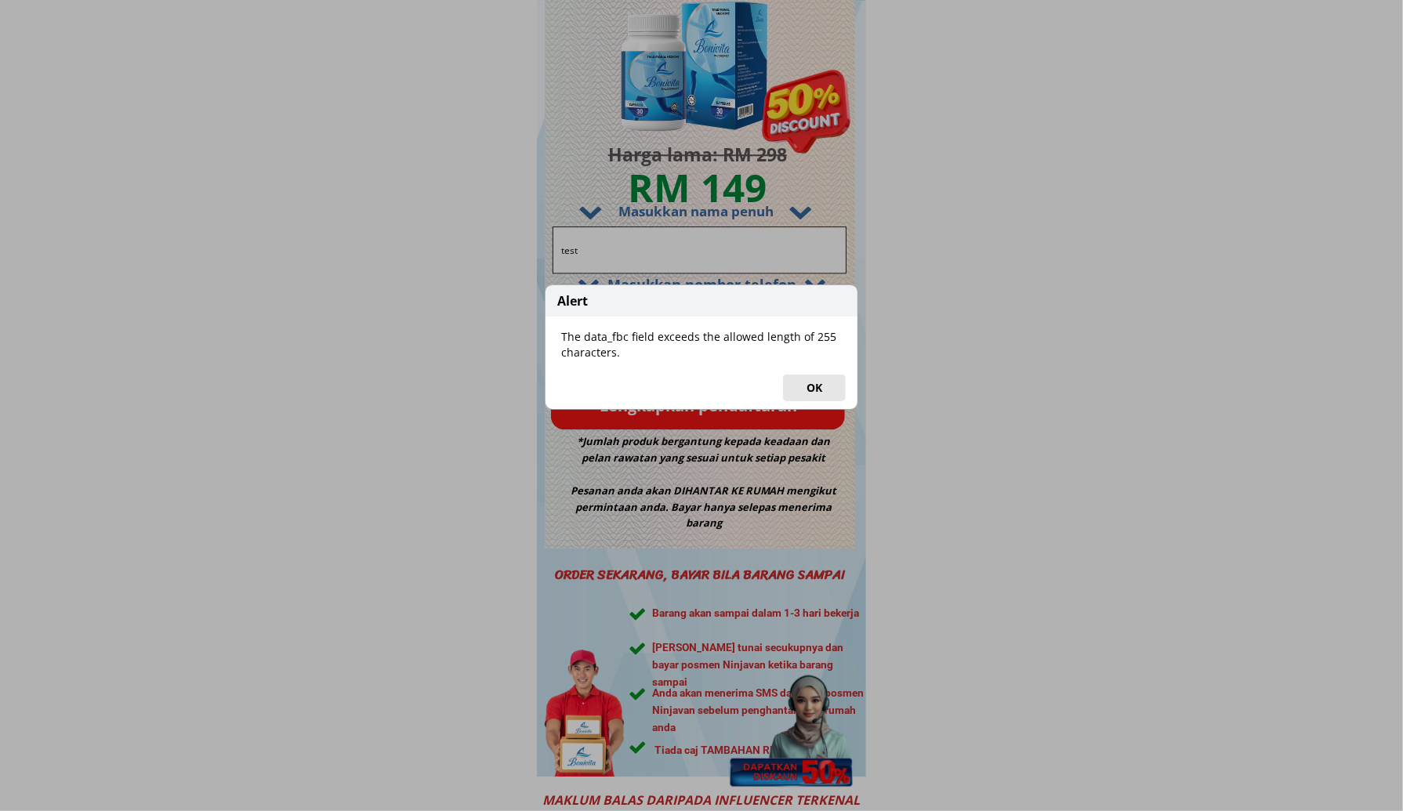
click at [813, 389] on button "OK" at bounding box center [814, 388] width 63 height 27
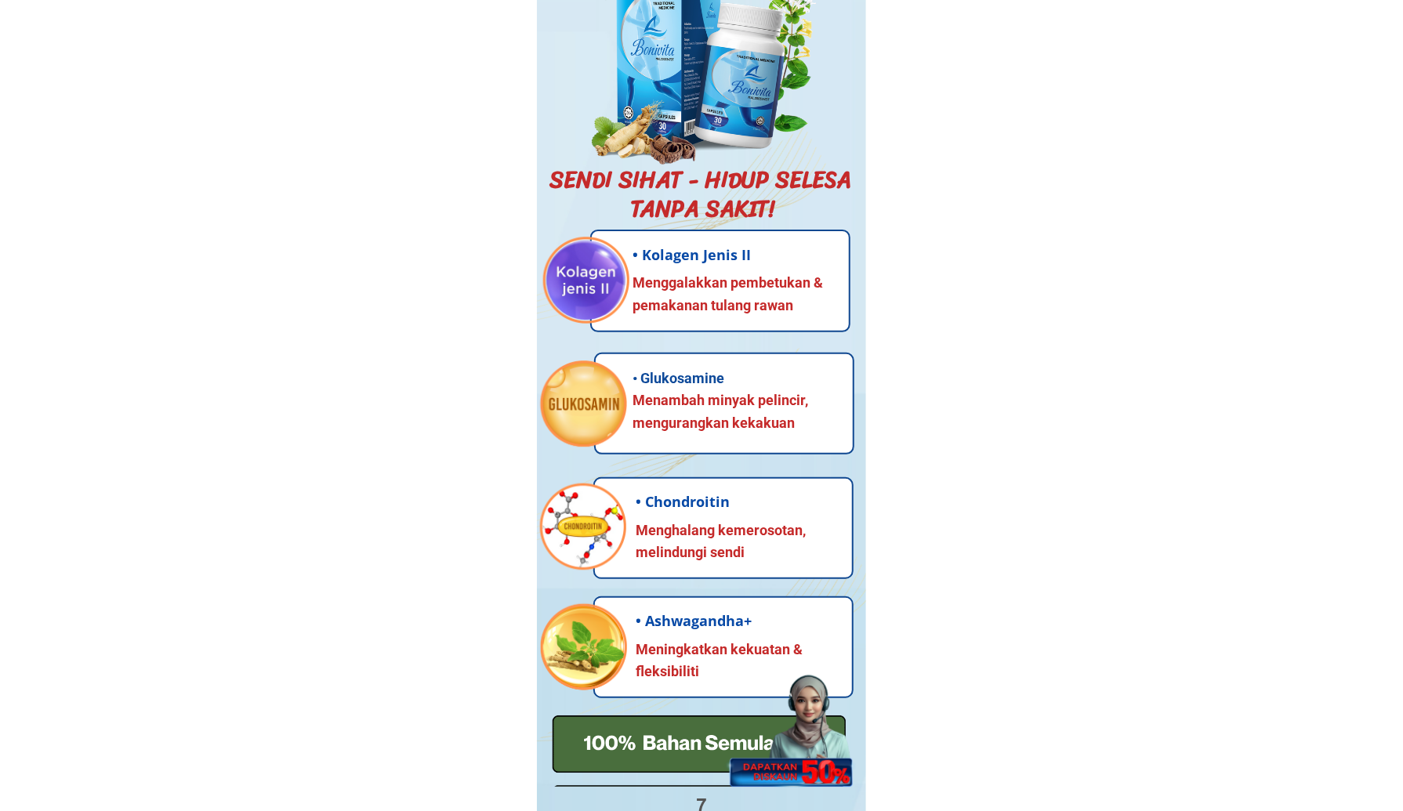
click at [851, 758] on div at bounding box center [789, 720] width 139 height 135
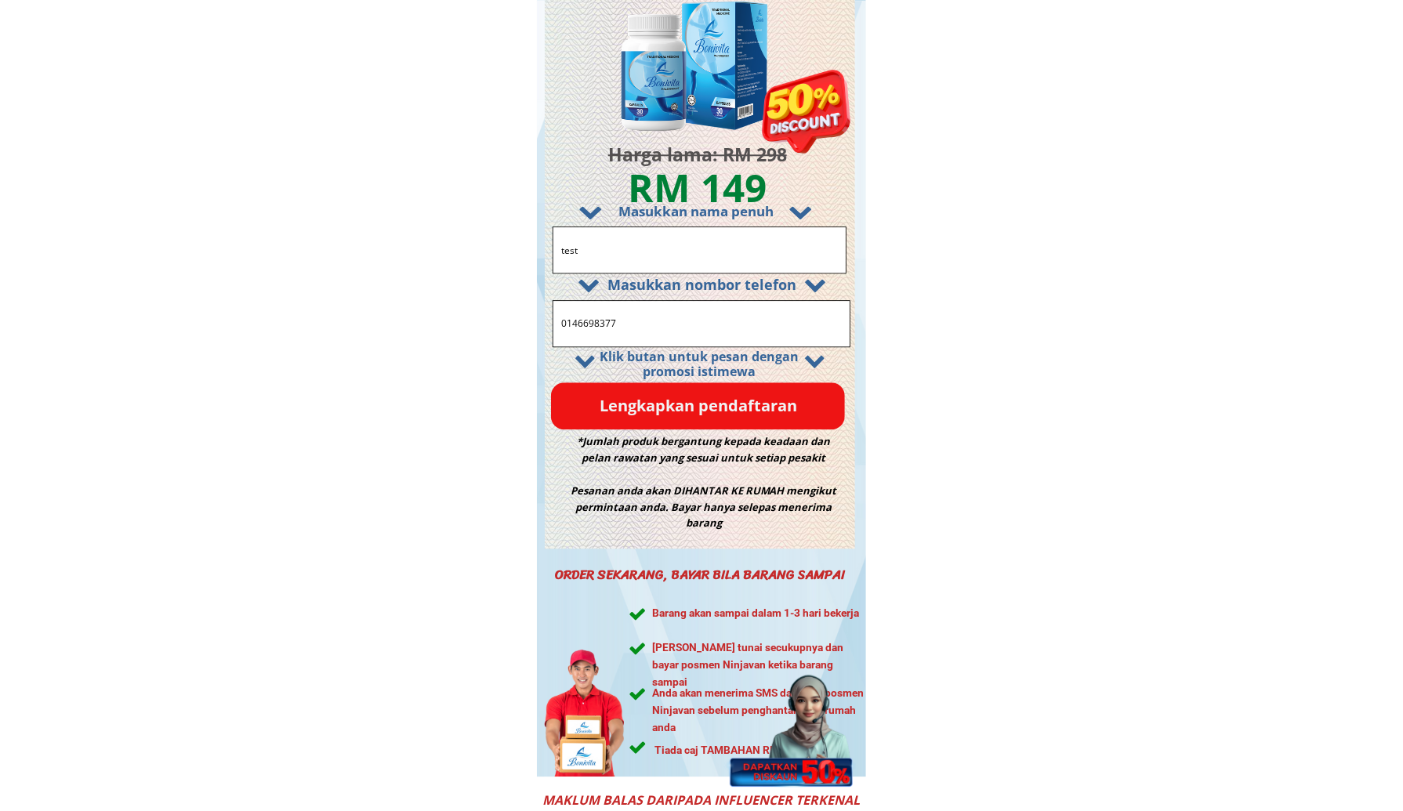
click at [843, 755] on div at bounding box center [789, 720] width 139 height 135
click at [699, 413] on p "Lengkapkan pendaftaran" at bounding box center [698, 405] width 294 height 47
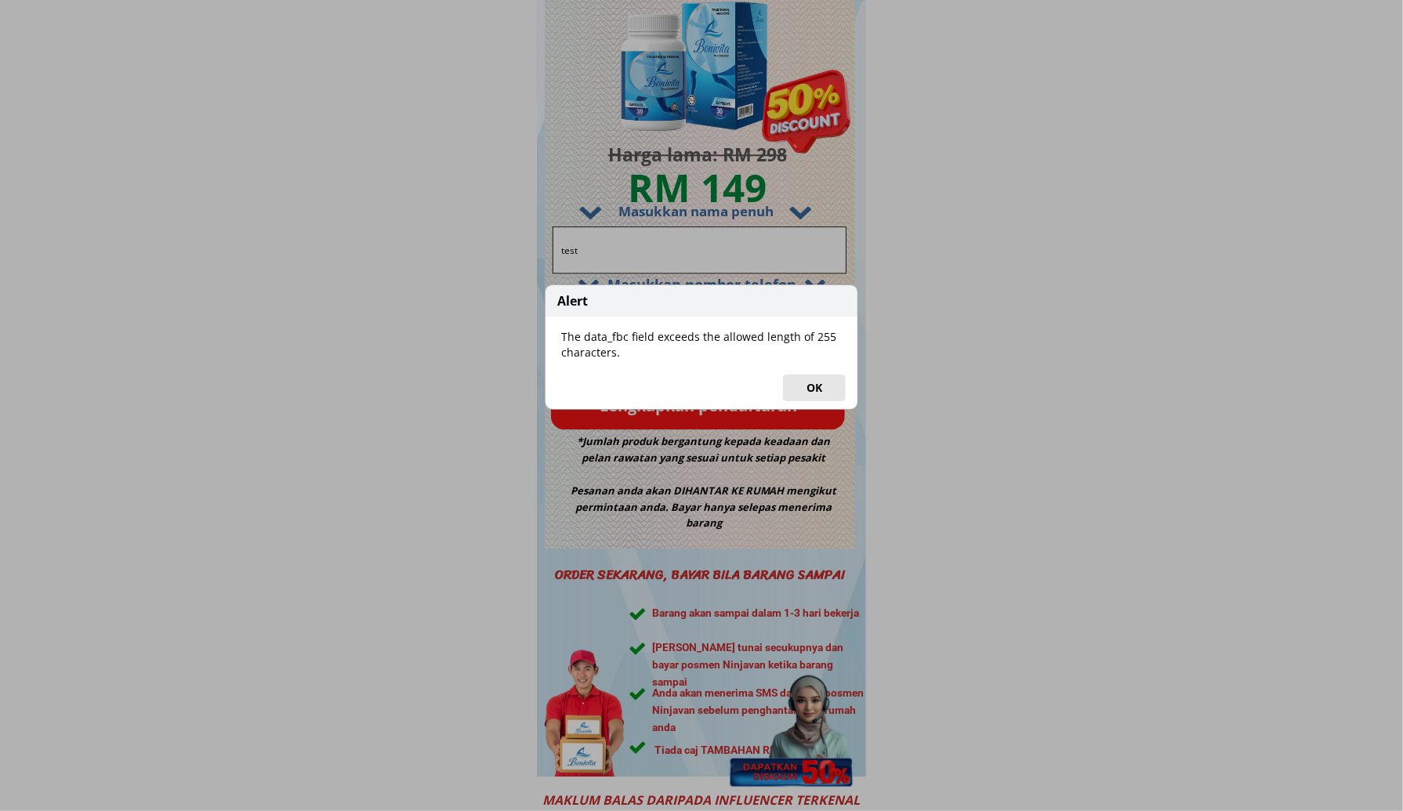
click at [812, 390] on button "OK" at bounding box center [814, 388] width 63 height 27
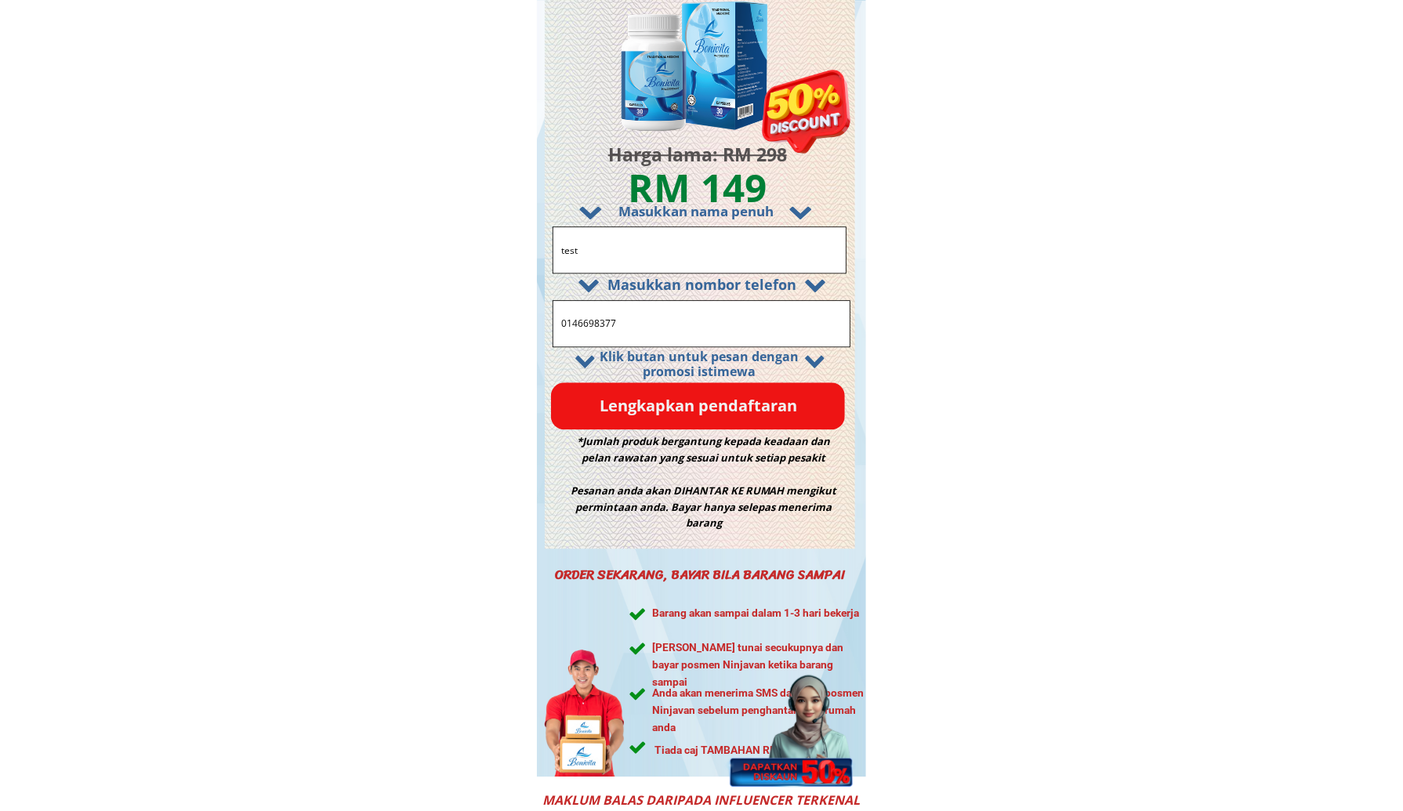
click at [618, 395] on p "Lengkapkan pendaftaran" at bounding box center [698, 405] width 294 height 47
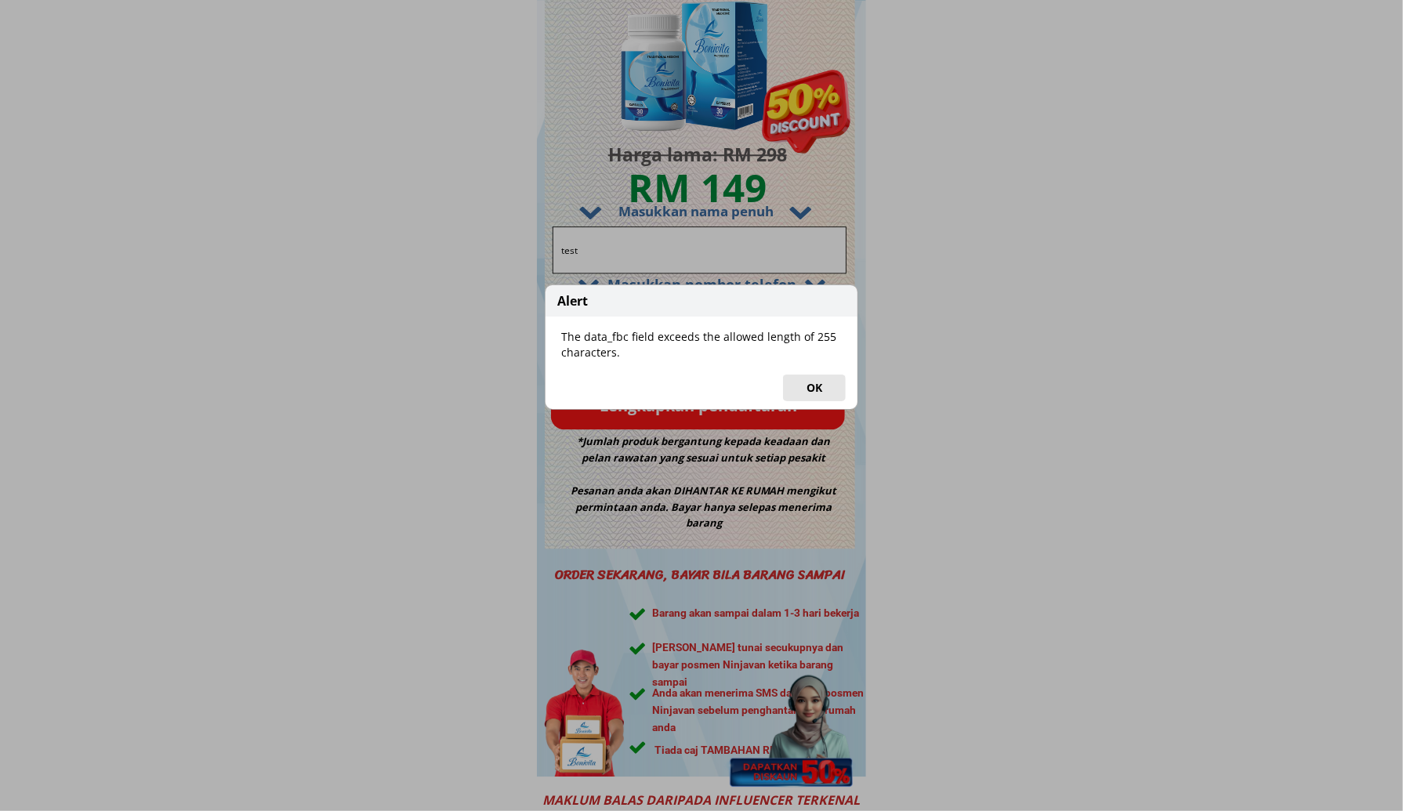
drag, startPoint x: 806, startPoint y: 385, endPoint x: 796, endPoint y: 386, distance: 10.2
click at [806, 386] on button "OK" at bounding box center [814, 388] width 63 height 27
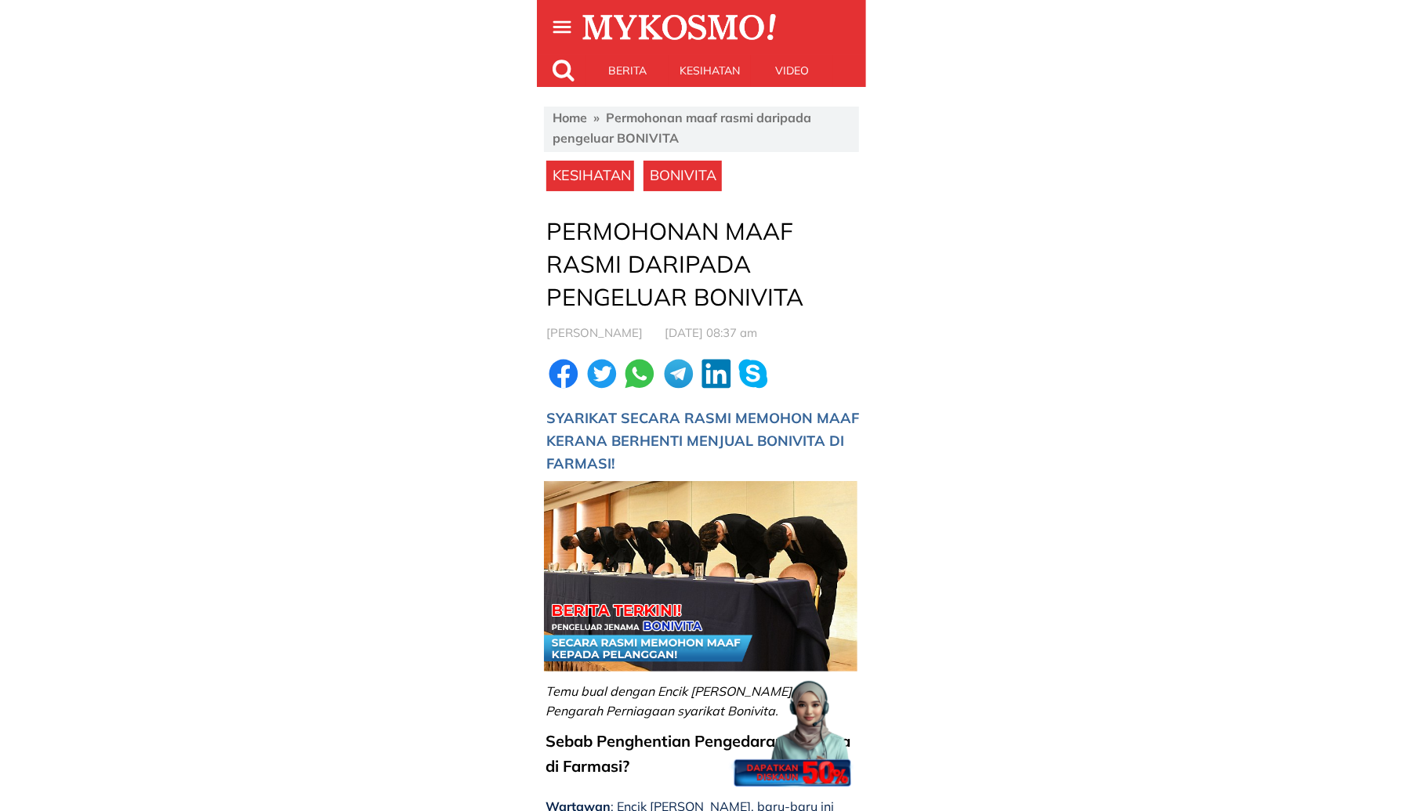
click at [811, 733] on div at bounding box center [791, 726] width 132 height 132
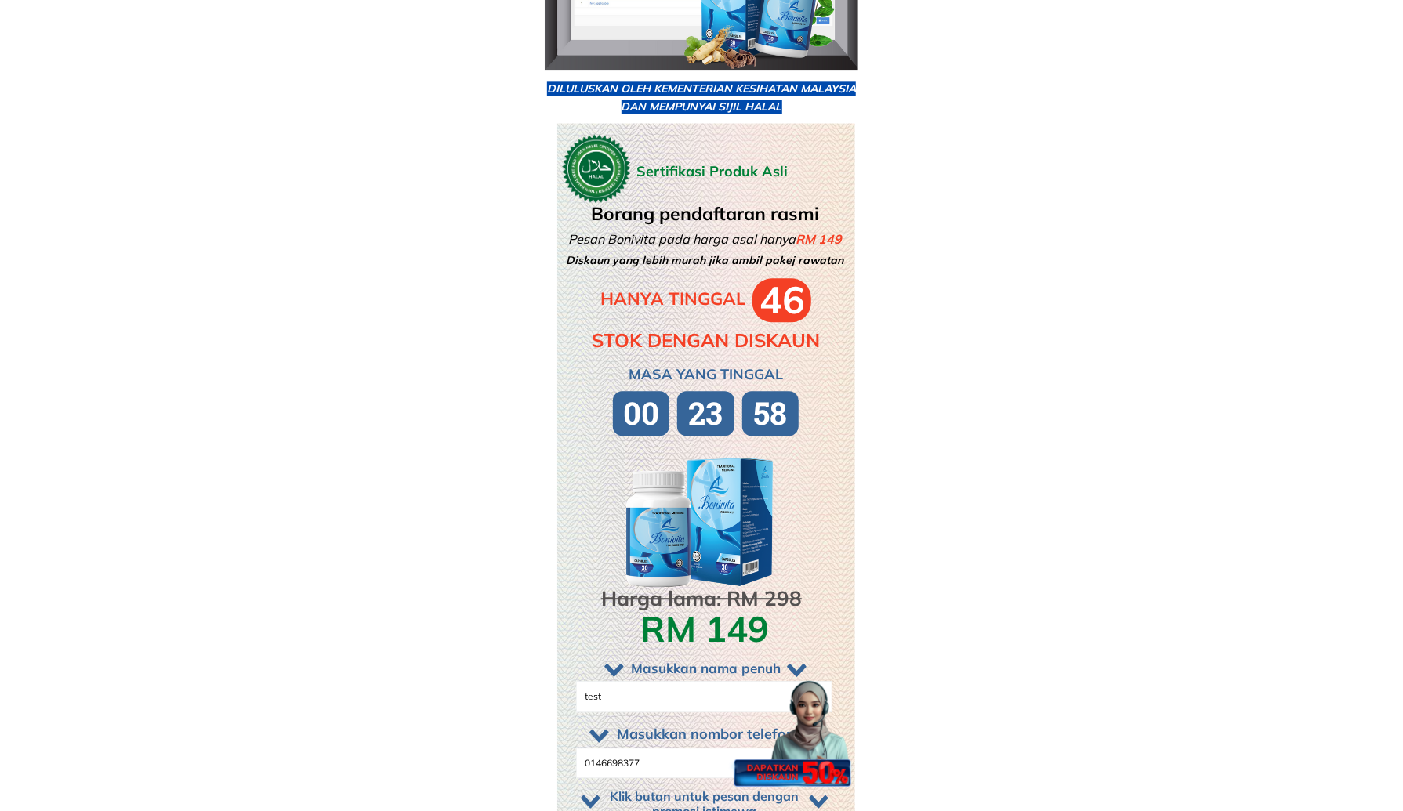
scroll to position [9550, 0]
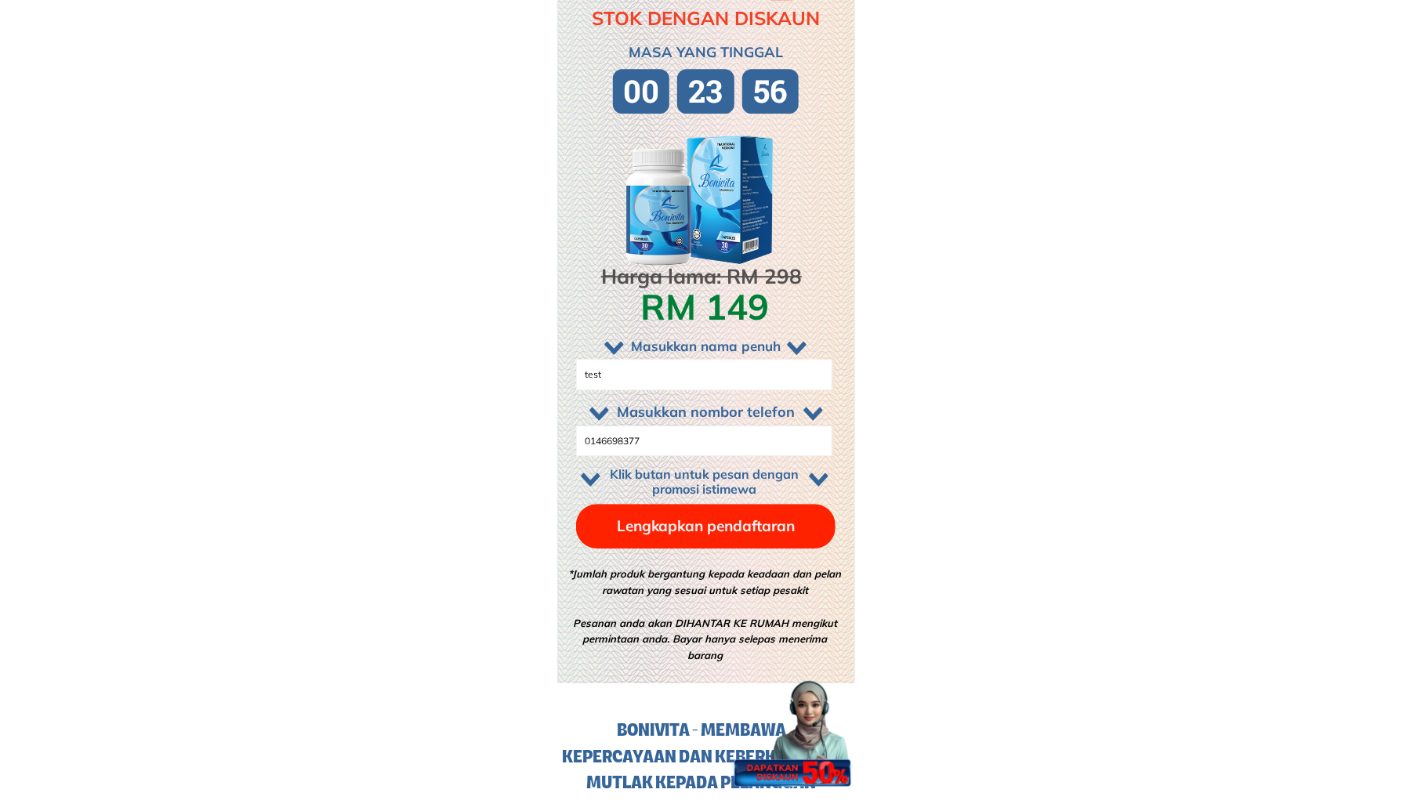
click at [696, 523] on p "Lengkapkan pendaftaran" at bounding box center [705, 526] width 259 height 45
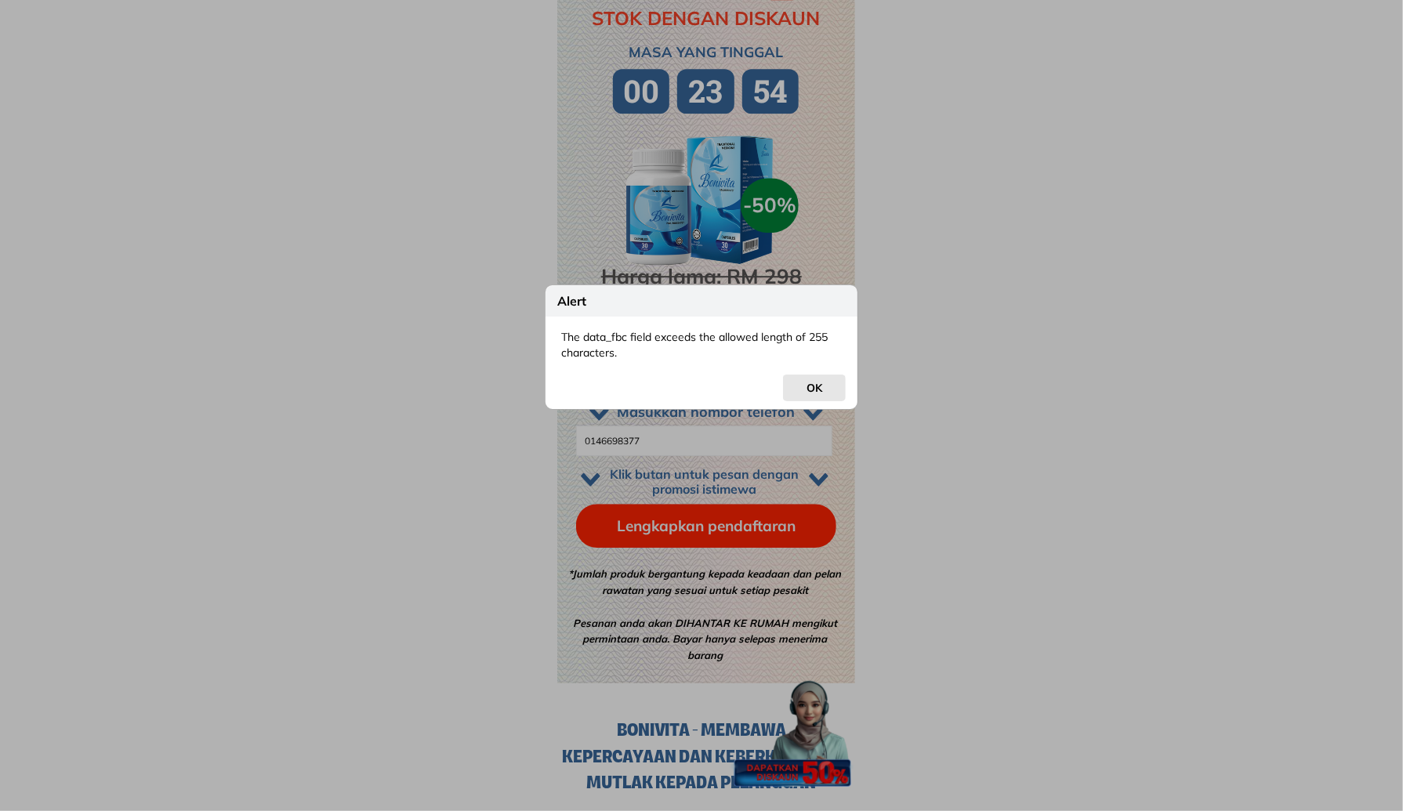
click at [806, 386] on button "OK" at bounding box center [814, 388] width 63 height 27
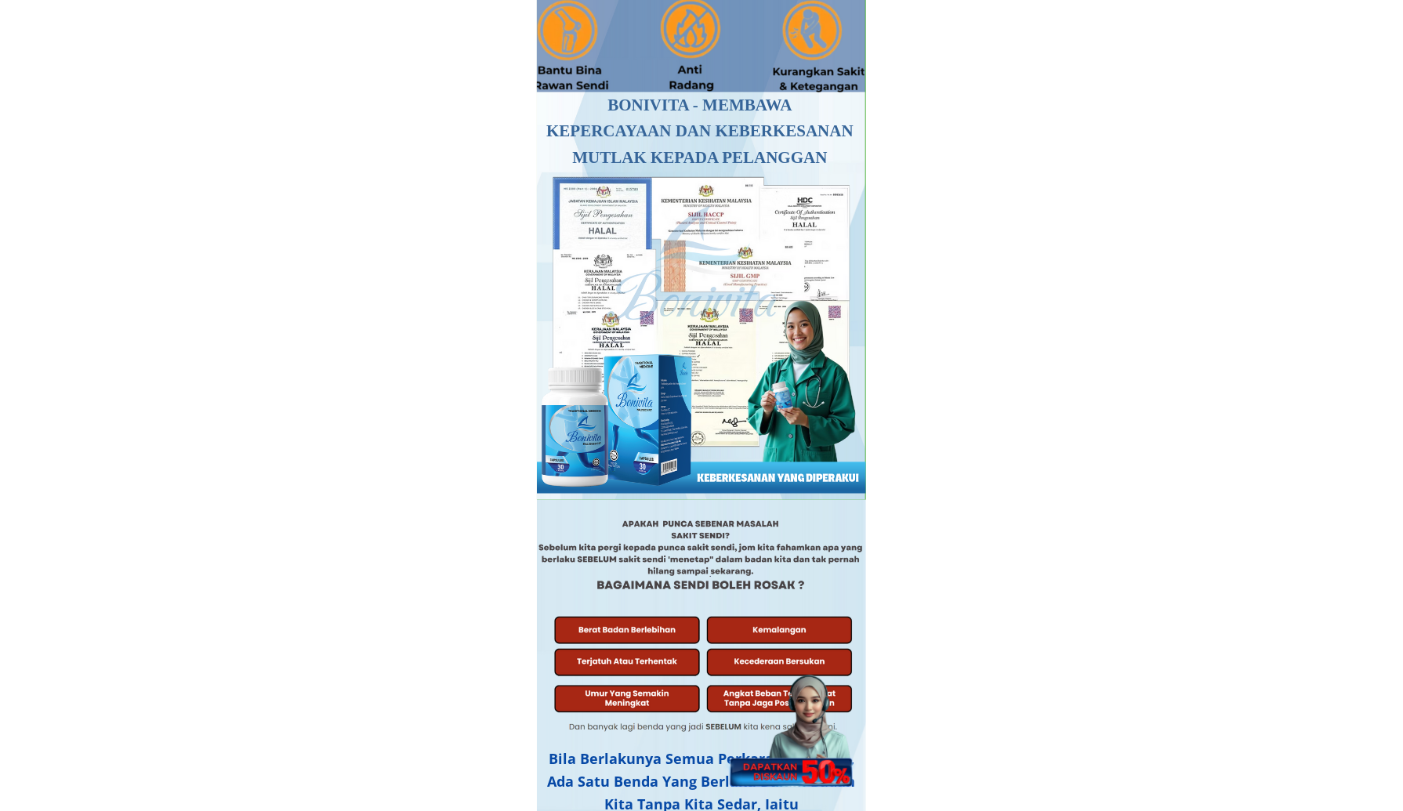
click at [809, 727] on div at bounding box center [789, 720] width 139 height 135
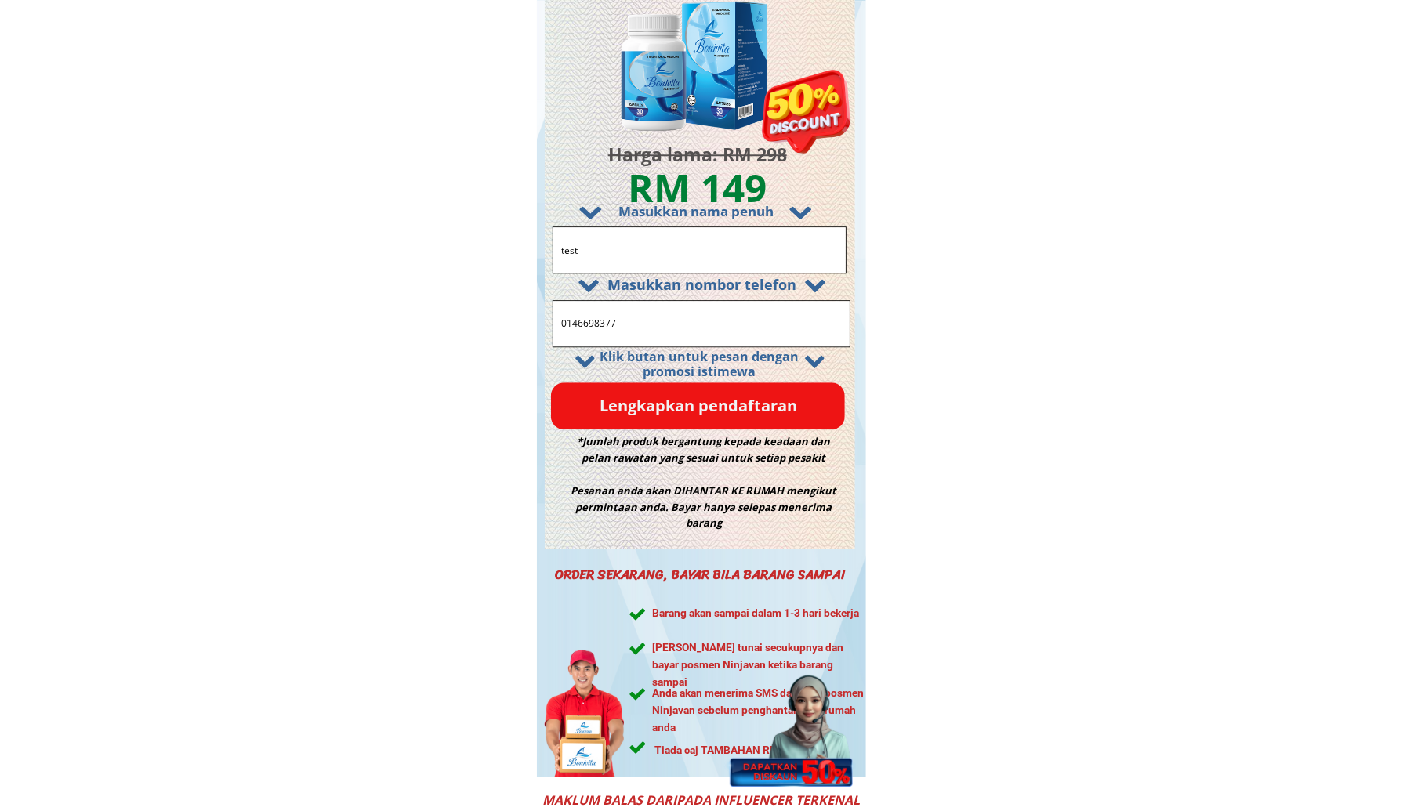
click at [665, 415] on p "Lengkapkan pendaftaran" at bounding box center [698, 405] width 294 height 47
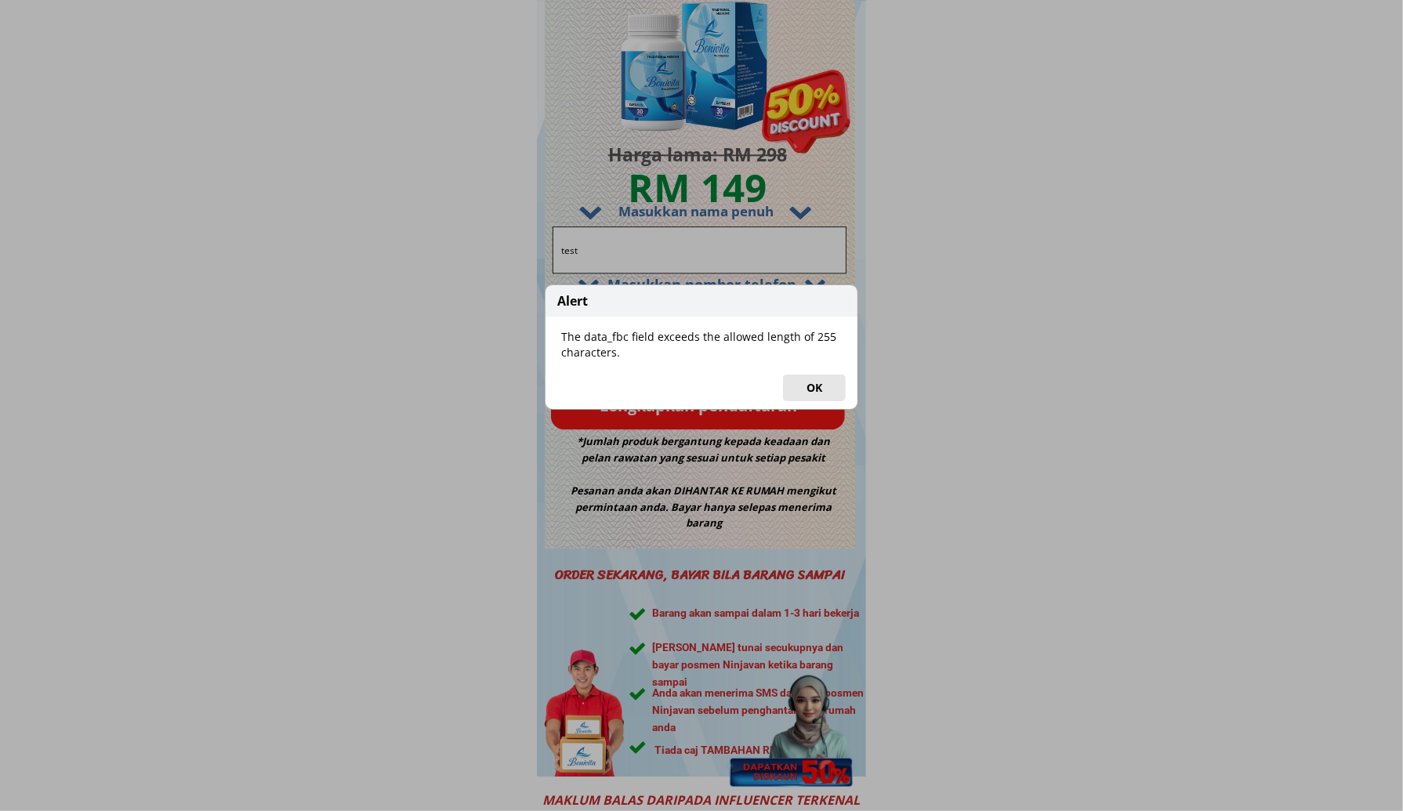
click at [816, 393] on button "OK" at bounding box center [814, 388] width 63 height 27
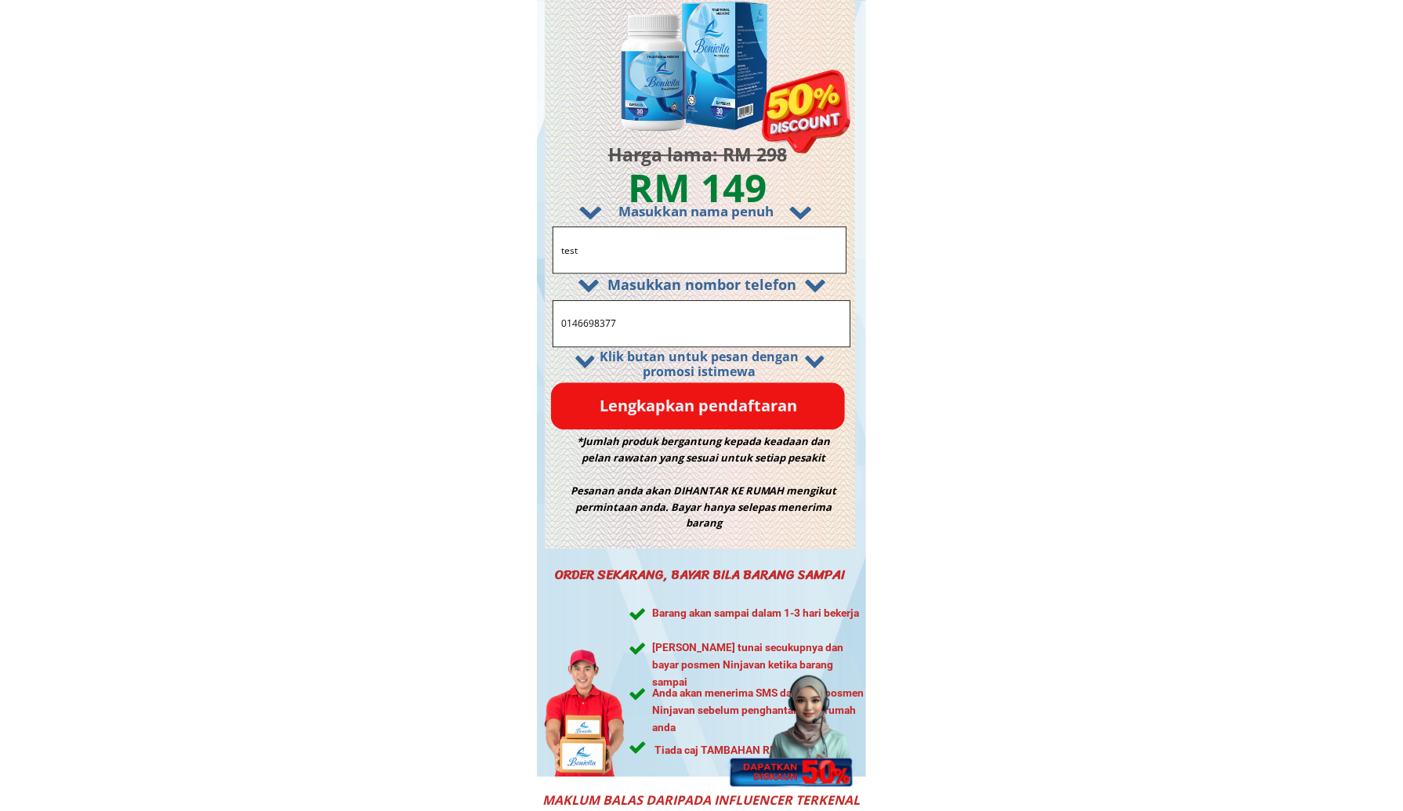
click at [711, 324] on input "0146698377" at bounding box center [701, 323] width 288 height 45
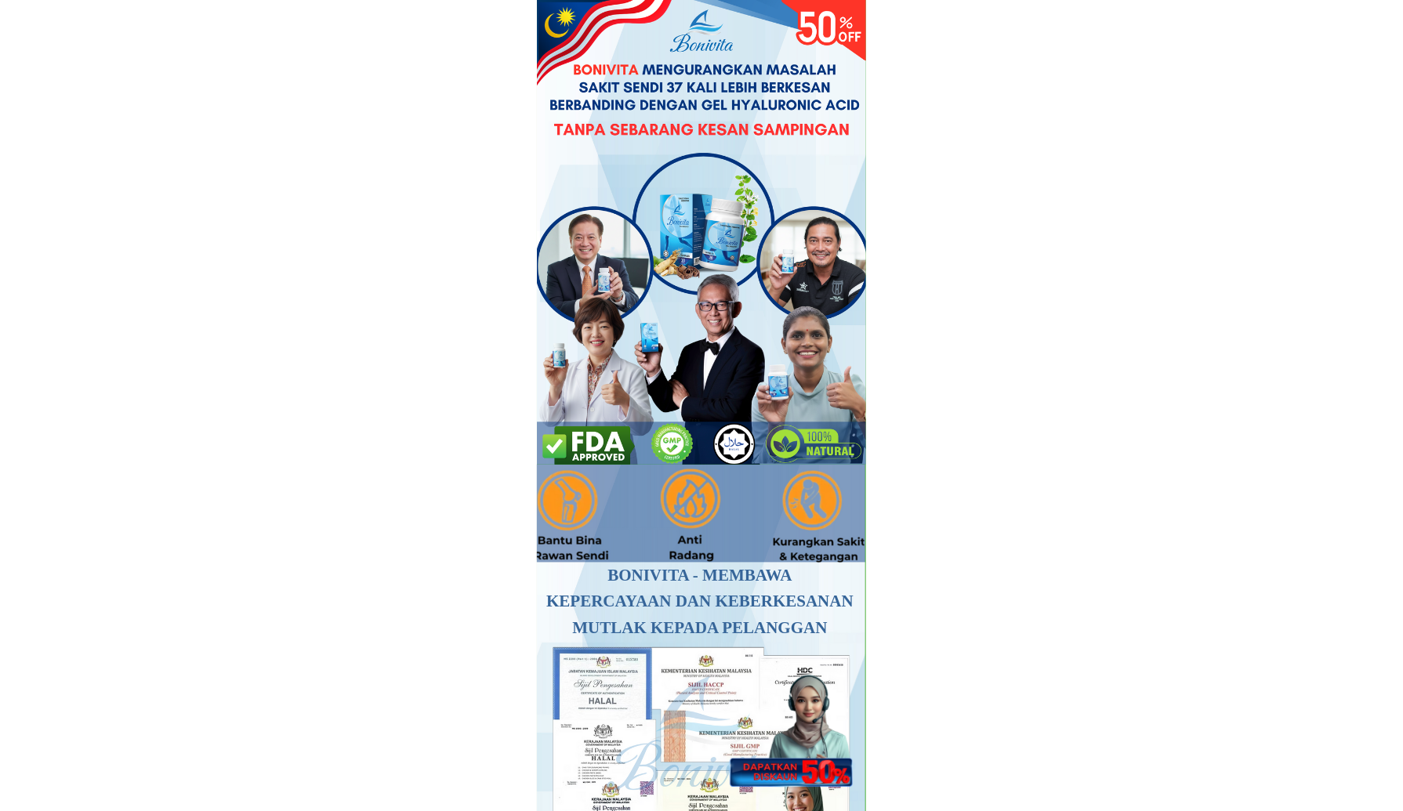
click at [784, 711] on div at bounding box center [789, 720] width 139 height 135
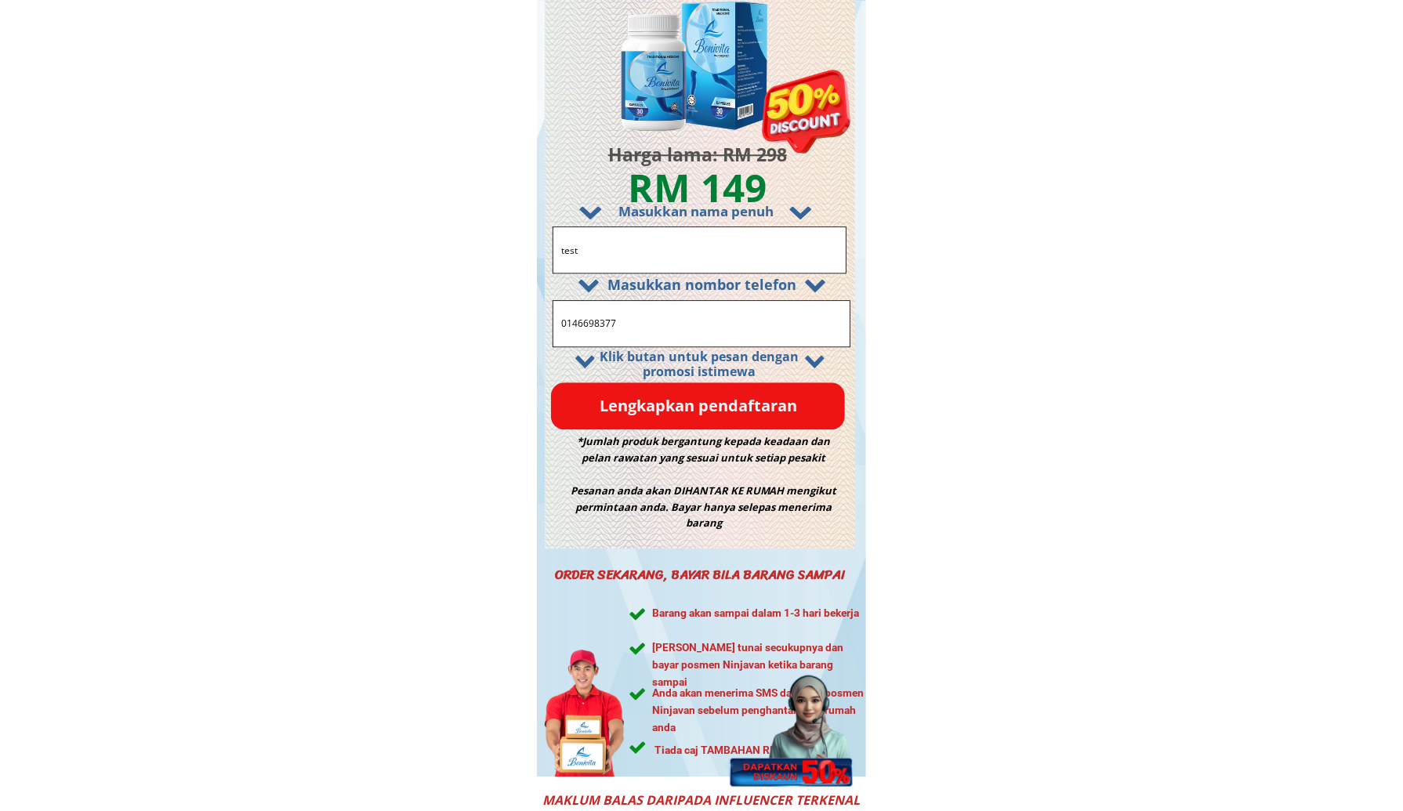
drag, startPoint x: 624, startPoint y: 320, endPoint x: 342, endPoint y: 305, distance: 282.5
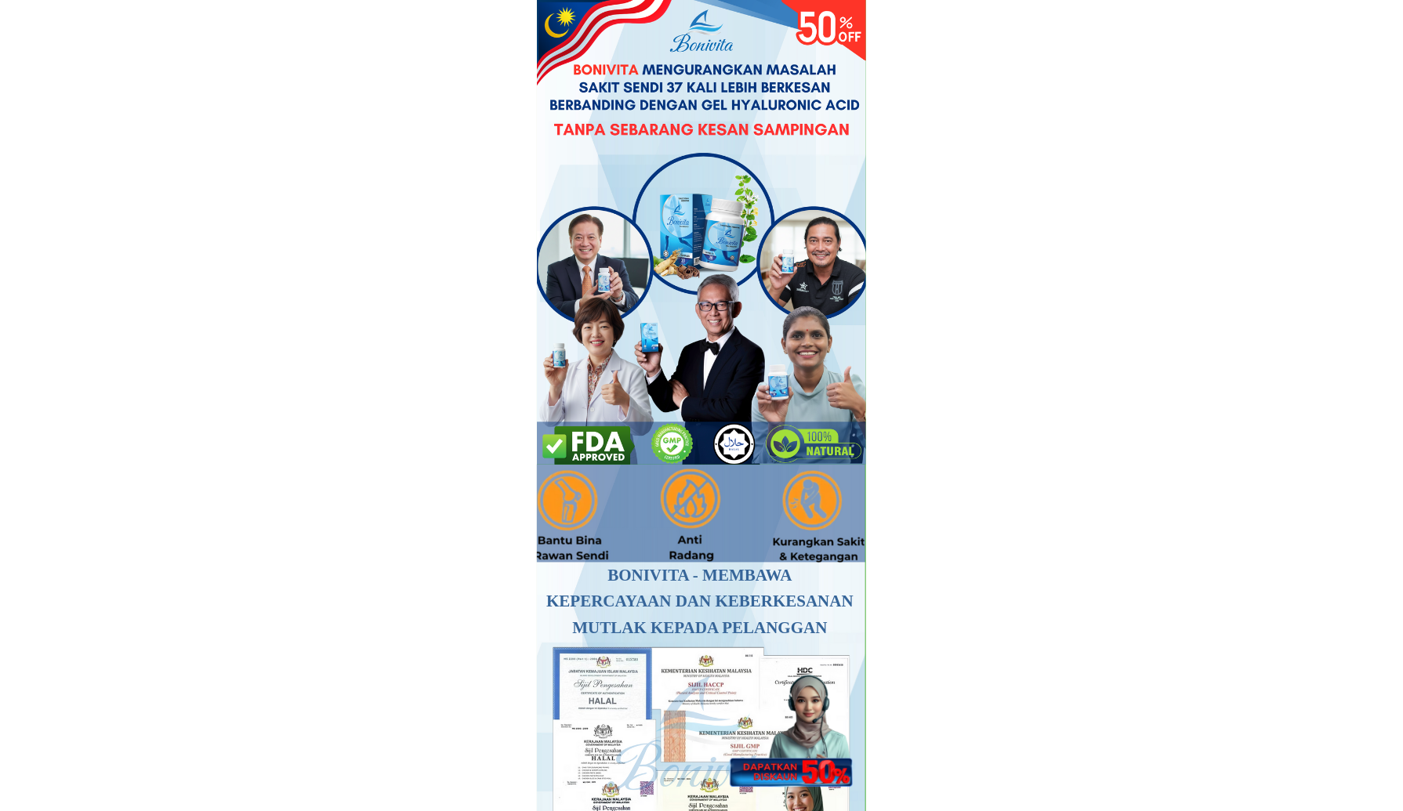
click at [789, 702] on div at bounding box center [789, 720] width 139 height 135
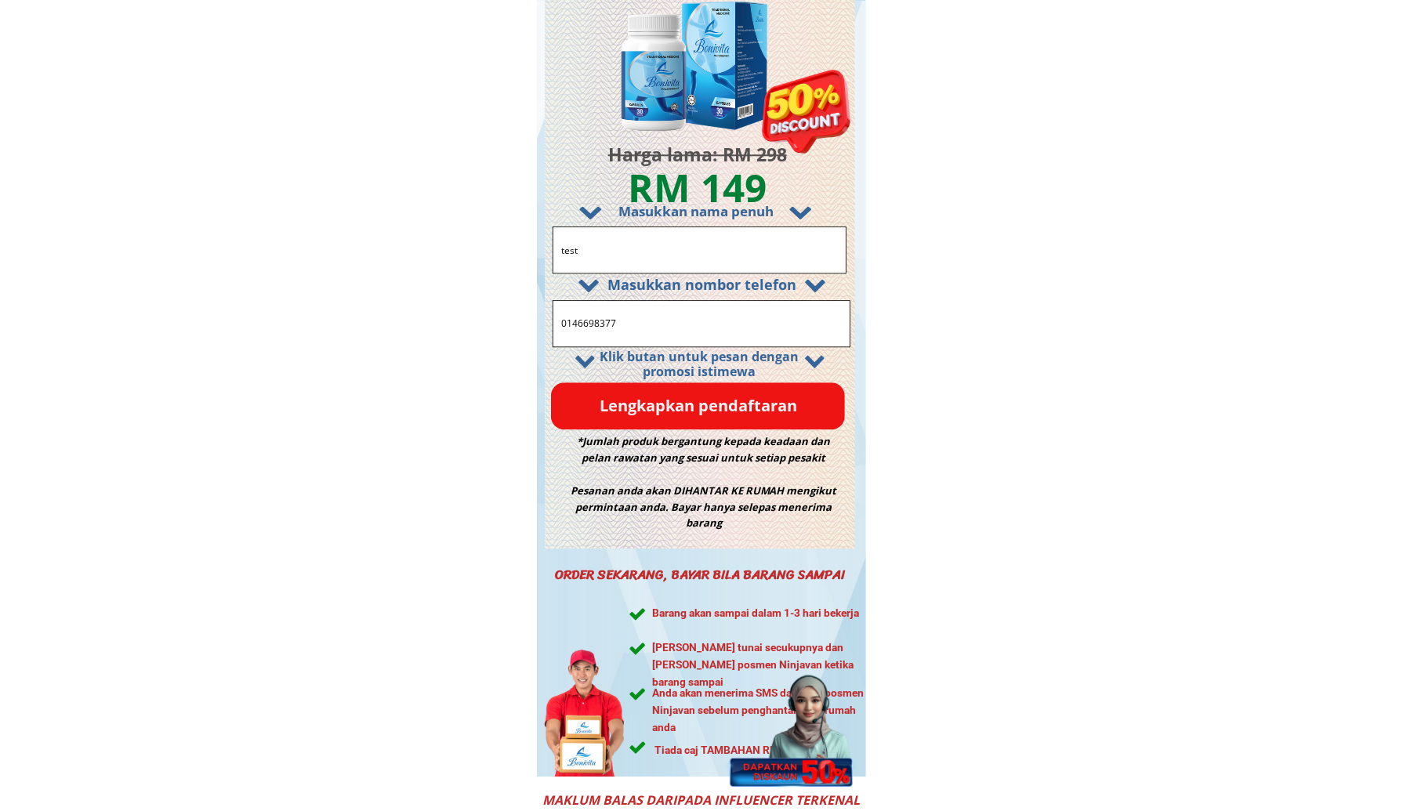
drag, startPoint x: 658, startPoint y: 247, endPoint x: 399, endPoint y: 224, distance: 260.4
paste input "Rosnita Ita"
type input "Rosnita Ita"
drag, startPoint x: 668, startPoint y: 325, endPoint x: 357, endPoint y: 317, distance: 311.2
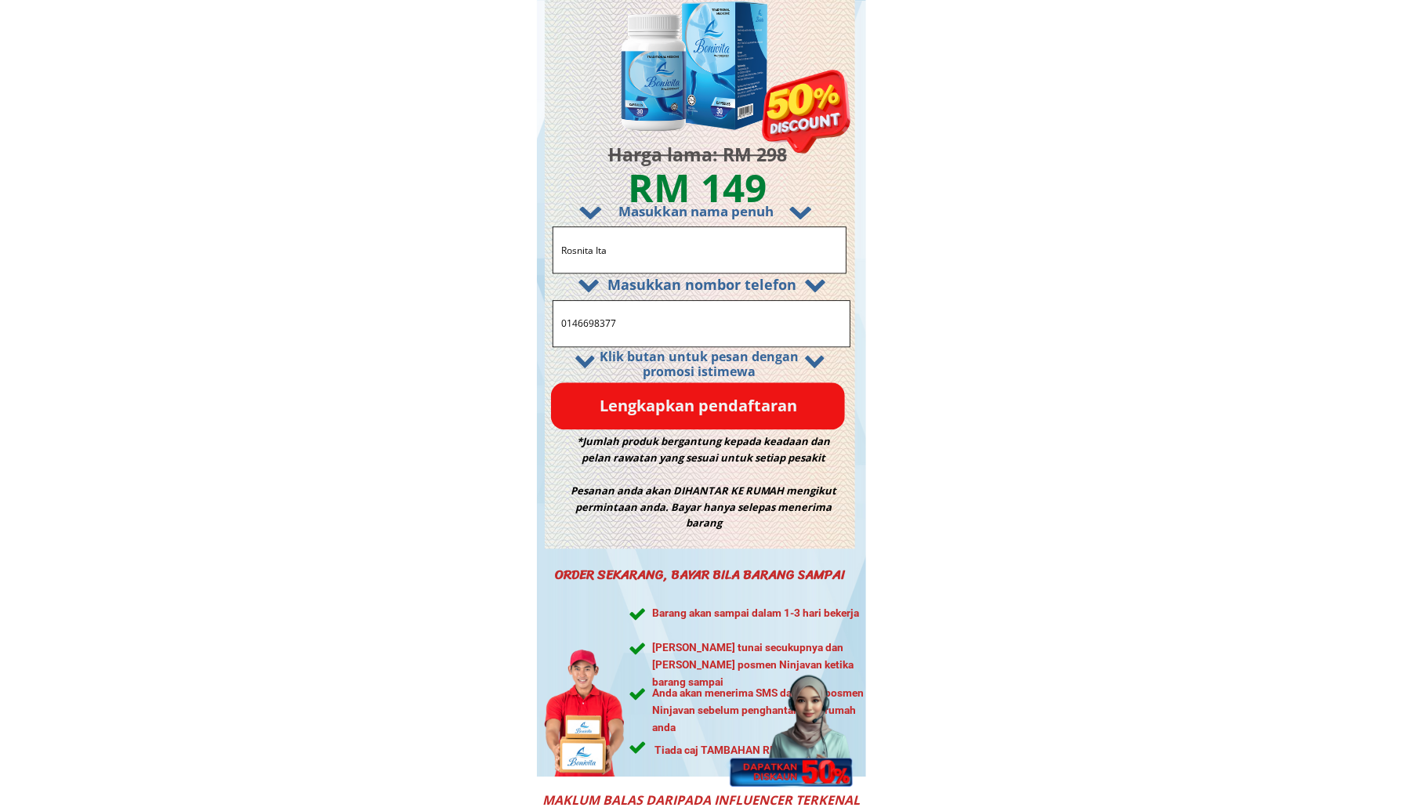
paste input "73581579"
type input "0173581579"
click at [615, 402] on p "Lengkapkan pendaftaran" at bounding box center [698, 405] width 294 height 47
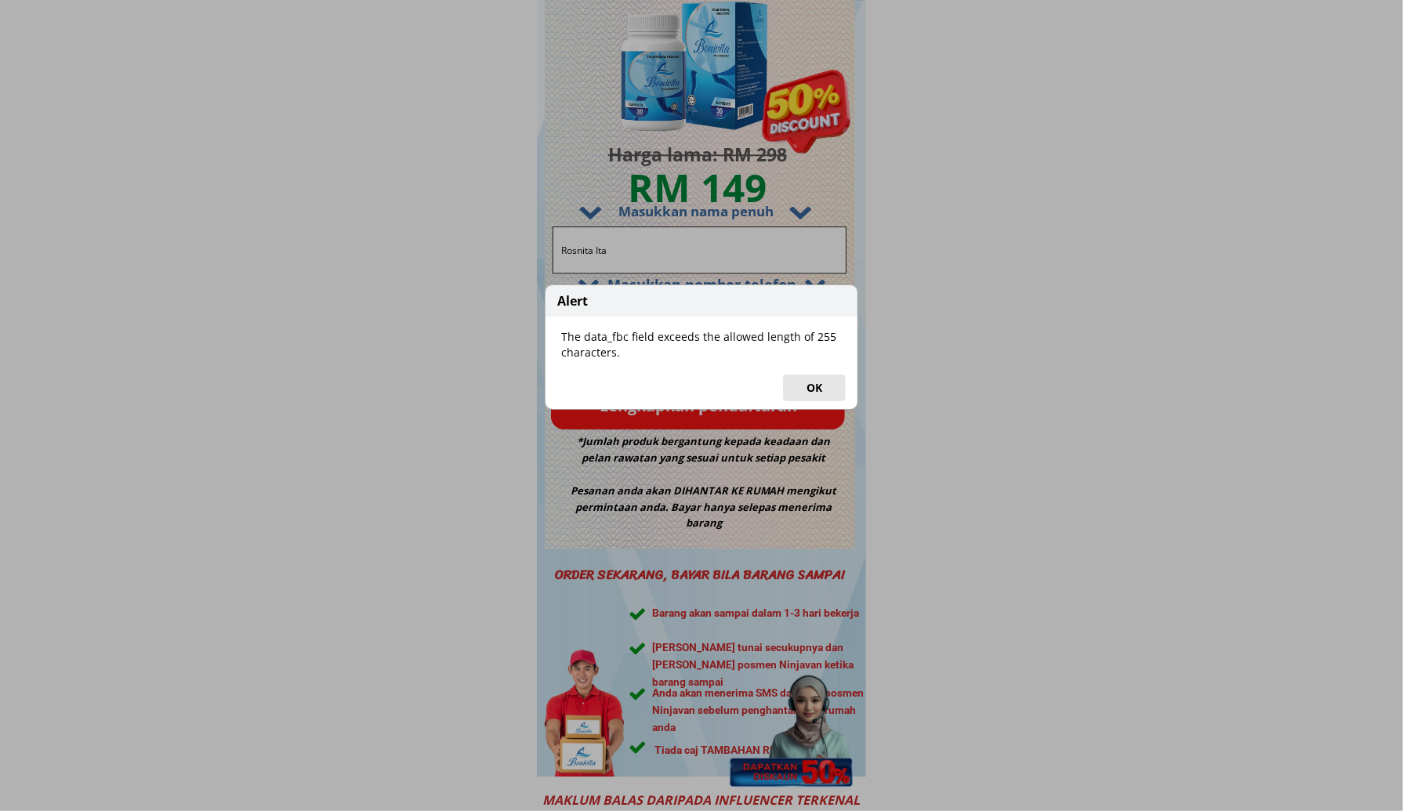
click at [815, 390] on button "OK" at bounding box center [814, 388] width 63 height 27
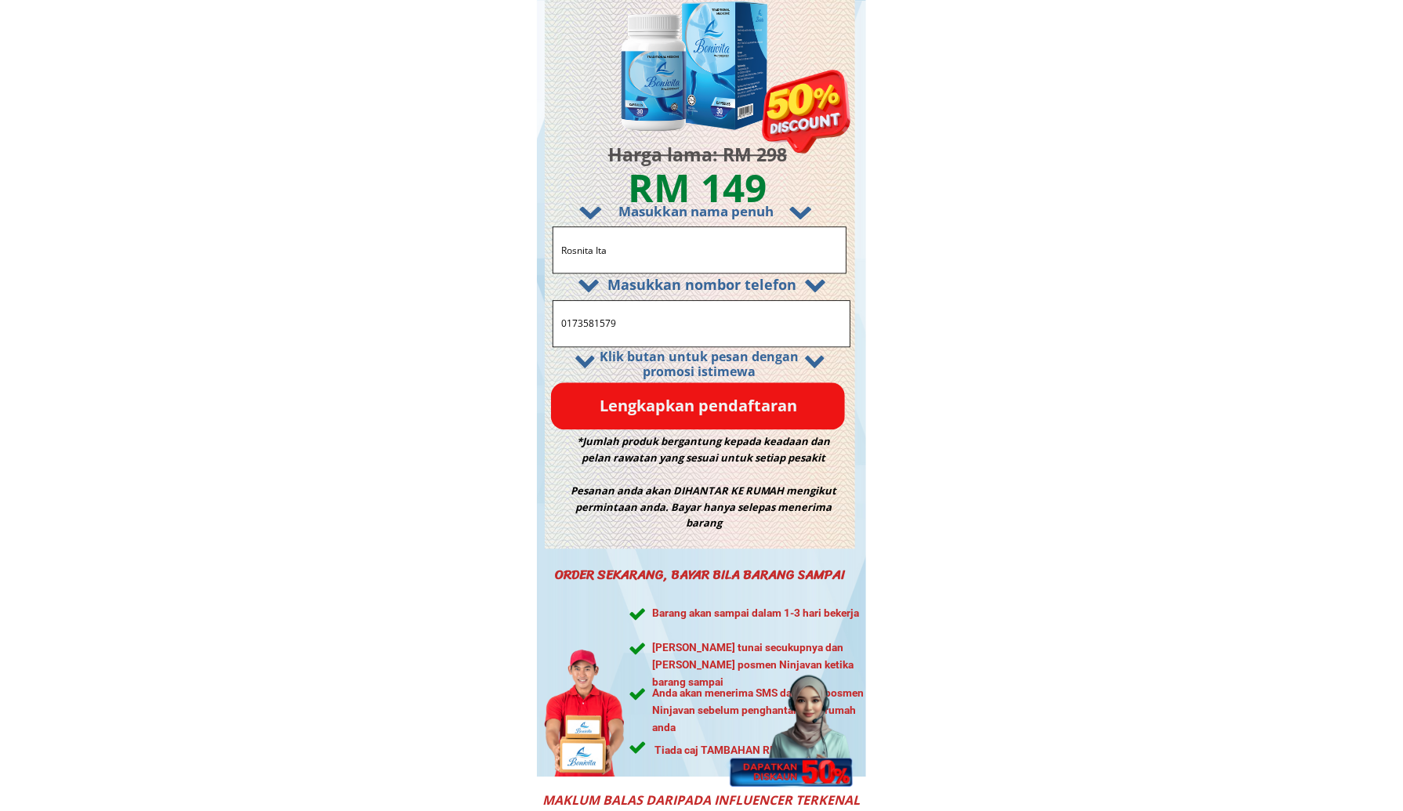
scroll to position [9559, 0]
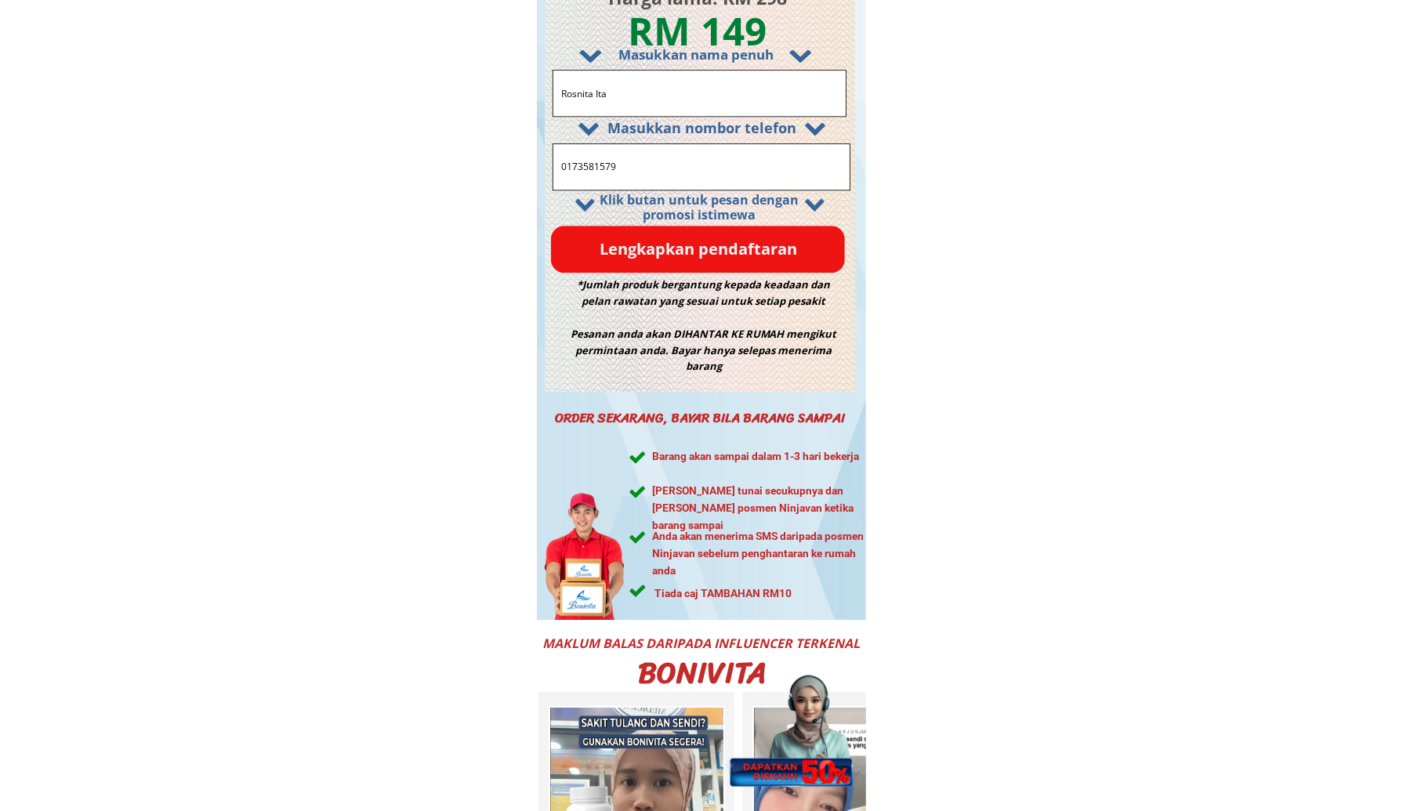
click at [690, 241] on p "Lengkapkan pendaftaran" at bounding box center [698, 249] width 294 height 47
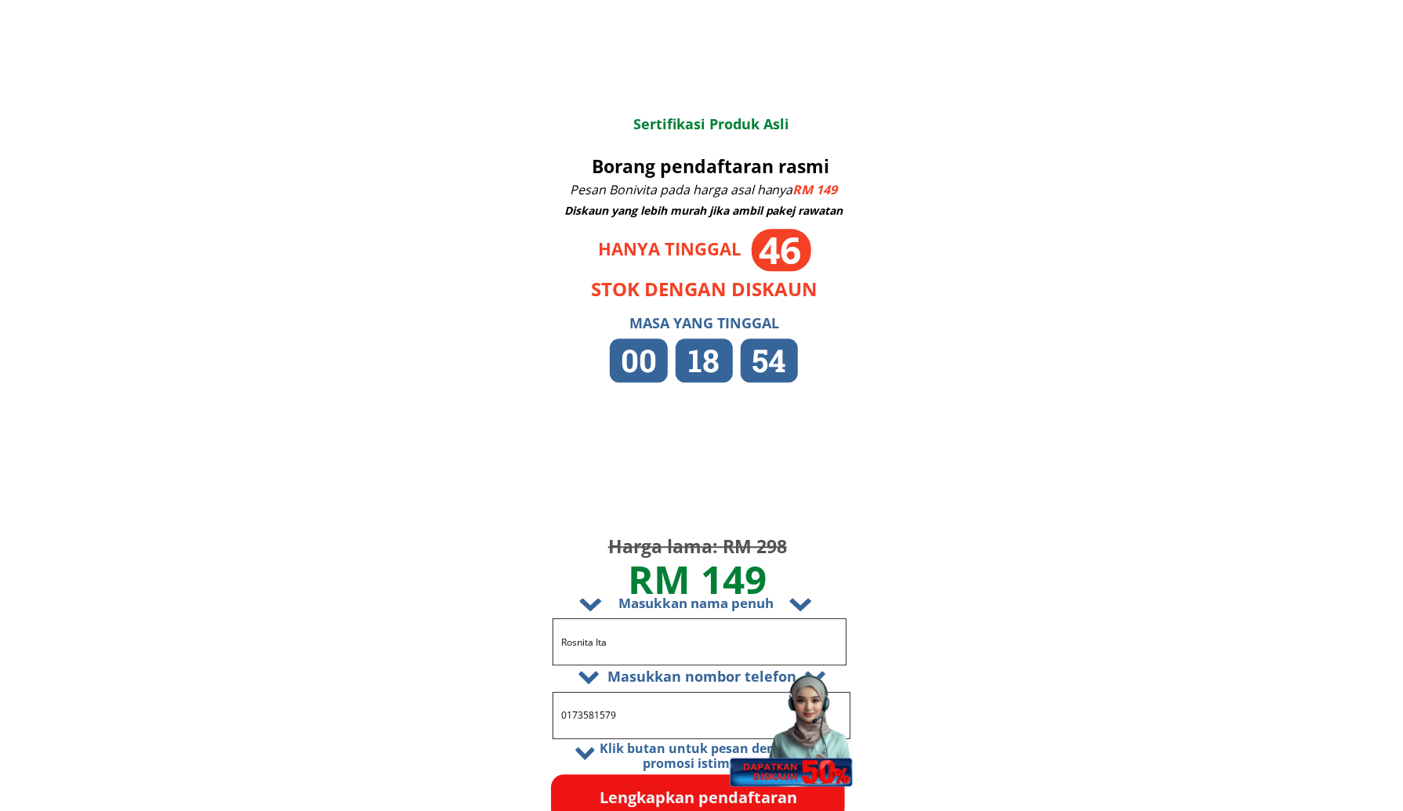
scroll to position [9089, 0]
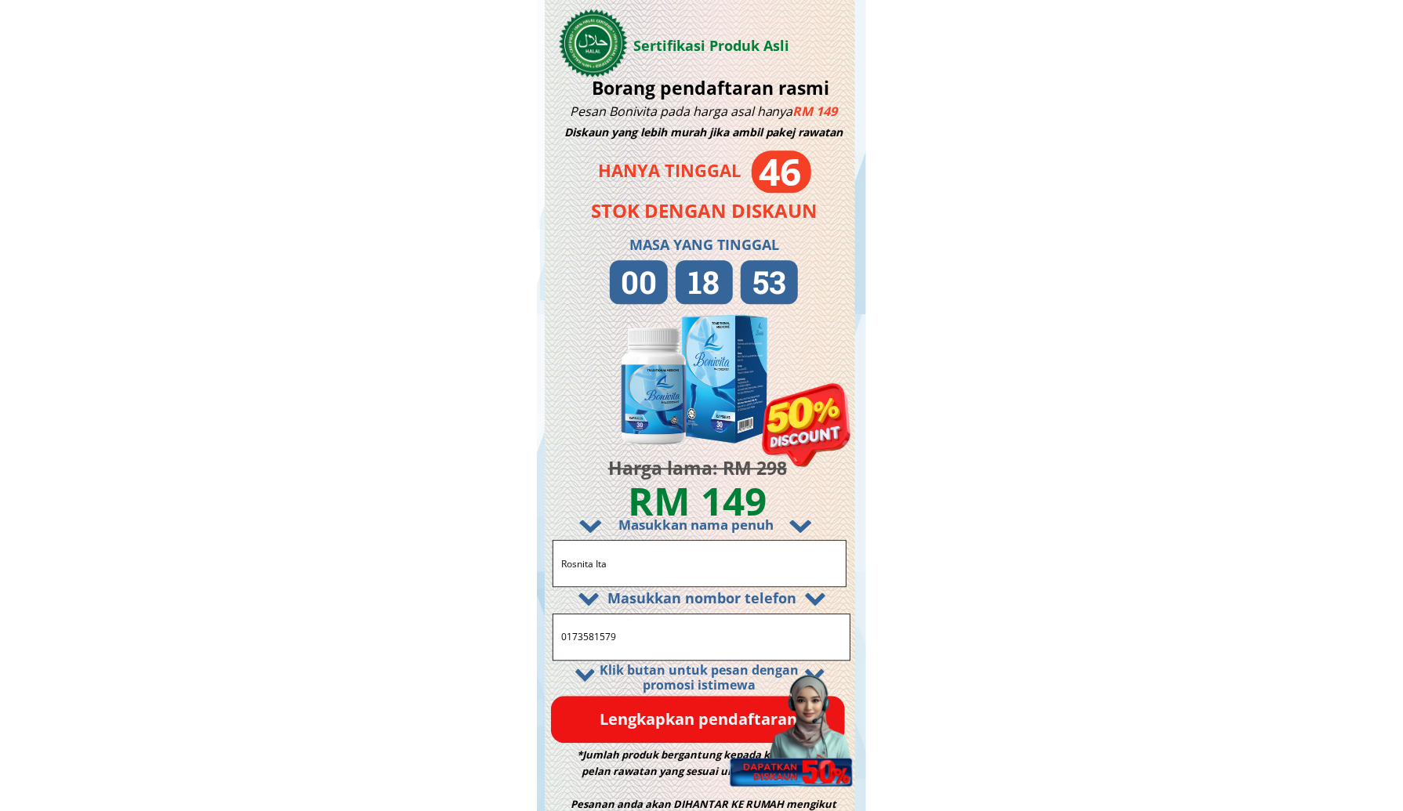
drag, startPoint x: 641, startPoint y: 564, endPoint x: 466, endPoint y: 550, distance: 175.3
drag, startPoint x: 639, startPoint y: 642, endPoint x: 453, endPoint y: 638, distance: 186.5
click at [704, 721] on p "Lengkapkan pendaftaran" at bounding box center [698, 719] width 294 height 47
